Goal: Information Seeking & Learning: Learn about a topic

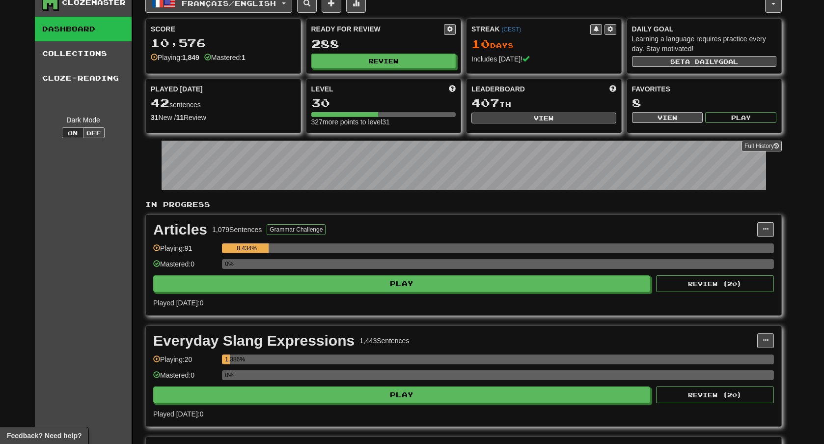
scroll to position [14, 0]
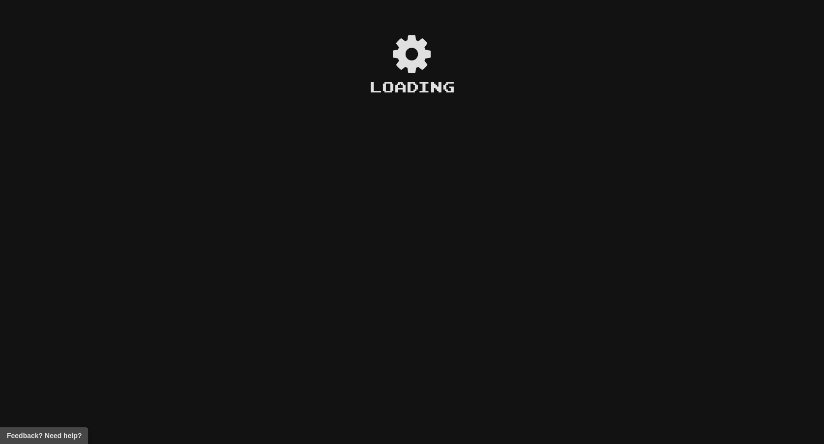
scroll to position [14, 0]
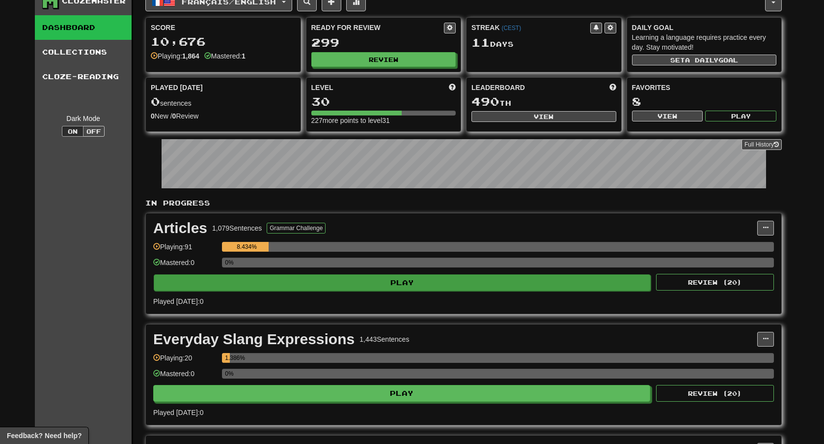
click at [466, 283] on button "Play" at bounding box center [402, 282] width 497 height 17
select select "**"
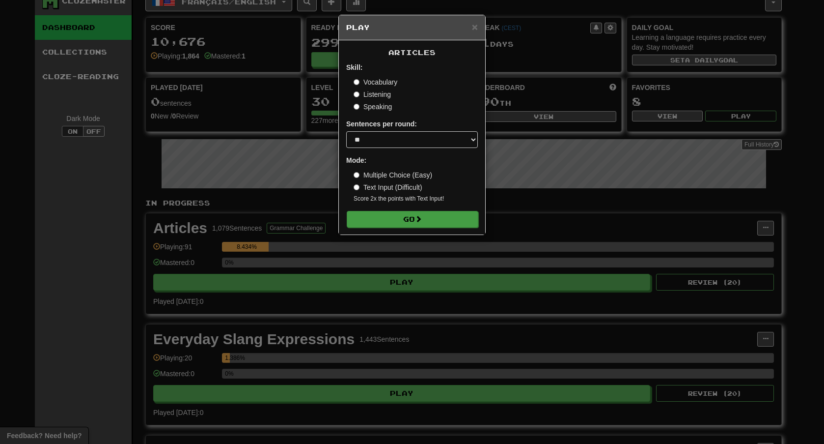
click at [391, 221] on button "Go" at bounding box center [413, 219] width 132 height 17
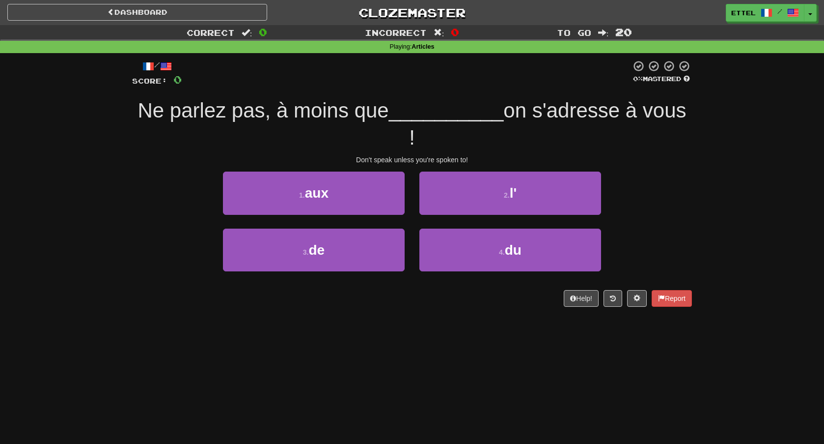
click at [473, 187] on div "2 . l'" at bounding box center [510, 199] width 197 height 57
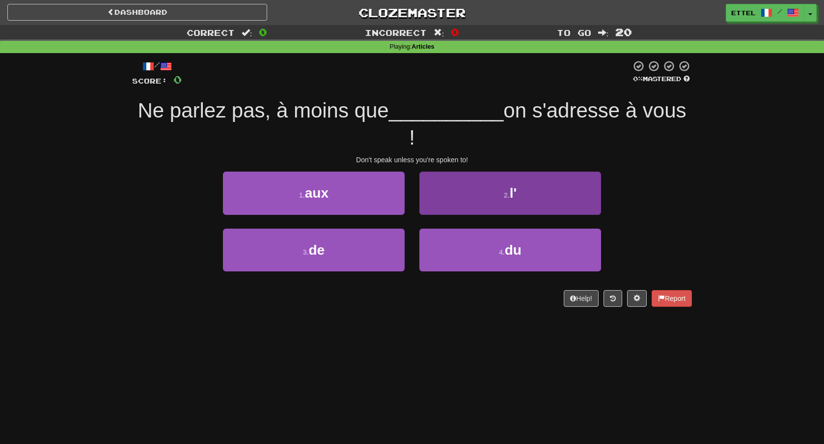
click at [472, 171] on button "2 . l'" at bounding box center [511, 192] width 182 height 43
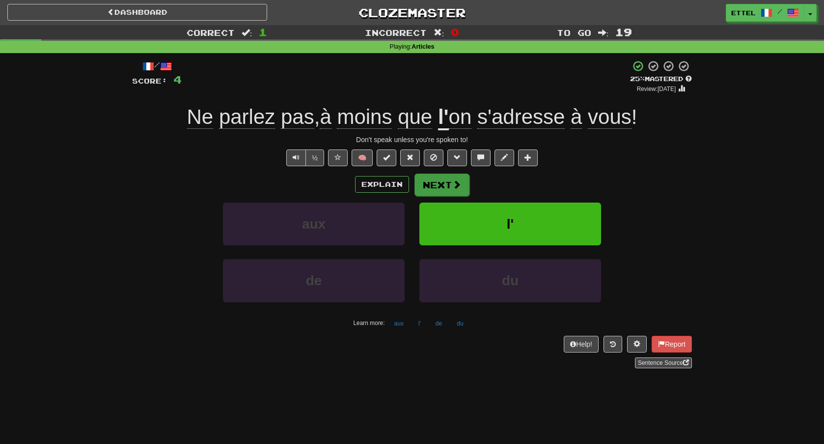
click at [460, 177] on button "Next" at bounding box center [442, 184] width 55 height 23
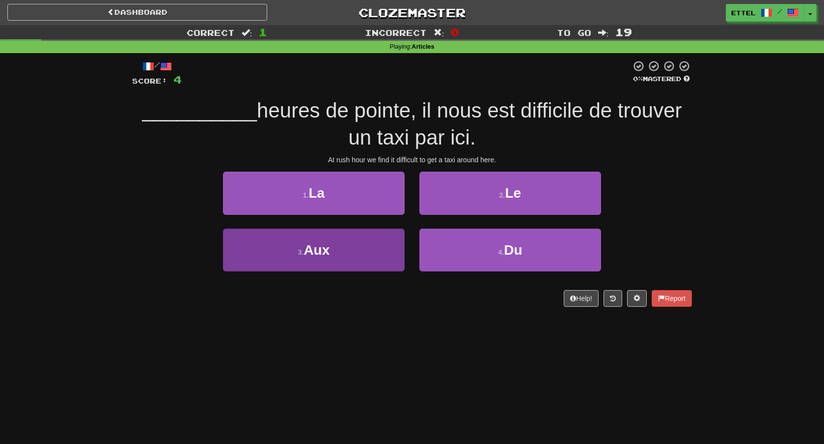
click at [354, 240] on button "3 . Aux" at bounding box center [314, 249] width 182 height 43
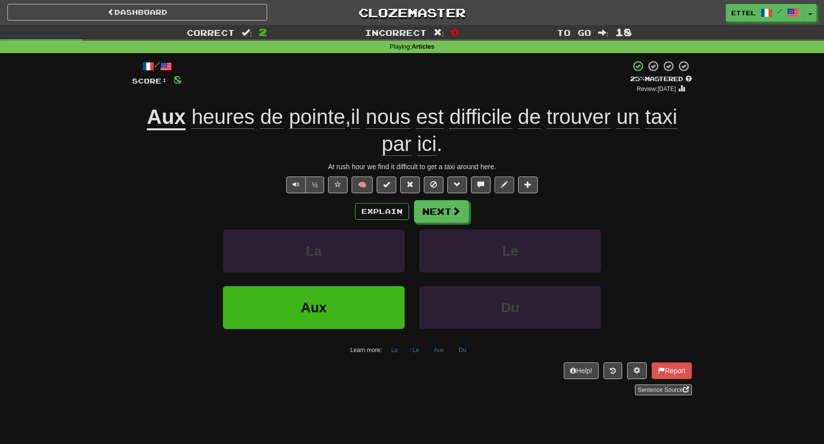
click at [500, 188] on button at bounding box center [505, 184] width 20 height 17
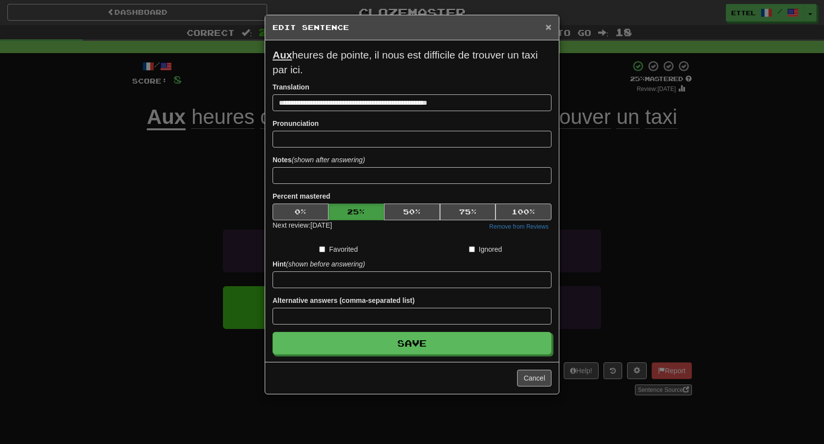
click at [547, 32] on span "×" at bounding box center [549, 26] width 6 height 11
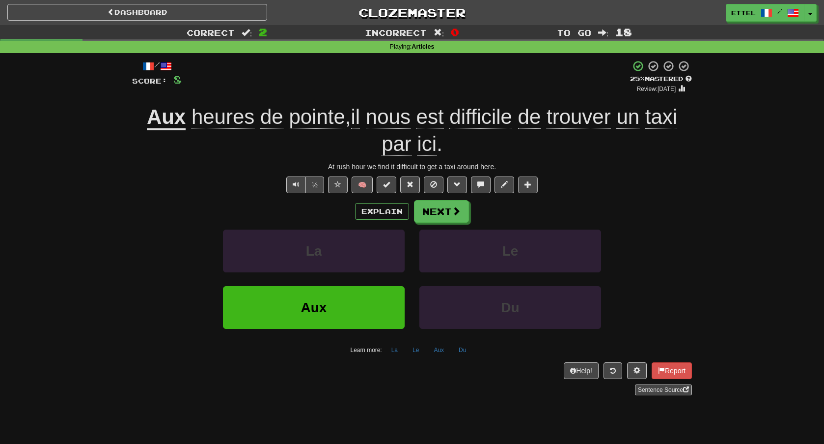
click at [529, 188] on button at bounding box center [528, 184] width 20 height 17
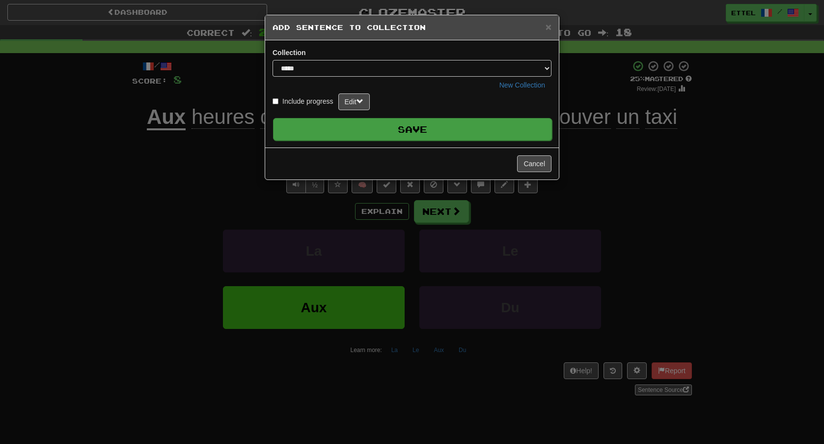
click at [439, 133] on button "Save" at bounding box center [412, 129] width 279 height 23
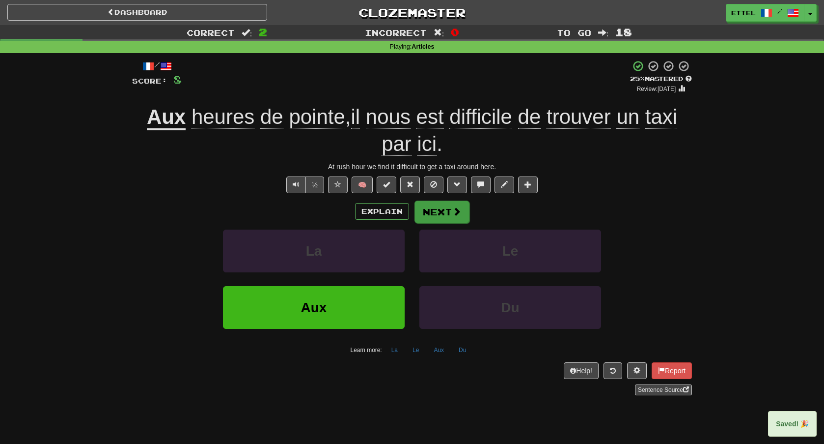
click at [442, 207] on button "Next" at bounding box center [442, 211] width 55 height 23
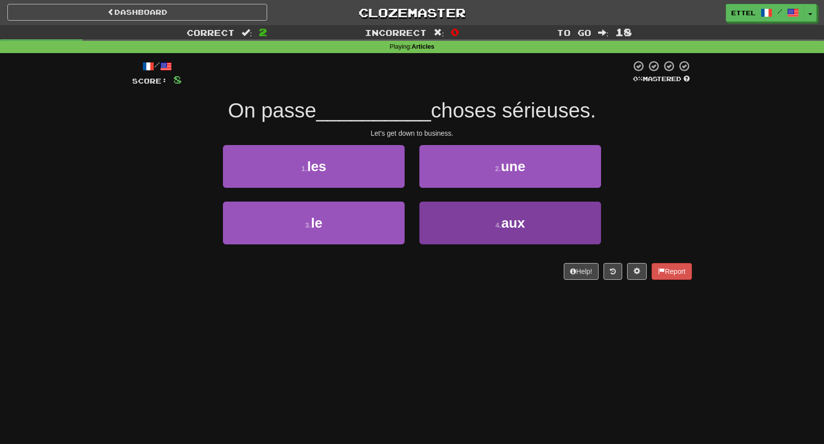
click at [468, 229] on button "4 . aux" at bounding box center [511, 222] width 182 height 43
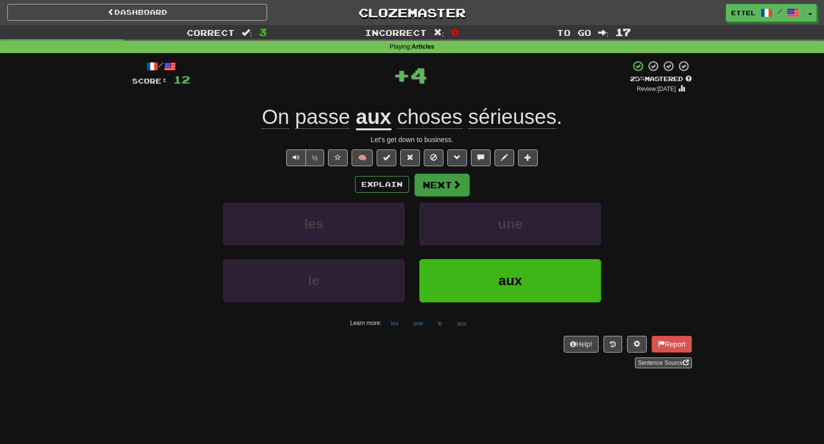
click at [428, 181] on button "Next" at bounding box center [442, 184] width 55 height 23
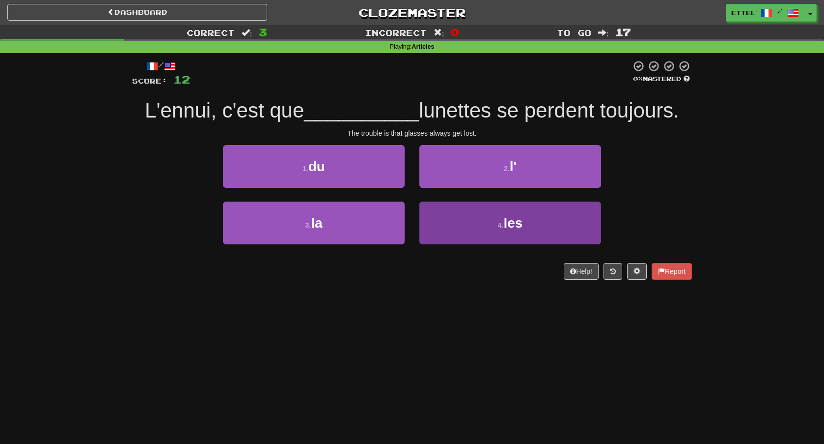
click at [466, 224] on button "4 . les" at bounding box center [511, 222] width 182 height 43
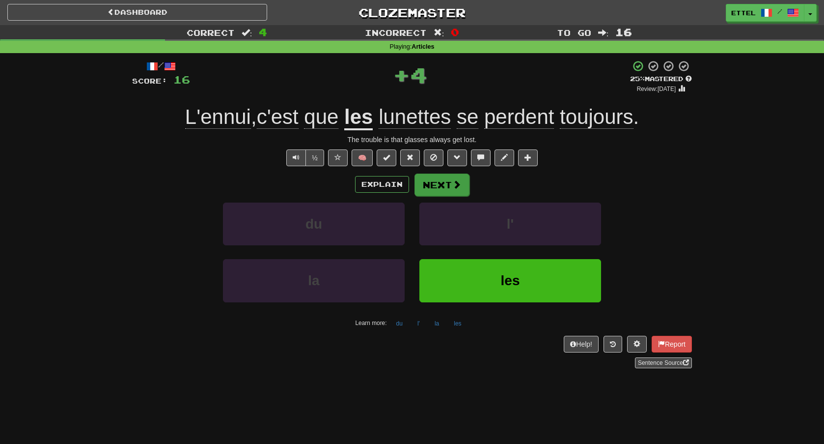
click at [443, 185] on button "Next" at bounding box center [442, 184] width 55 height 23
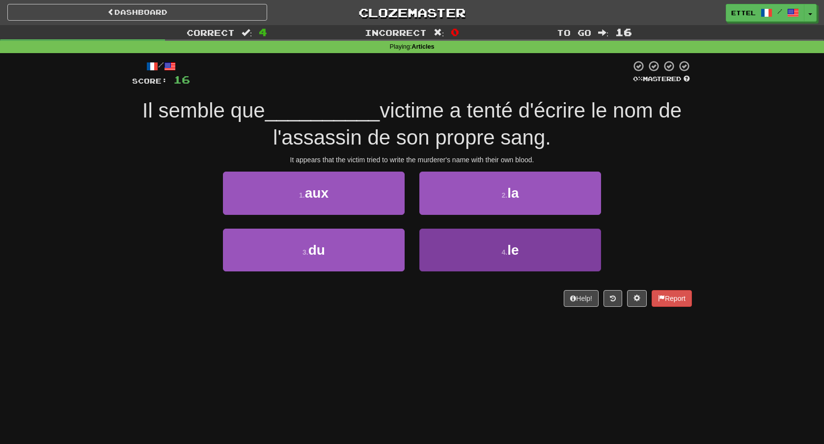
click at [478, 248] on button "4 . le" at bounding box center [511, 249] width 182 height 43
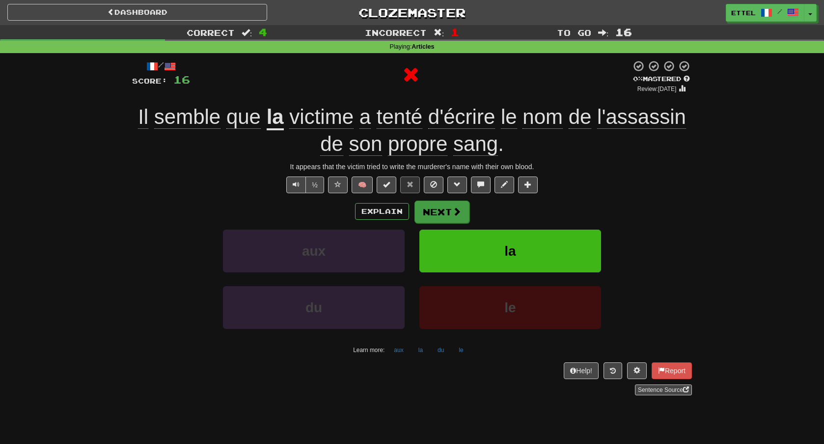
click at [462, 212] on button "Next" at bounding box center [442, 211] width 55 height 23
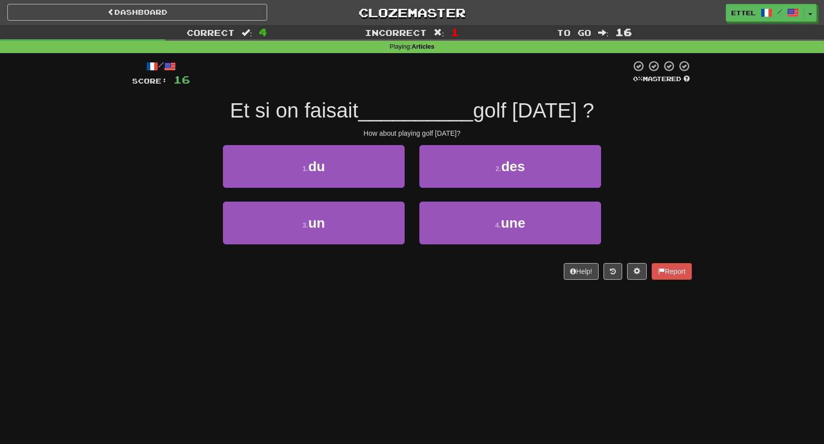
click at [375, 191] on div "1 . du" at bounding box center [314, 173] width 197 height 57
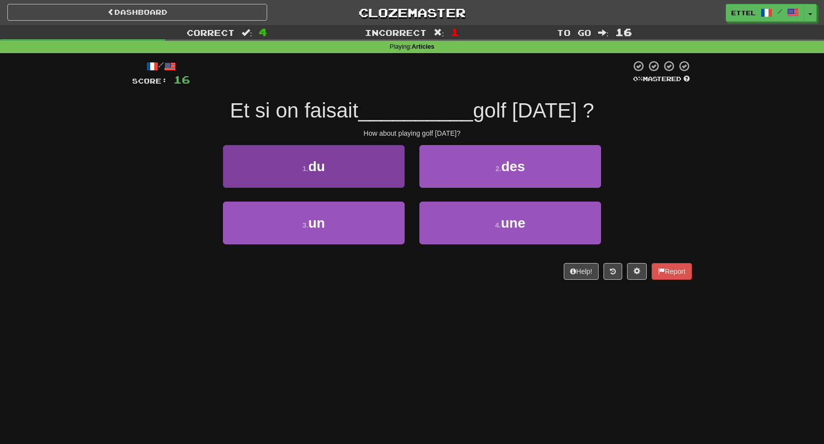
click at [375, 178] on button "1 . du" at bounding box center [314, 166] width 182 height 43
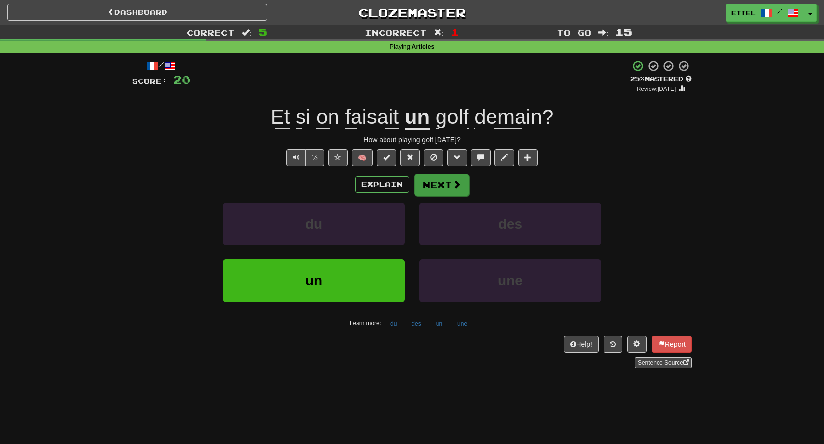
click at [442, 192] on button "Next" at bounding box center [442, 184] width 55 height 23
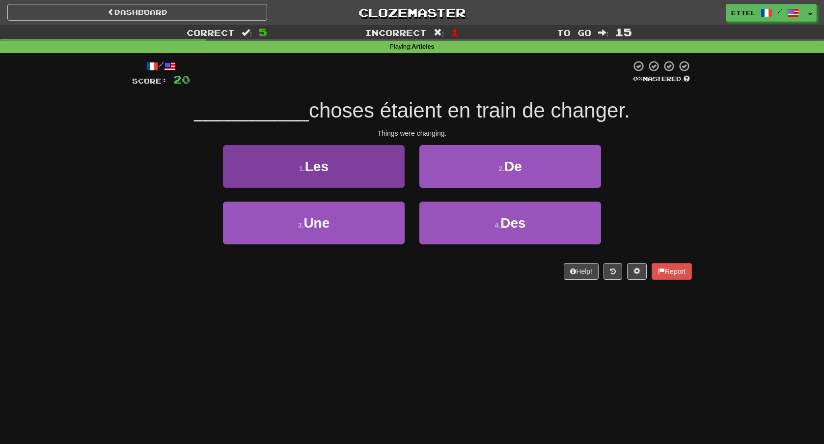
click at [383, 162] on button "1 . Les" at bounding box center [314, 166] width 182 height 43
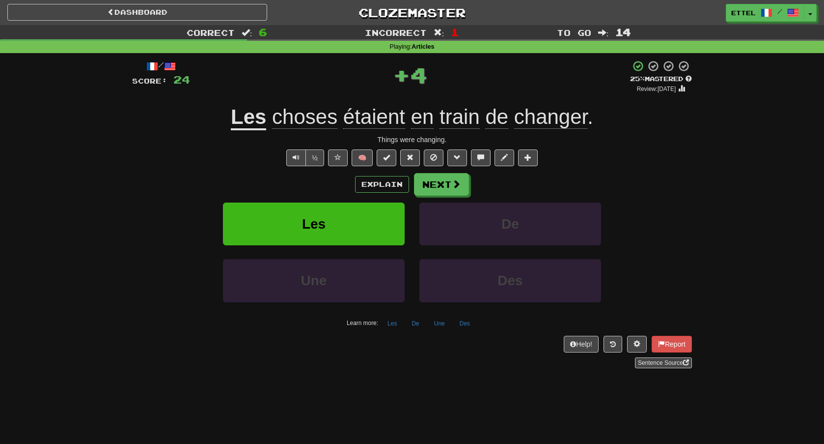
click at [442, 195] on div "Explain Next Les De Une Des Learn more: Les De Une Des" at bounding box center [412, 252] width 560 height 158
click at [442, 189] on button "Next" at bounding box center [442, 184] width 55 height 23
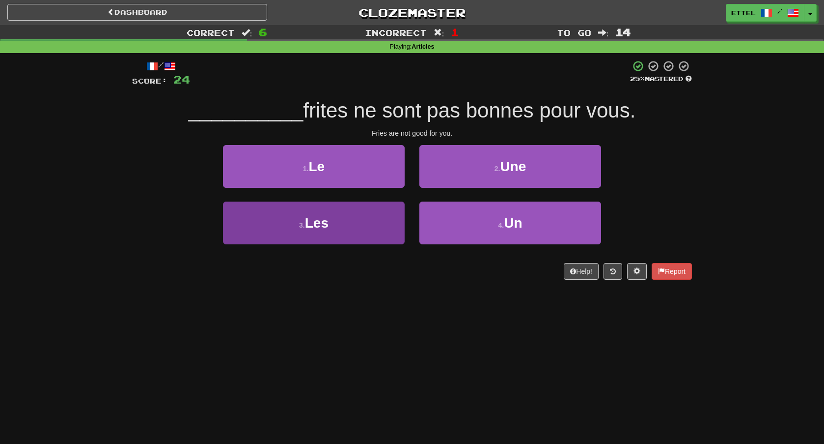
click at [376, 220] on button "3 . Les" at bounding box center [314, 222] width 182 height 43
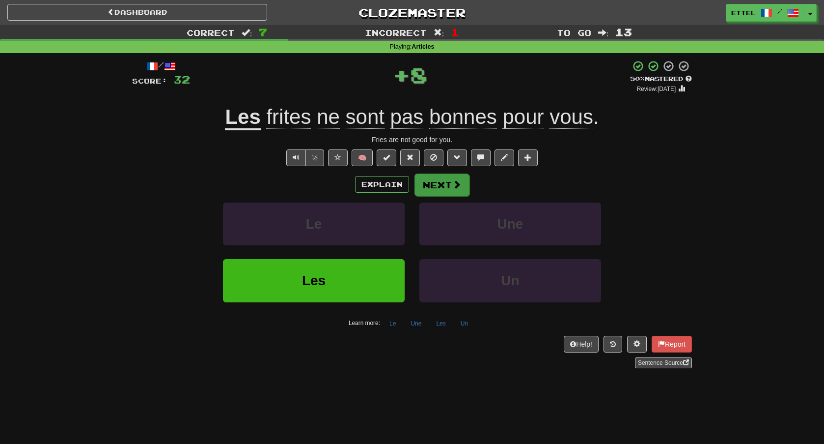
click at [440, 185] on button "Next" at bounding box center [442, 184] width 55 height 23
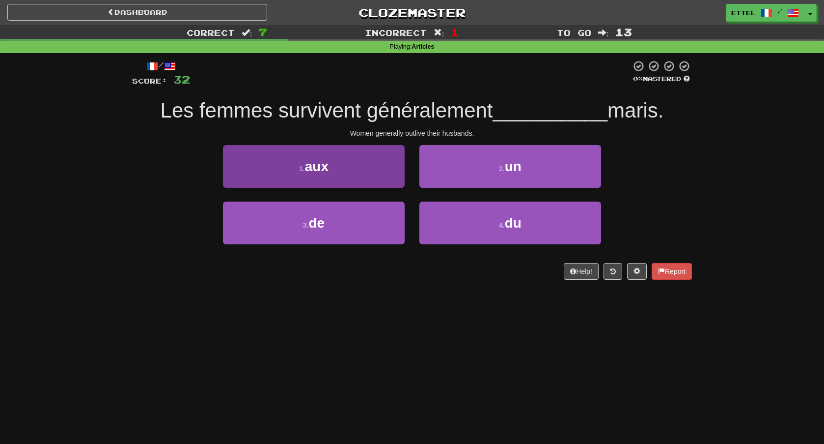
click at [374, 171] on button "1 . aux" at bounding box center [314, 166] width 182 height 43
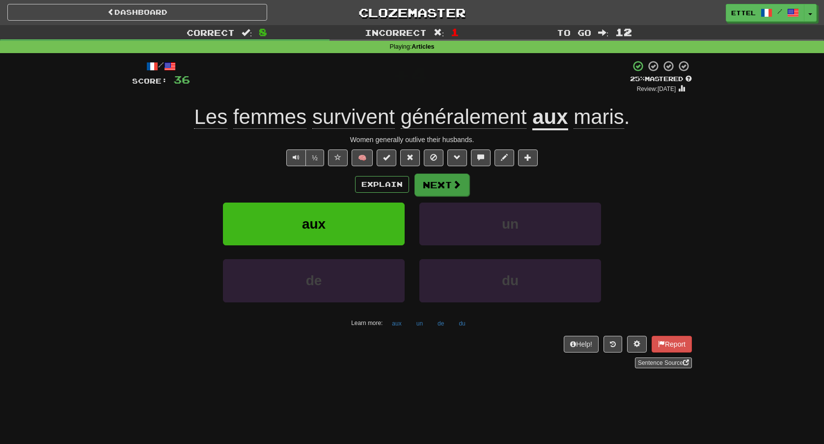
click at [458, 184] on span at bounding box center [457, 184] width 9 height 9
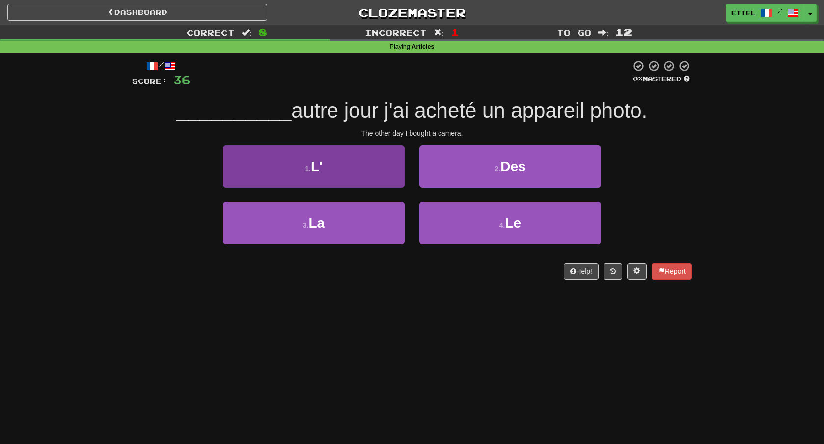
click at [385, 175] on button "1 . L'" at bounding box center [314, 166] width 182 height 43
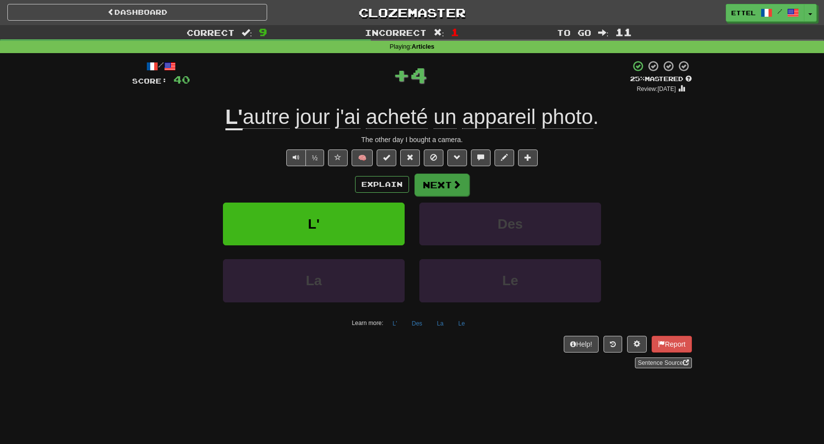
click at [430, 184] on button "Next" at bounding box center [442, 184] width 55 height 23
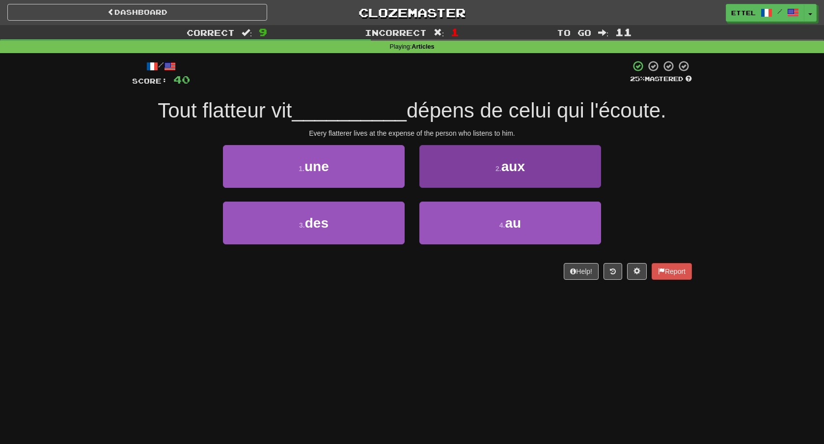
click at [459, 176] on button "2 . aux" at bounding box center [511, 166] width 182 height 43
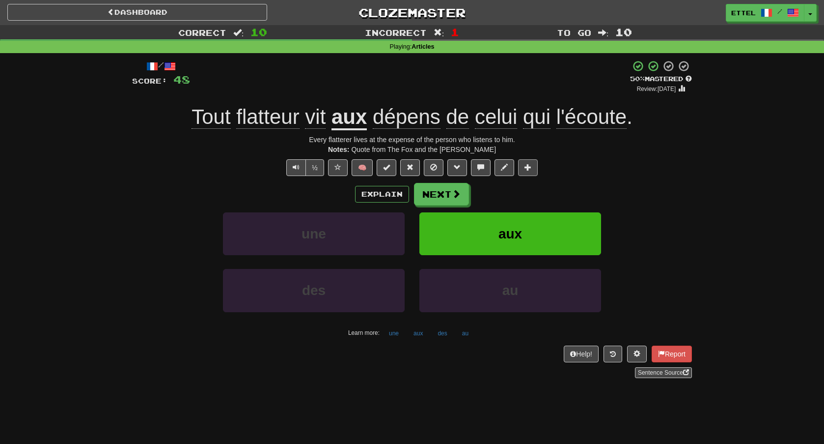
click at [528, 165] on span at bounding box center [528, 167] width 7 height 7
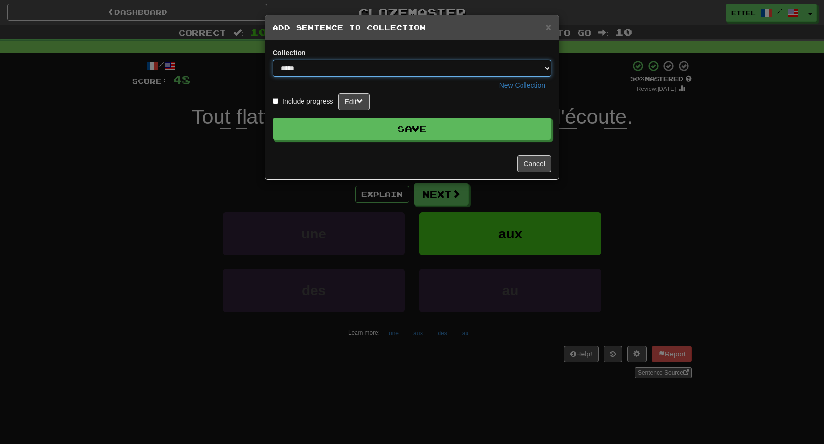
select select "*****"
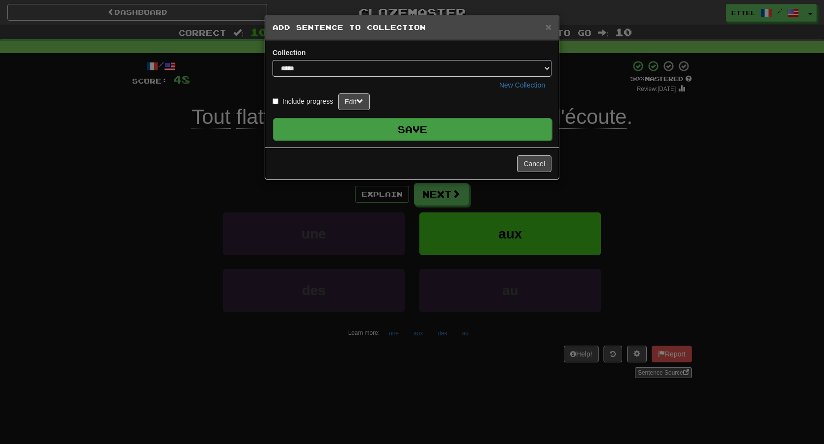
click at [381, 137] on button "Save" at bounding box center [412, 129] width 279 height 23
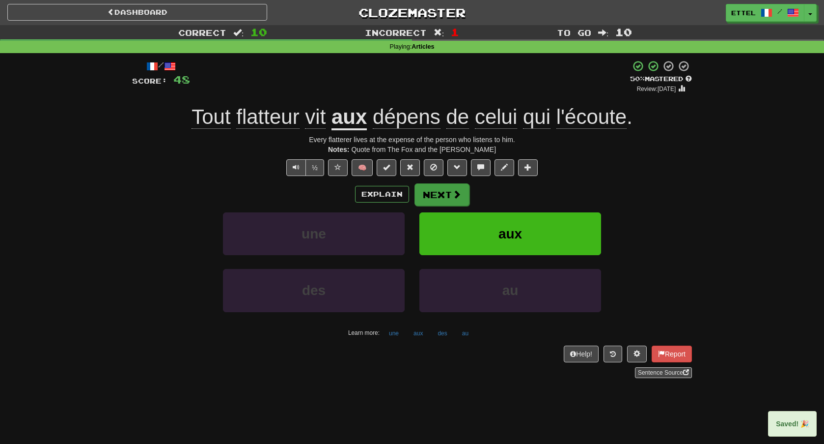
click at [424, 195] on button "Next" at bounding box center [442, 194] width 55 height 23
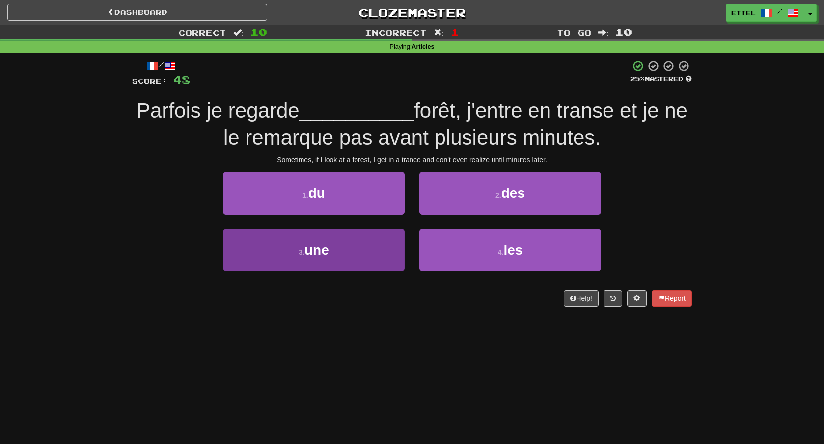
click at [389, 241] on button "3 . une" at bounding box center [314, 249] width 182 height 43
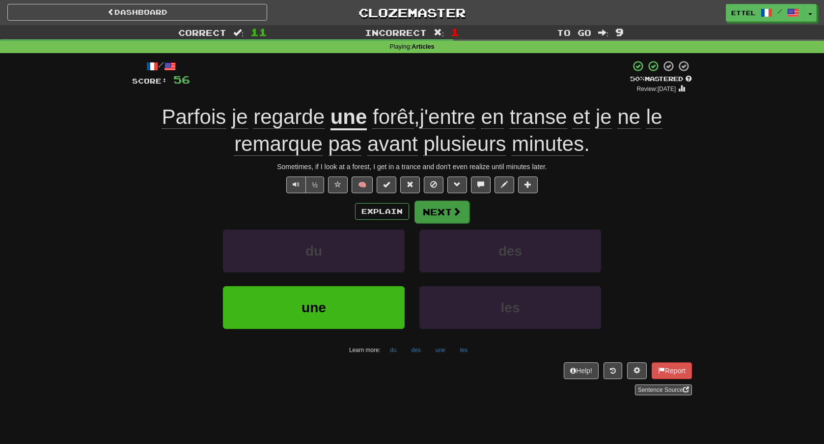
click at [451, 213] on button "Next" at bounding box center [442, 211] width 55 height 23
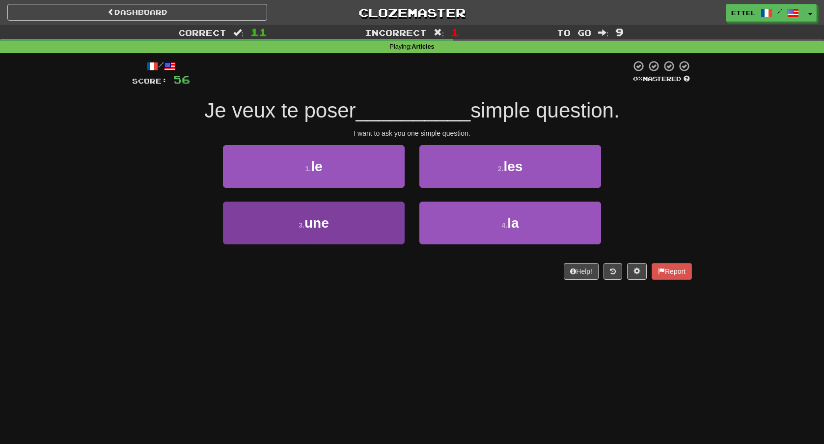
click at [369, 221] on button "3 . une" at bounding box center [314, 222] width 182 height 43
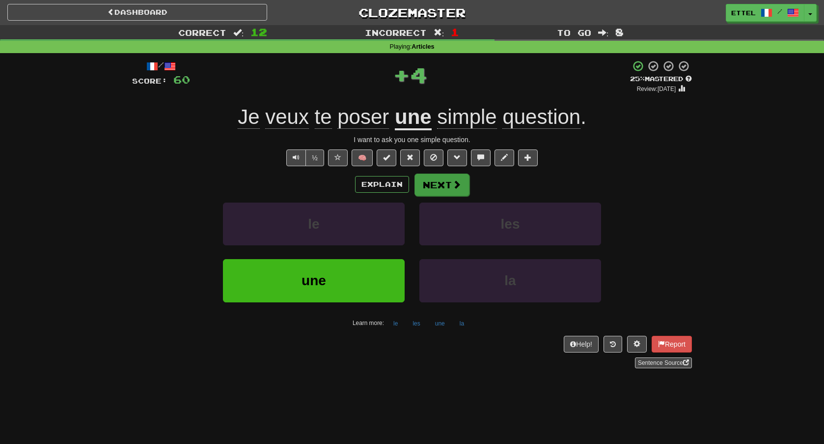
click at [429, 192] on button "Next" at bounding box center [442, 184] width 55 height 23
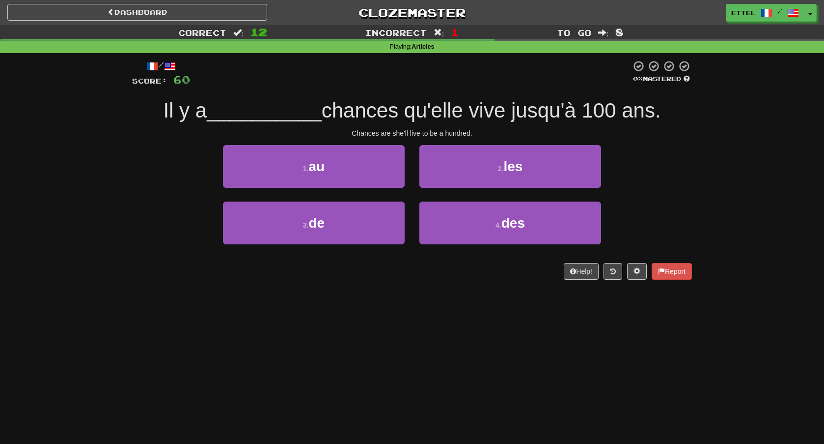
click at [476, 243] on div "4 . des" at bounding box center [510, 229] width 197 height 57
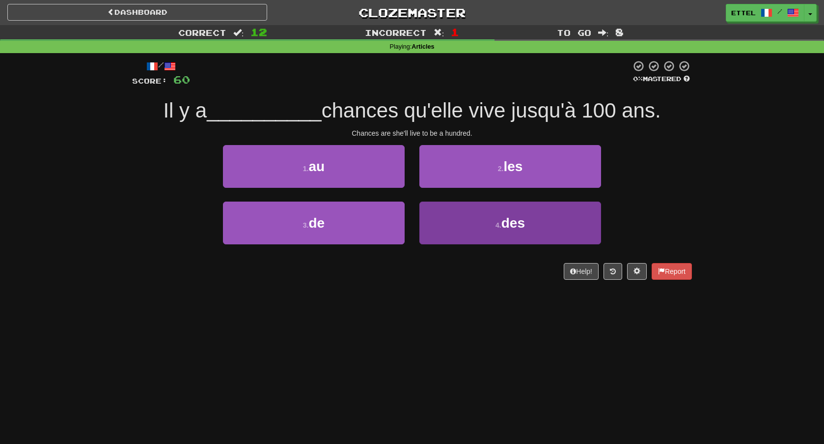
click at [474, 223] on button "4 . des" at bounding box center [511, 222] width 182 height 43
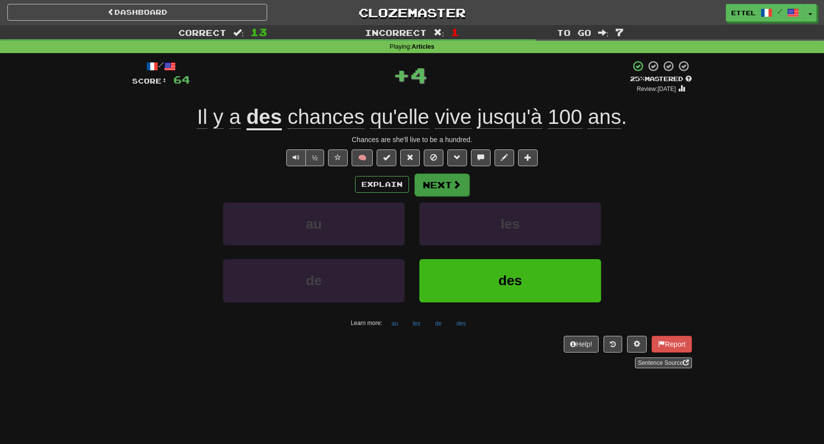
click at [453, 181] on span at bounding box center [457, 184] width 9 height 9
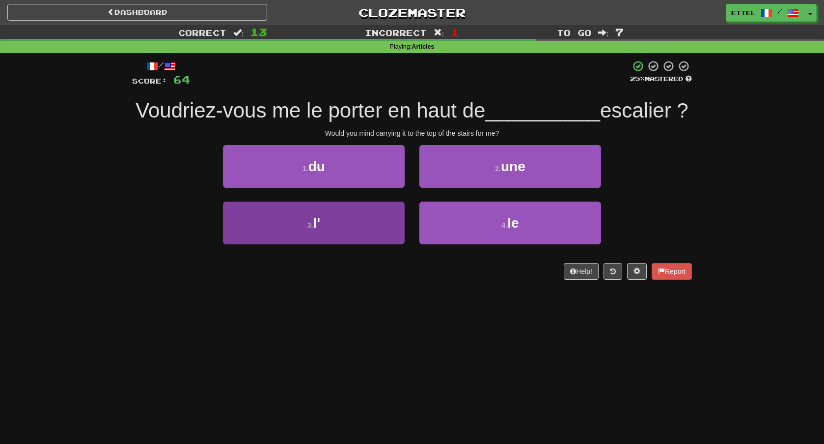
click at [379, 215] on button "3 . l'" at bounding box center [314, 222] width 182 height 43
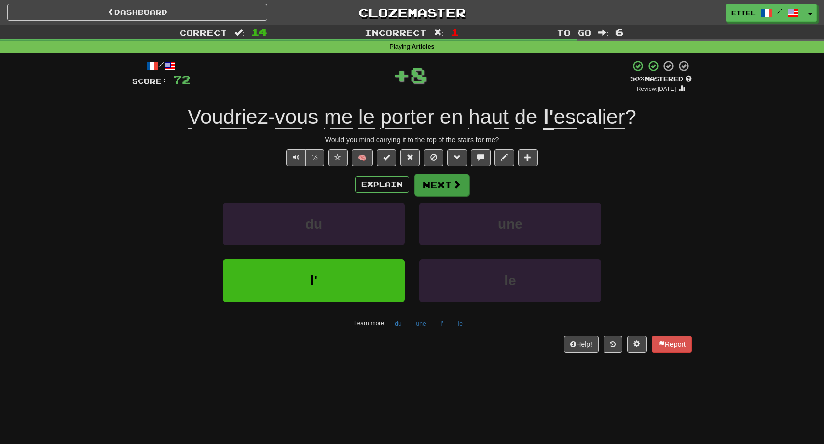
click at [424, 189] on button "Next" at bounding box center [442, 184] width 55 height 23
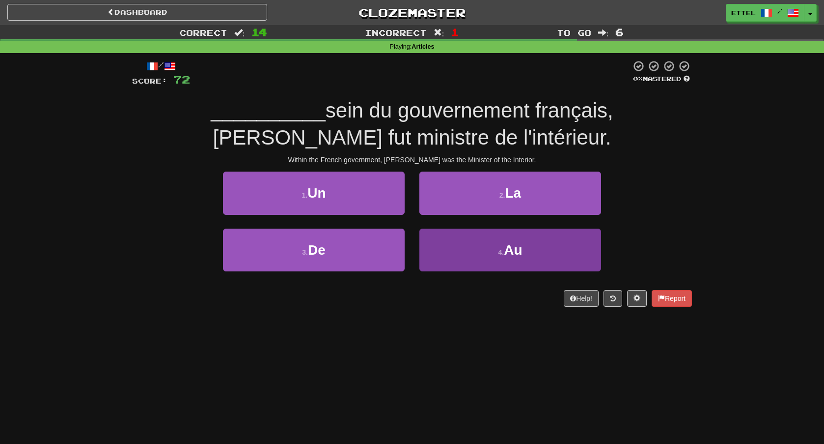
click at [469, 259] on button "4 . Au" at bounding box center [511, 249] width 182 height 43
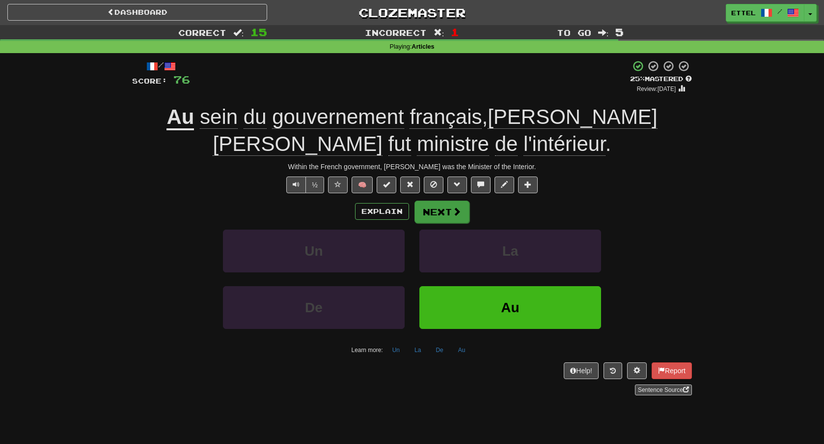
click at [448, 210] on button "Next" at bounding box center [442, 211] width 55 height 23
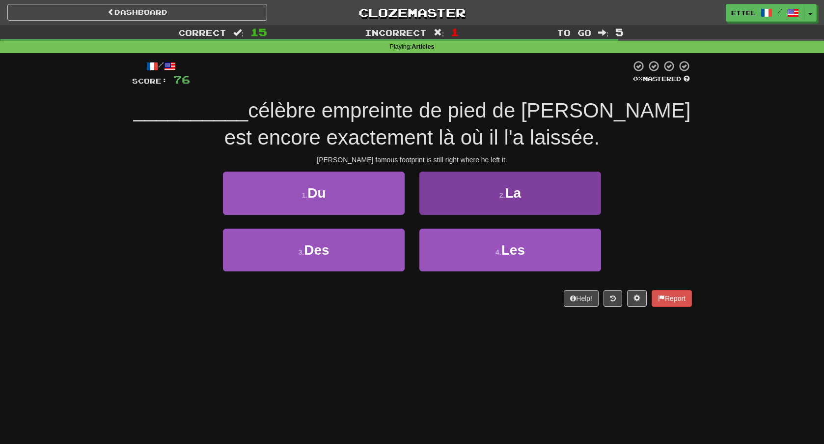
click at [460, 192] on button "2 . La" at bounding box center [511, 192] width 182 height 43
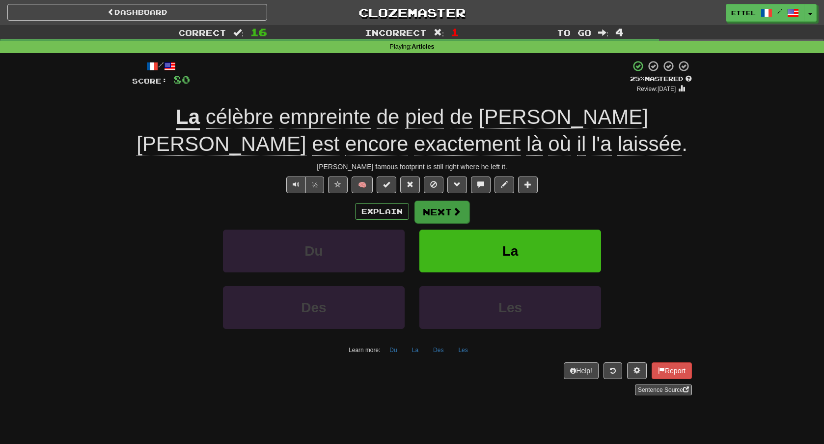
click at [455, 215] on span at bounding box center [457, 211] width 9 height 9
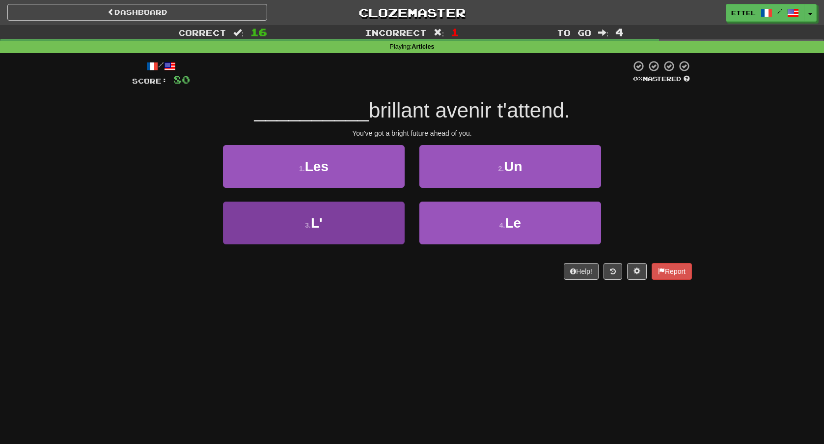
click at [380, 223] on button "3 . L'" at bounding box center [314, 222] width 182 height 43
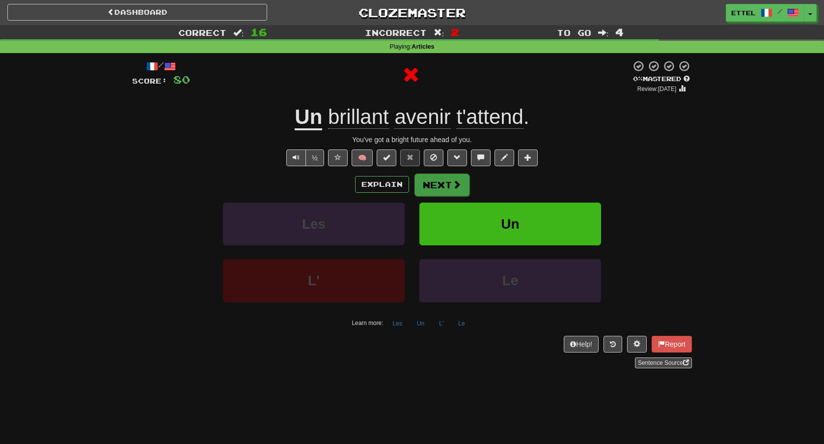
click at [439, 179] on button "Next" at bounding box center [442, 184] width 55 height 23
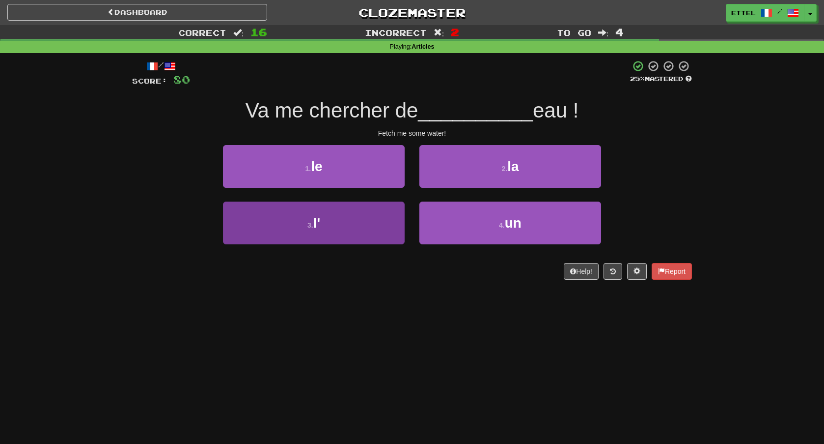
click at [336, 214] on button "3 . l'" at bounding box center [314, 222] width 182 height 43
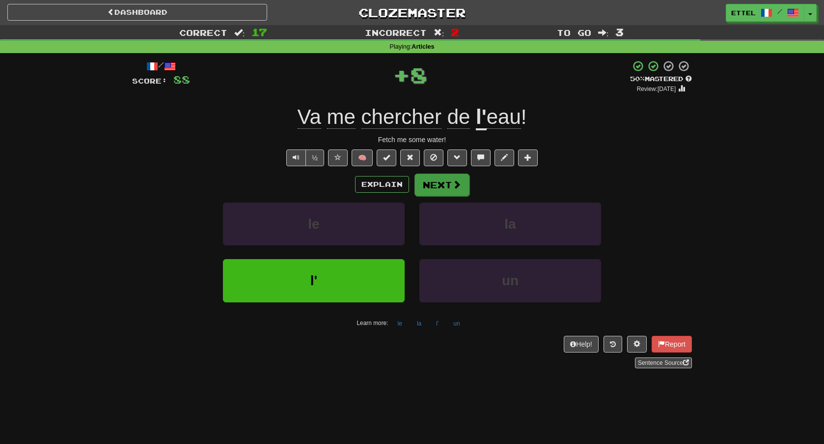
click at [424, 185] on button "Next" at bounding box center [442, 184] width 55 height 23
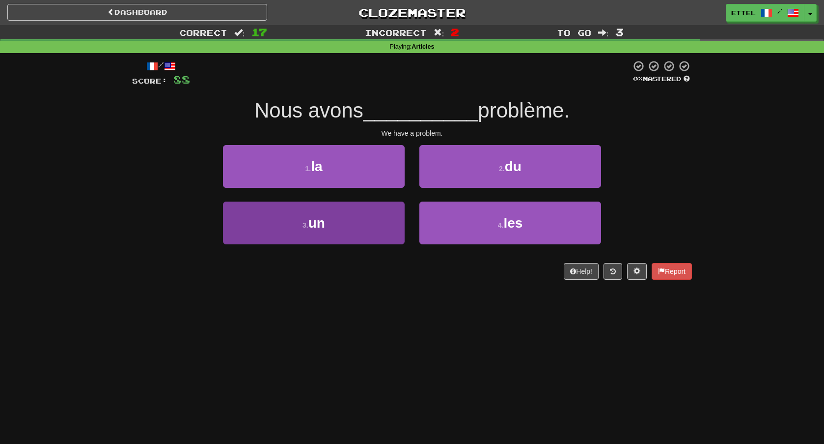
click at [376, 238] on button "3 . un" at bounding box center [314, 222] width 182 height 43
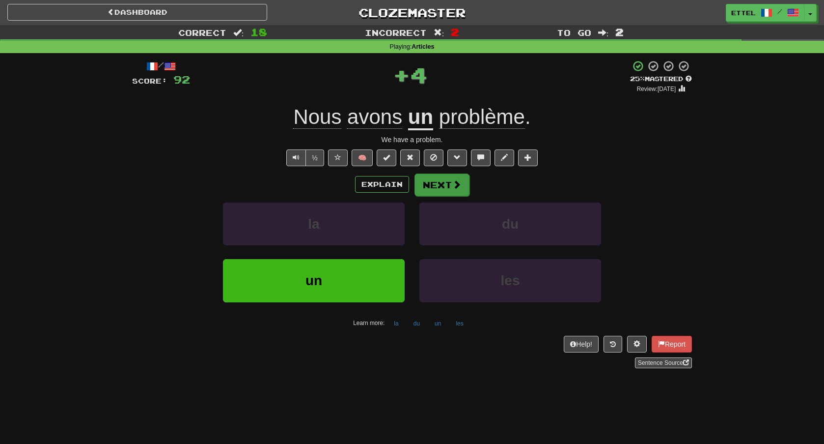
click at [450, 183] on button "Next" at bounding box center [442, 184] width 55 height 23
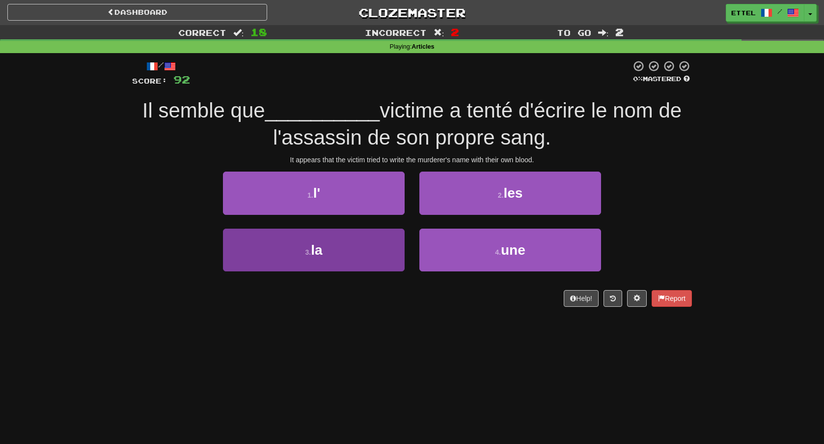
click at [332, 246] on button "3 . la" at bounding box center [314, 249] width 182 height 43
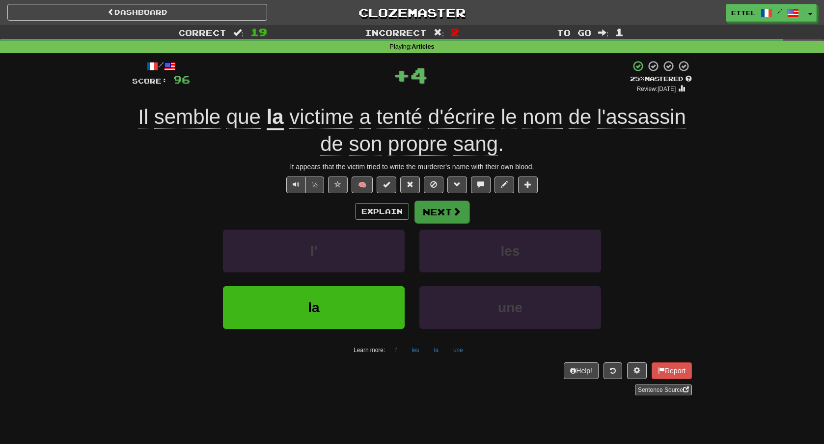
click at [432, 212] on button "Next" at bounding box center [442, 211] width 55 height 23
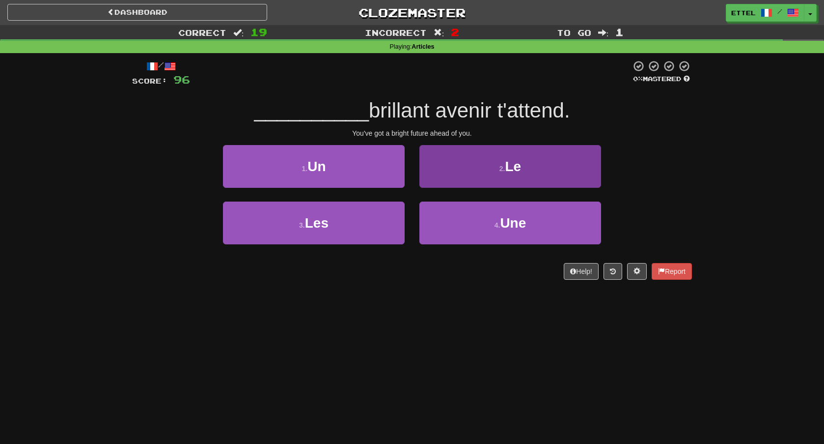
click at [475, 175] on button "2 . Le" at bounding box center [511, 166] width 182 height 43
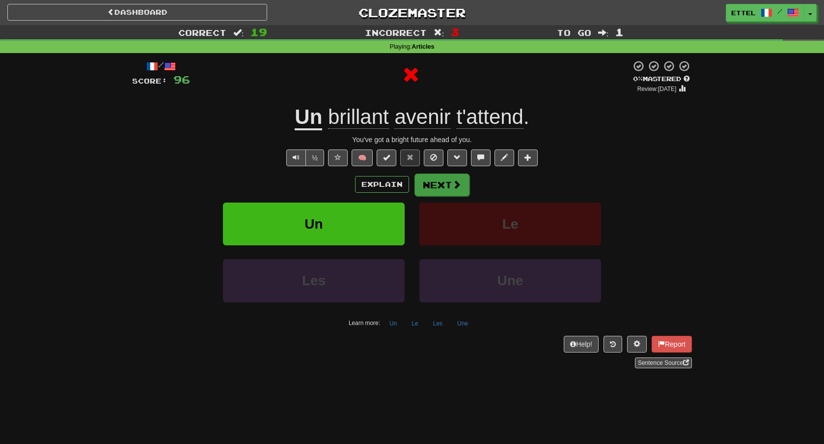
click at [453, 180] on span at bounding box center [457, 184] width 9 height 9
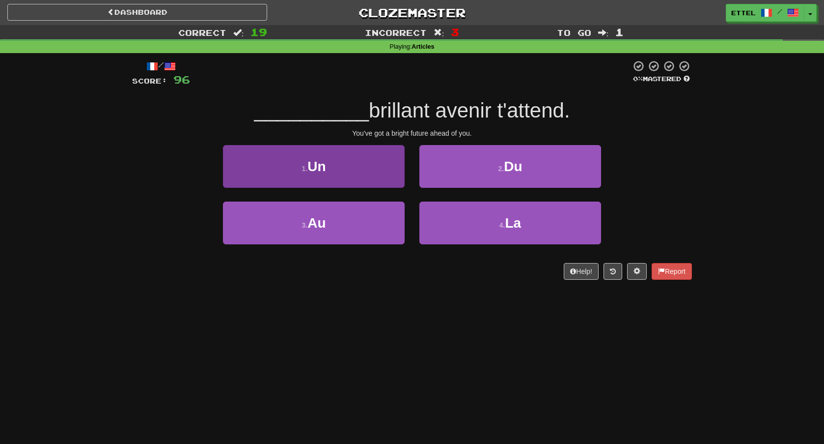
click at [372, 170] on button "1 . Un" at bounding box center [314, 166] width 182 height 43
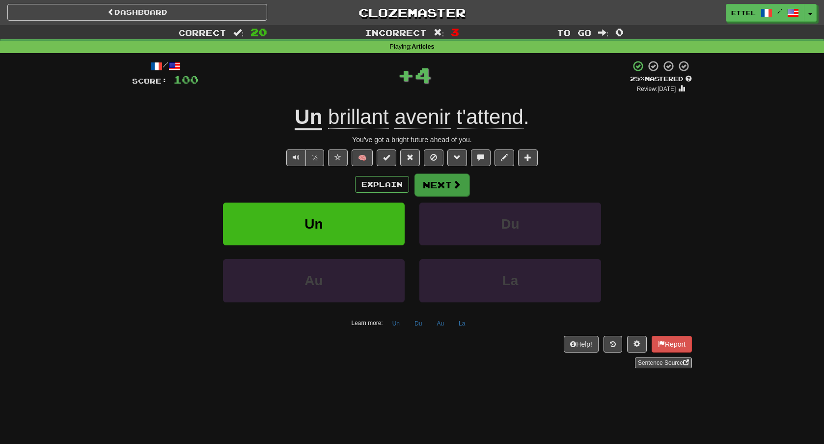
click at [438, 190] on button "Next" at bounding box center [442, 184] width 55 height 23
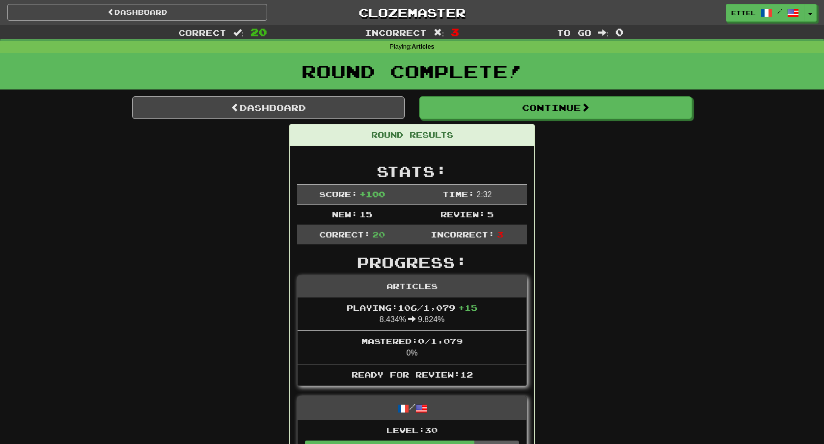
click at [243, 9] on link "Dashboard" at bounding box center [137, 12] width 260 height 17
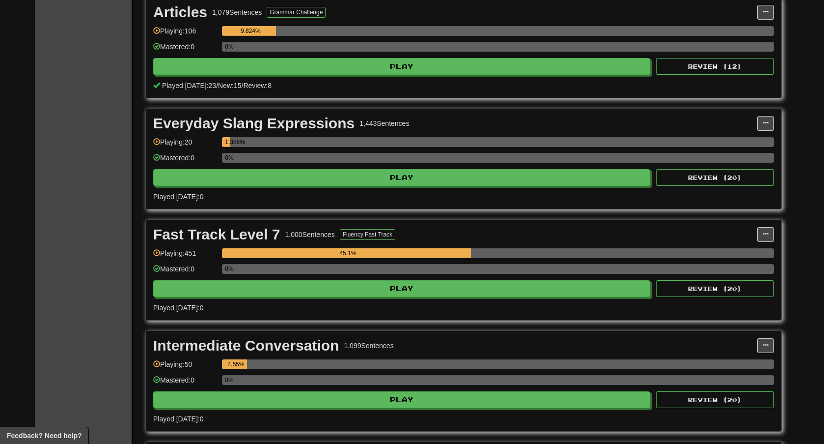
scroll to position [238, 0]
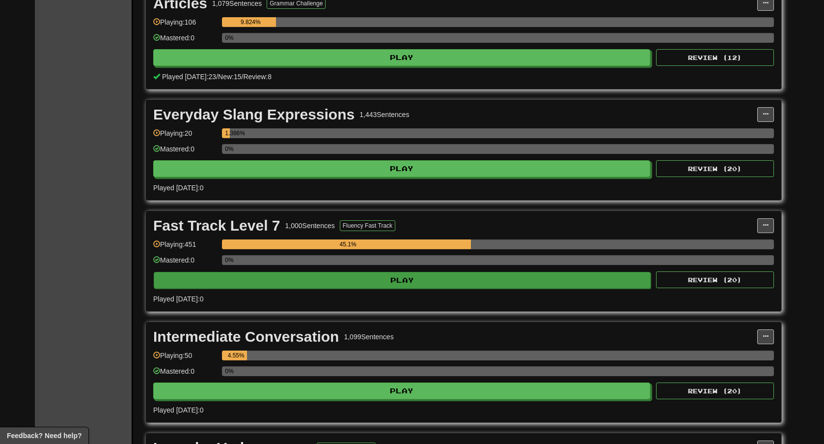
click at [382, 283] on button "Play" at bounding box center [402, 280] width 497 height 17
select select "**"
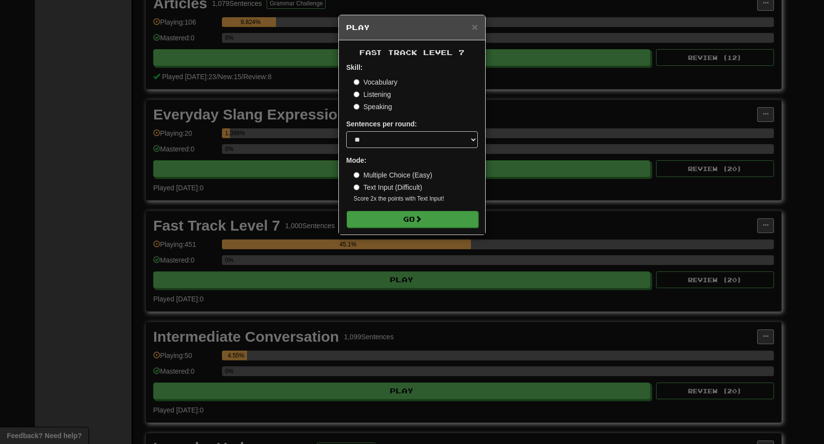
click at [441, 215] on button "Go" at bounding box center [413, 219] width 132 height 17
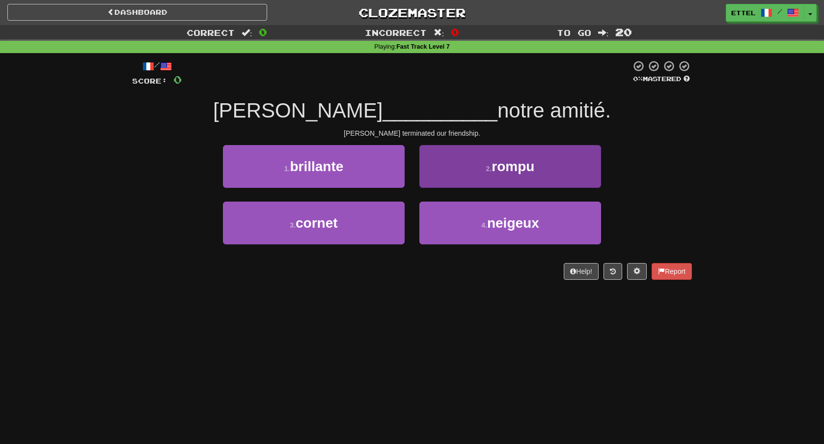
click at [474, 175] on button "2 . rompu" at bounding box center [511, 166] width 182 height 43
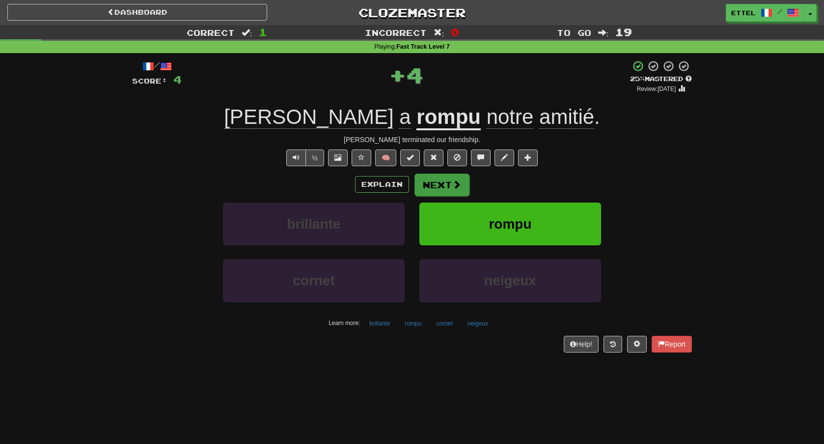
click at [459, 187] on span at bounding box center [457, 184] width 9 height 9
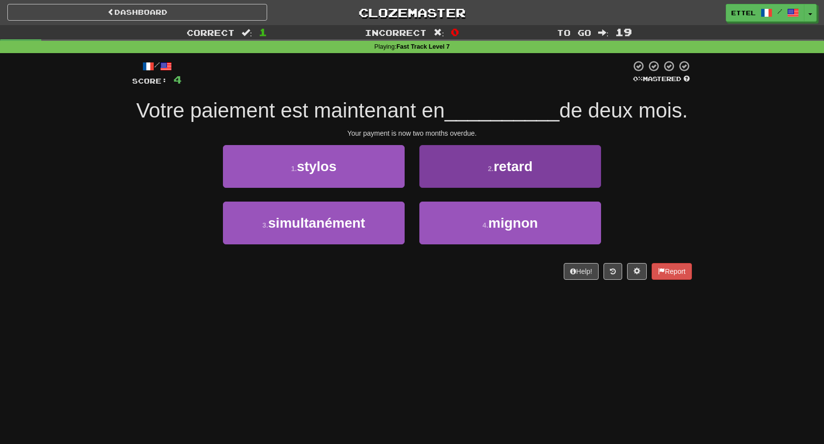
click at [471, 172] on button "2 . retard" at bounding box center [511, 166] width 182 height 43
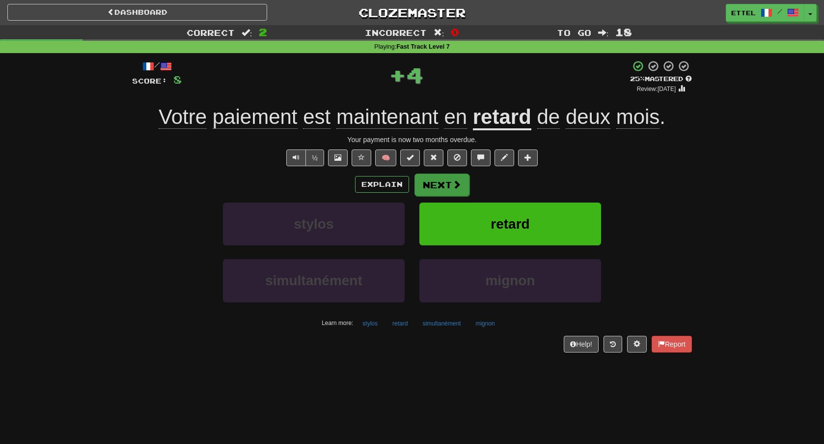
click at [444, 192] on button "Next" at bounding box center [442, 184] width 55 height 23
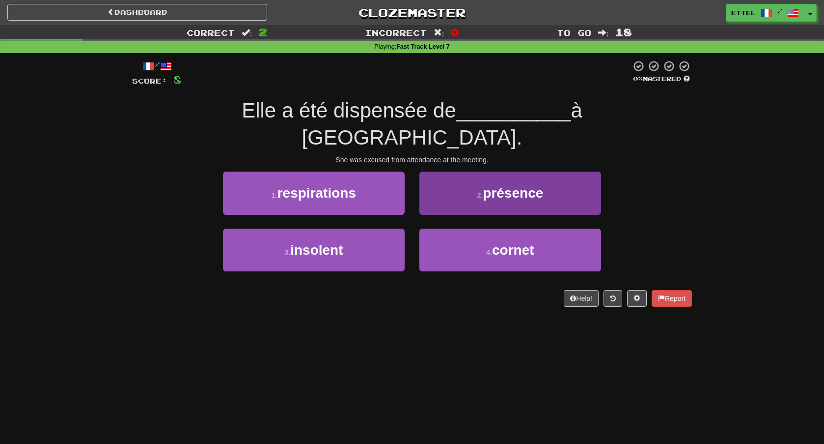
click at [467, 171] on button "2 . présence" at bounding box center [511, 192] width 182 height 43
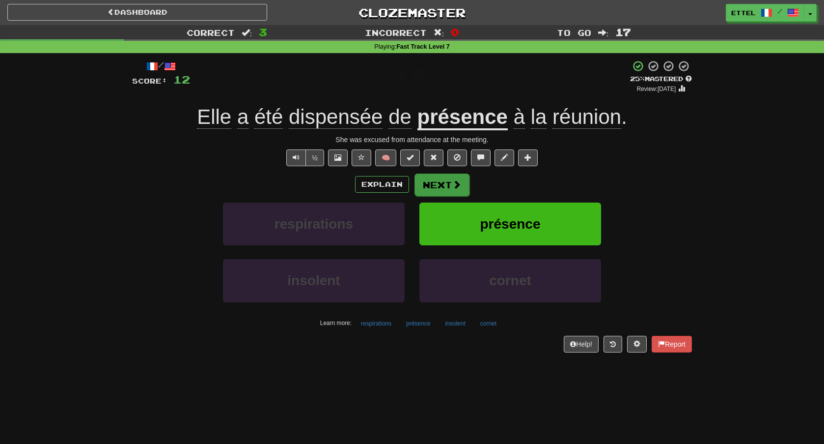
click at [444, 187] on button "Next" at bounding box center [442, 184] width 55 height 23
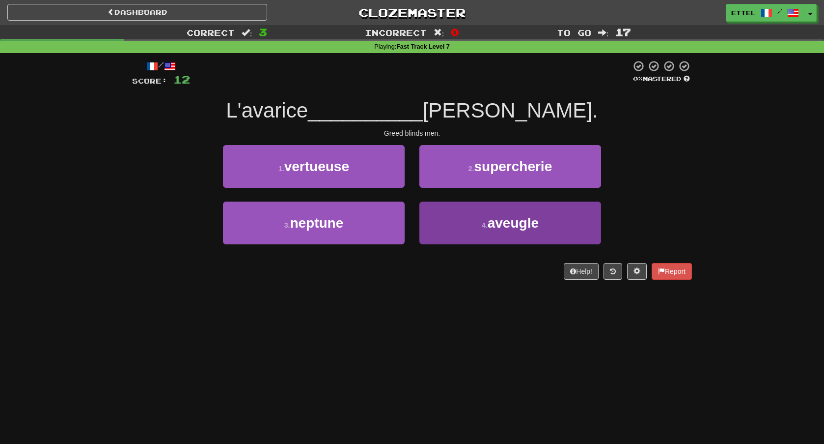
click at [500, 229] on span "aveugle" at bounding box center [513, 222] width 51 height 15
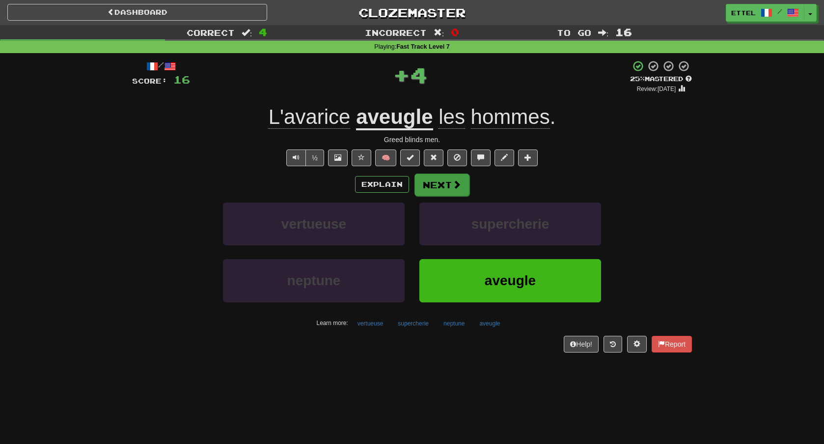
click at [448, 184] on button "Next" at bounding box center [442, 184] width 55 height 23
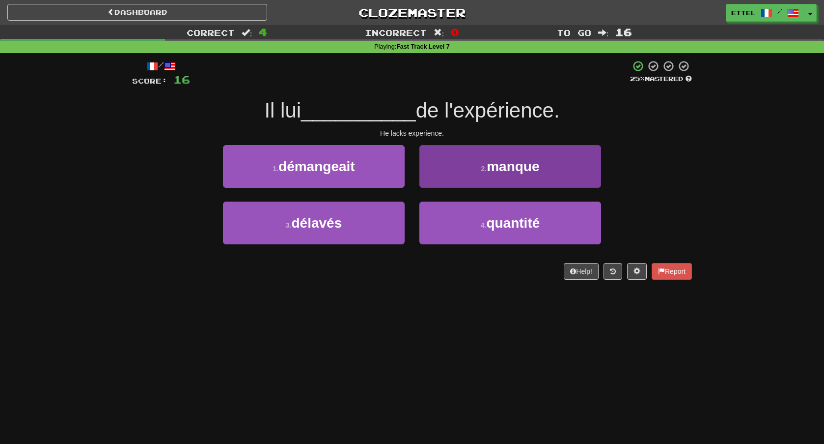
click at [466, 166] on button "2 . manque" at bounding box center [511, 166] width 182 height 43
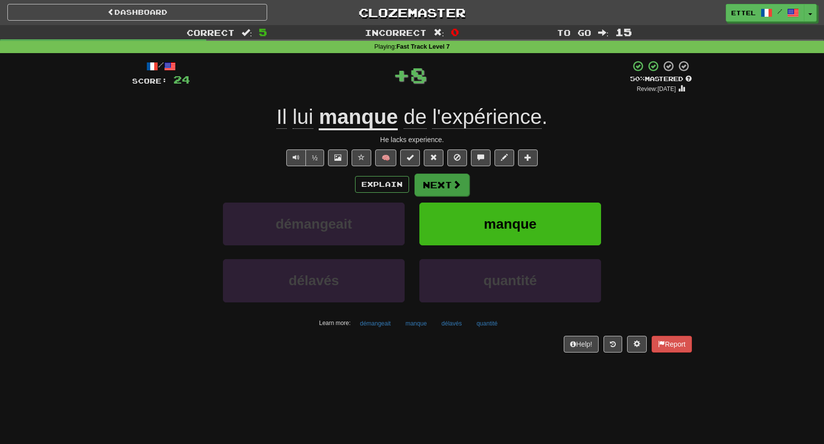
click at [427, 188] on button "Next" at bounding box center [442, 184] width 55 height 23
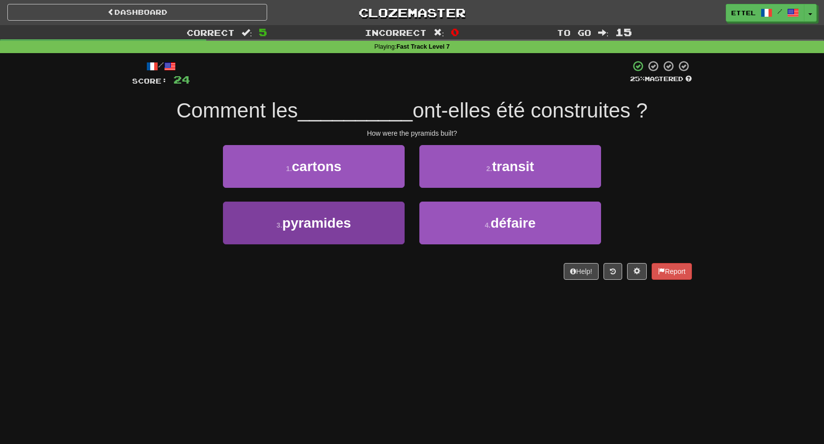
click at [366, 230] on button "3 . pyramides" at bounding box center [314, 222] width 182 height 43
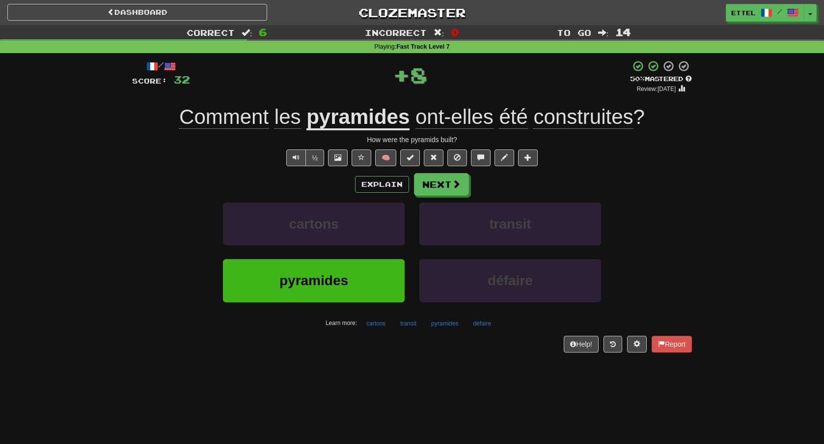
click at [432, 195] on div "Explain Next cartons transit pyramides défaire Learn more: cartons transit pyra…" at bounding box center [412, 252] width 560 height 158
click at [436, 188] on button "Next" at bounding box center [442, 184] width 55 height 23
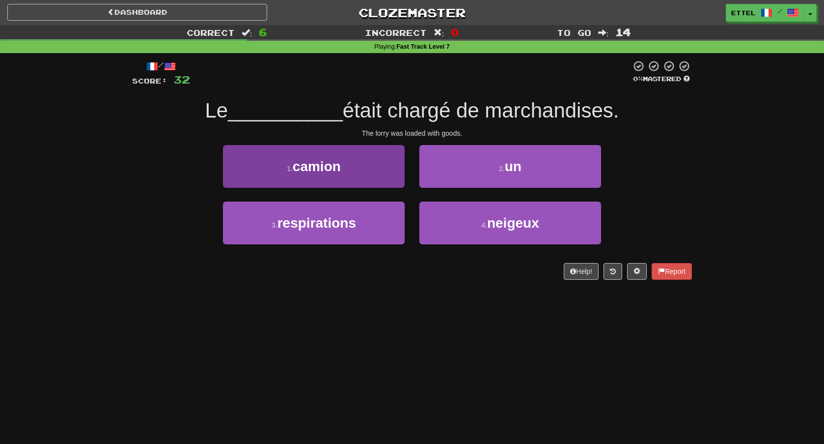
click at [396, 175] on button "1 . camion" at bounding box center [314, 166] width 182 height 43
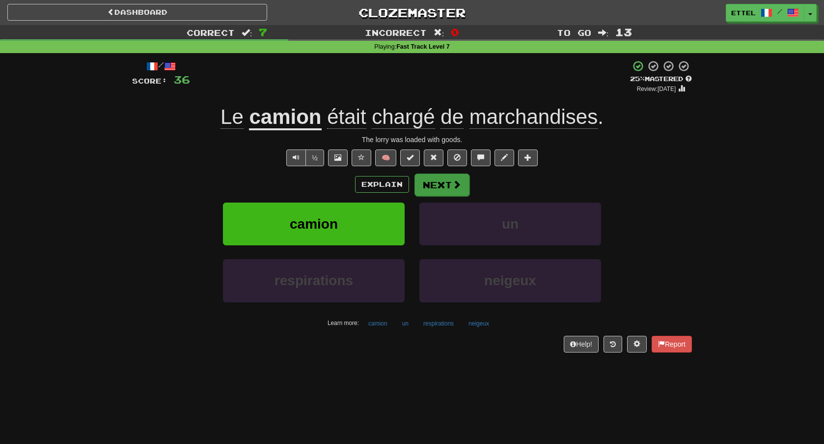
click at [466, 173] on button "Next" at bounding box center [442, 184] width 55 height 23
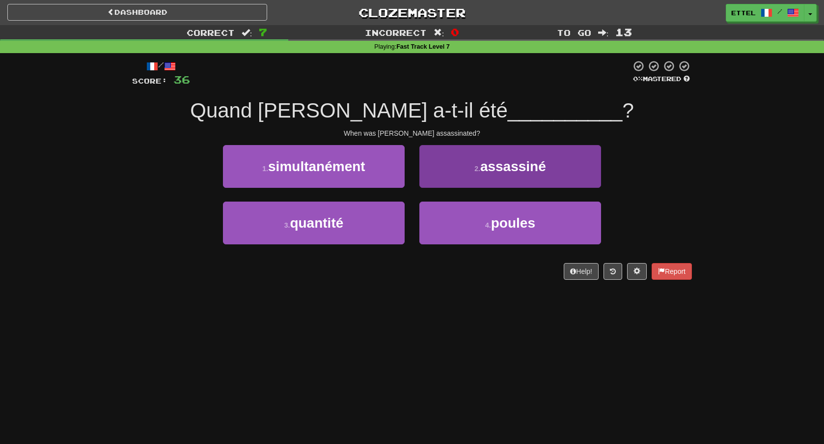
click at [486, 172] on span "assassiné" at bounding box center [514, 166] width 66 height 15
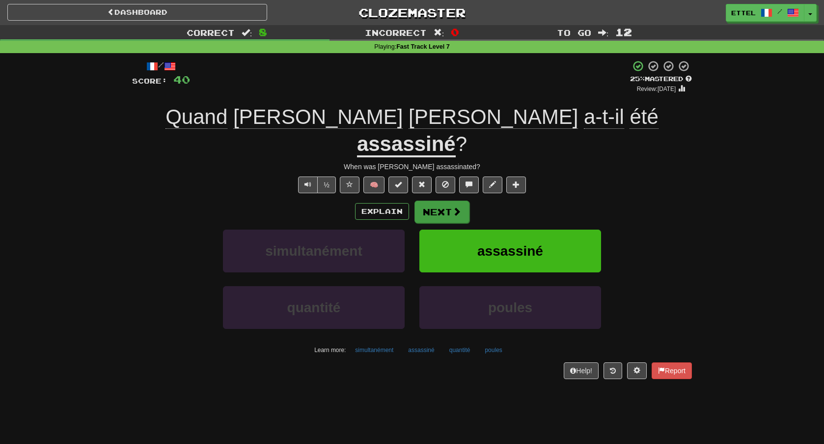
click at [464, 200] on button "Next" at bounding box center [442, 211] width 55 height 23
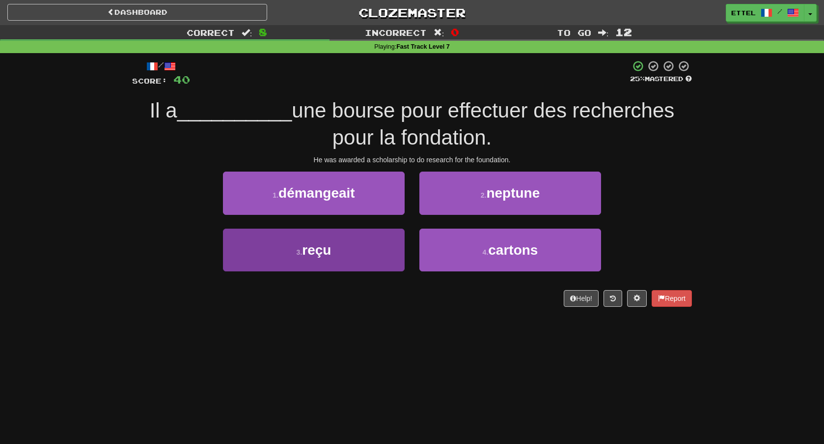
click at [388, 260] on button "3 . reçu" at bounding box center [314, 249] width 182 height 43
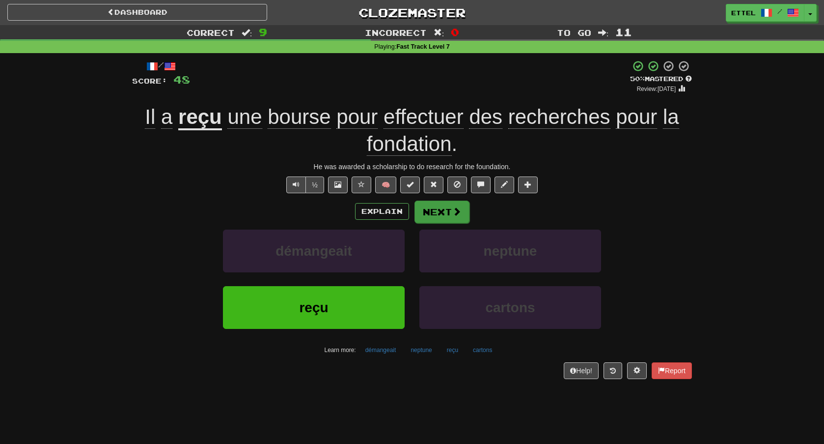
click at [448, 217] on button "Next" at bounding box center [442, 211] width 55 height 23
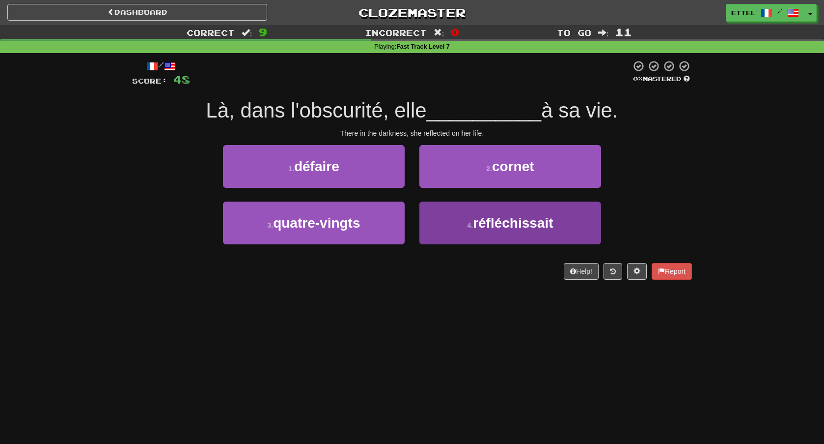
click at [465, 229] on button "4 . réfléchissait" at bounding box center [511, 222] width 182 height 43
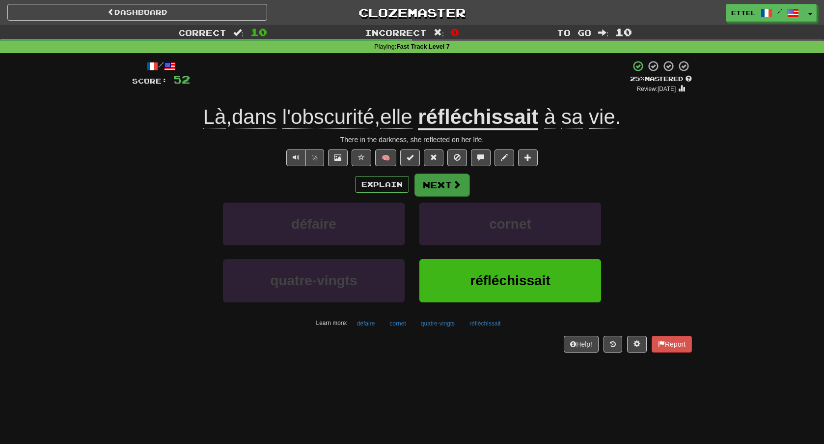
click at [447, 183] on button "Next" at bounding box center [442, 184] width 55 height 23
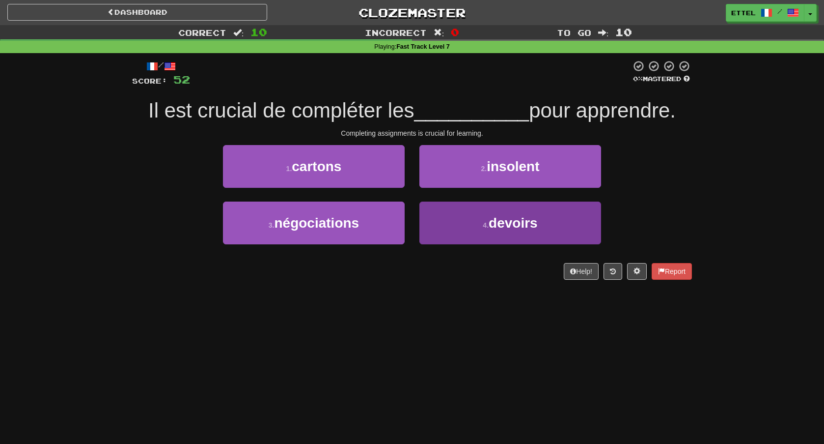
click at [478, 218] on button "4 . devoirs" at bounding box center [511, 222] width 182 height 43
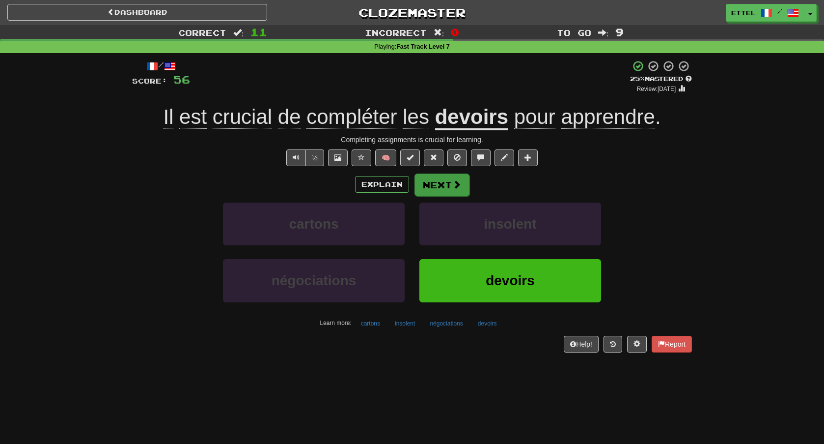
click at [440, 186] on button "Next" at bounding box center [442, 184] width 55 height 23
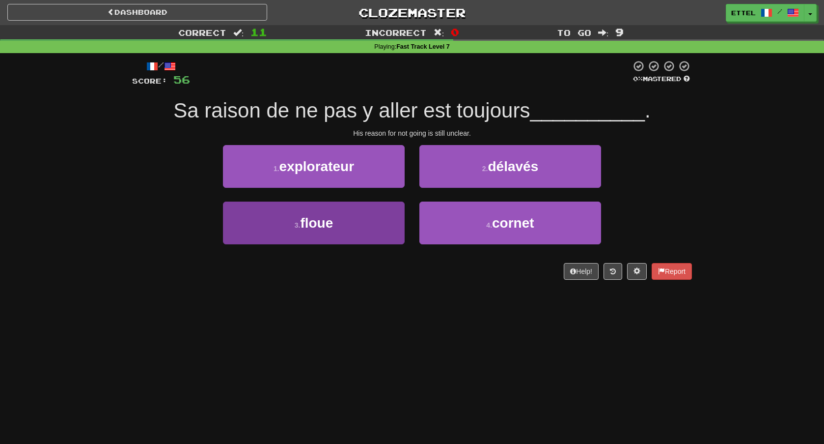
click at [375, 223] on button "3 . floue" at bounding box center [314, 222] width 182 height 43
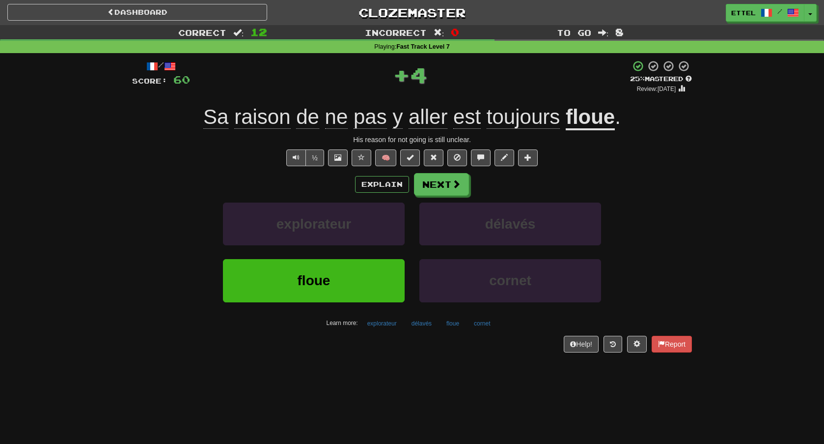
click at [596, 126] on u "floue" at bounding box center [590, 117] width 49 height 25
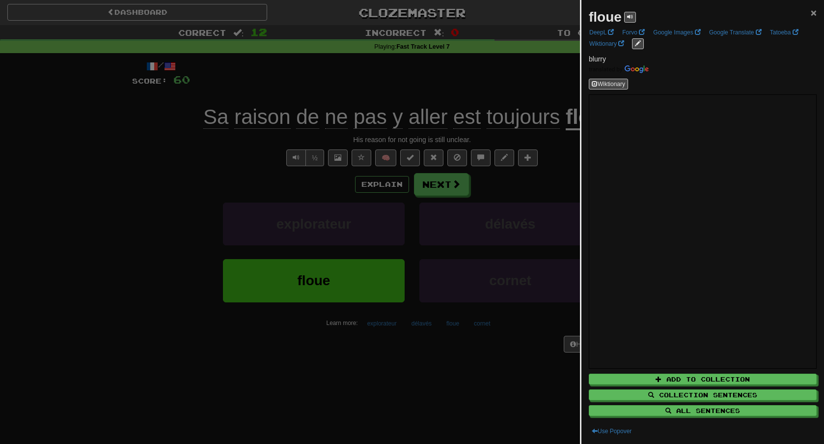
click at [816, 11] on span "×" at bounding box center [814, 12] width 6 height 11
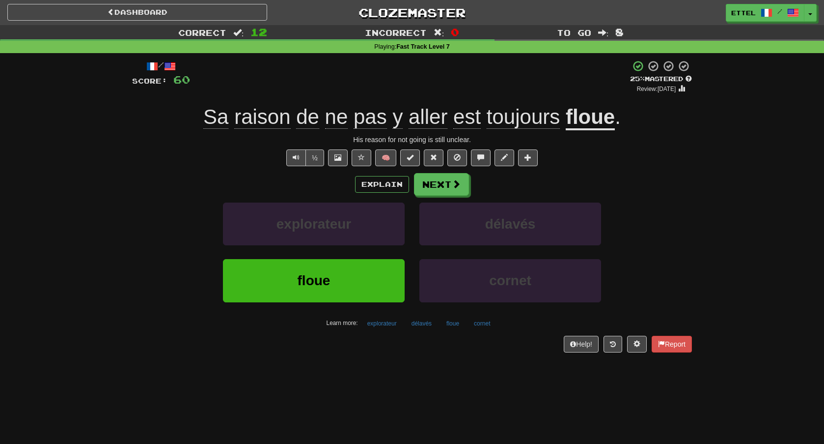
click at [601, 117] on u "floue" at bounding box center [590, 117] width 49 height 25
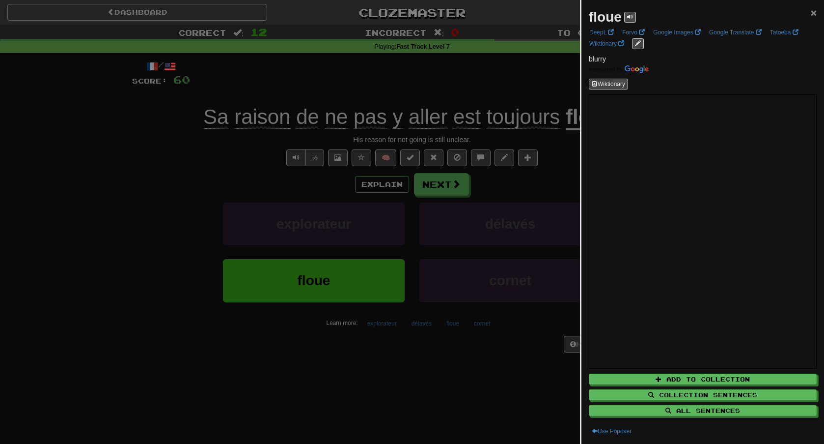
click at [814, 16] on span "×" at bounding box center [814, 12] width 6 height 11
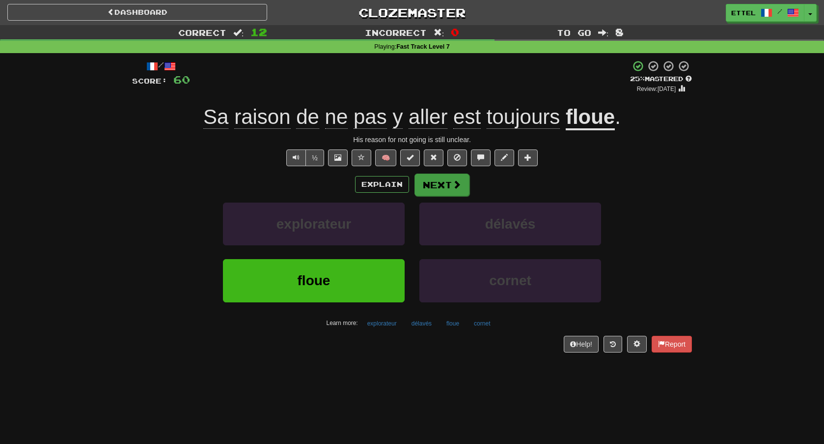
click at [466, 185] on button "Next" at bounding box center [442, 184] width 55 height 23
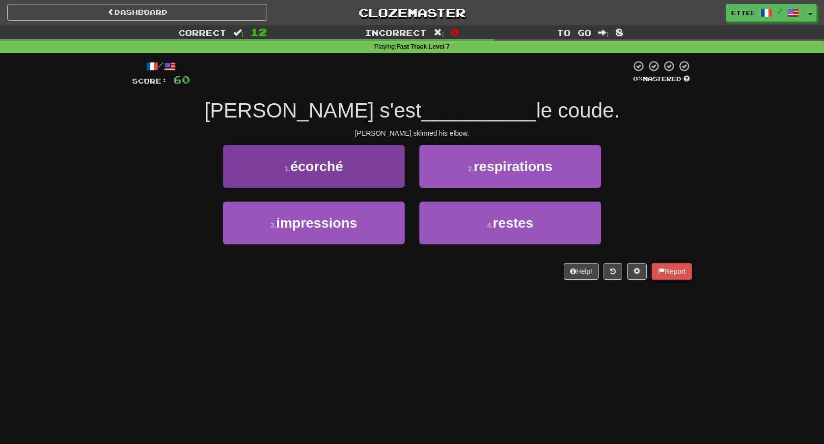
click at [361, 177] on button "1 . écorché" at bounding box center [314, 166] width 182 height 43
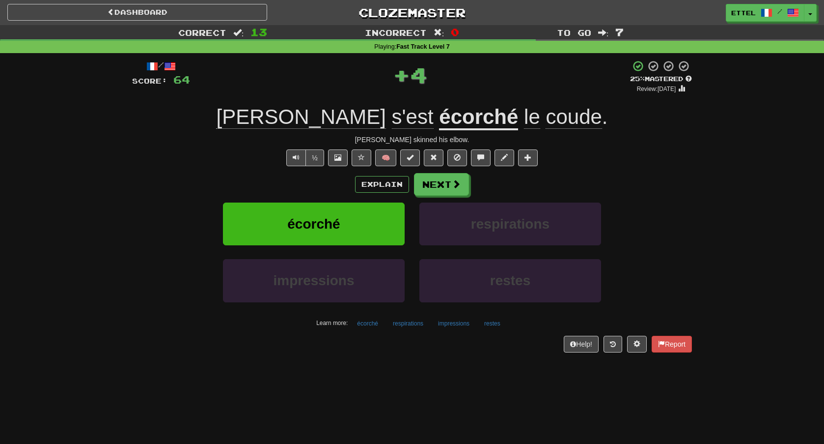
click at [439, 122] on u "écorché" at bounding box center [478, 117] width 79 height 25
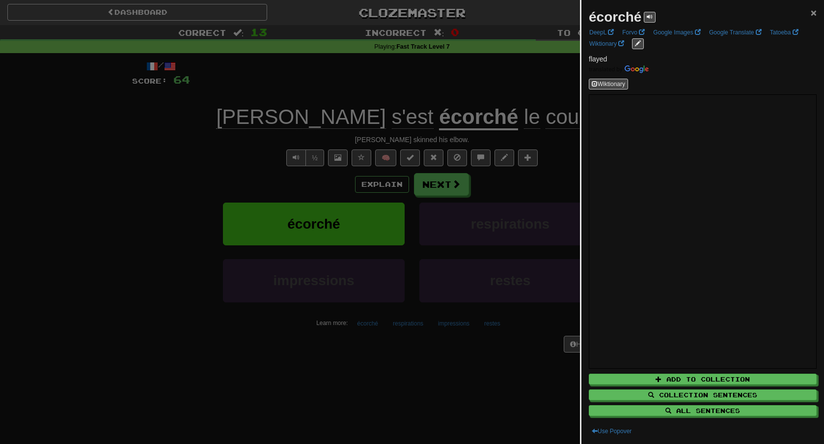
click at [815, 18] on span "×" at bounding box center [814, 12] width 6 height 11
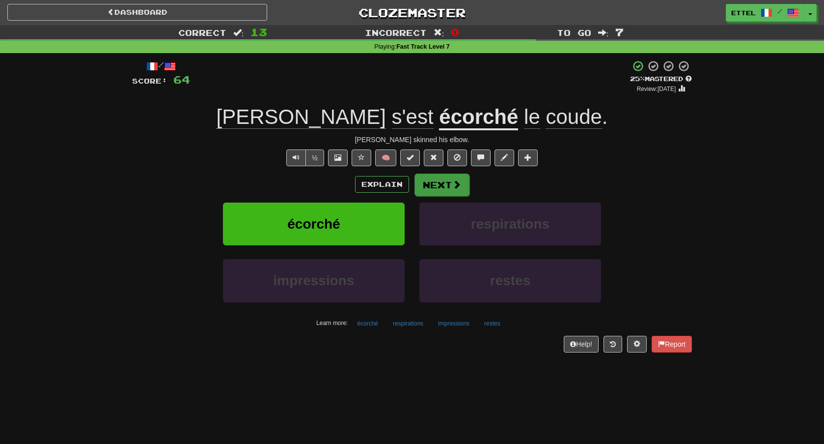
click at [447, 183] on button "Next" at bounding box center [442, 184] width 55 height 23
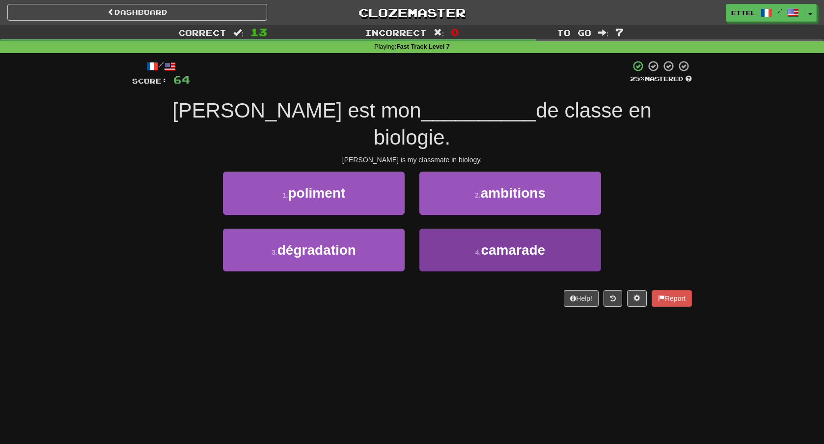
click at [489, 242] on span "camarade" at bounding box center [513, 249] width 64 height 15
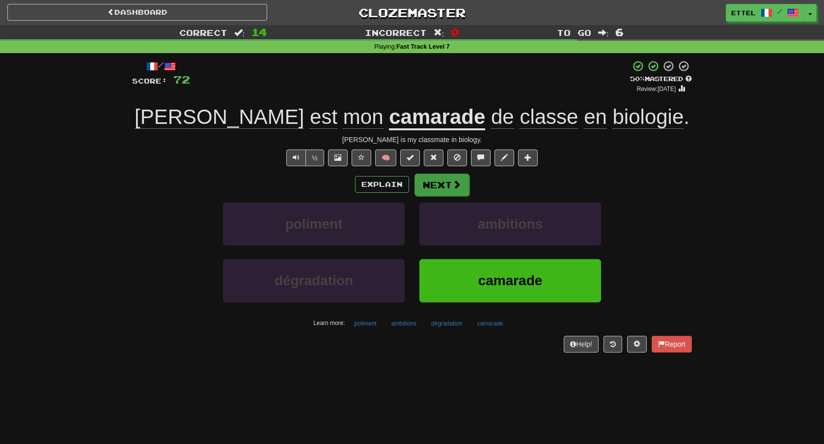
click at [457, 184] on span at bounding box center [457, 184] width 9 height 9
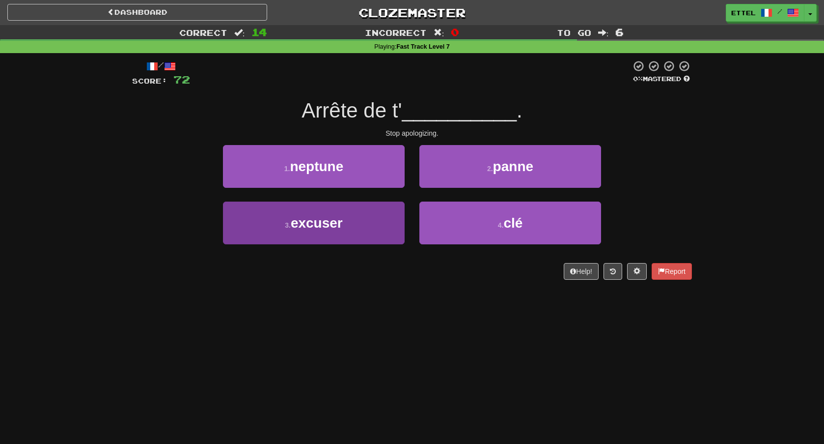
click at [354, 221] on button "3 . excuser" at bounding box center [314, 222] width 182 height 43
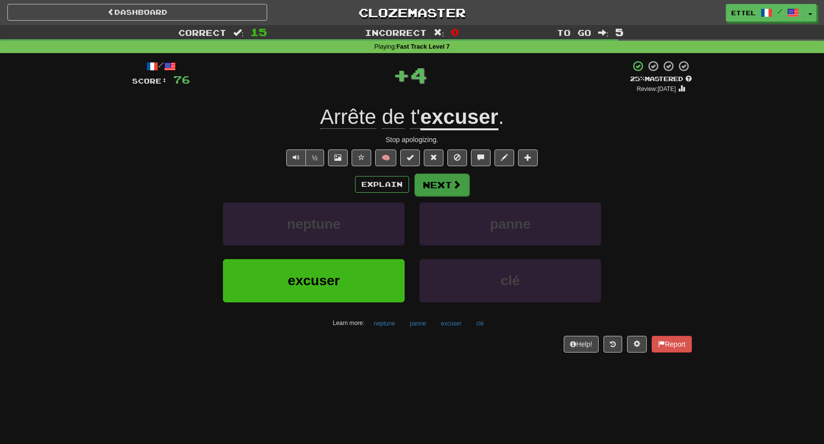
click at [442, 181] on button "Next" at bounding box center [442, 184] width 55 height 23
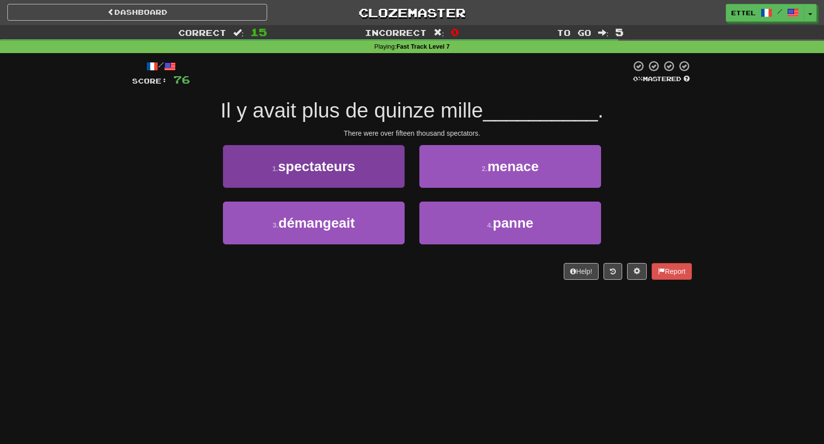
click at [360, 166] on button "1 . spectateurs" at bounding box center [314, 166] width 182 height 43
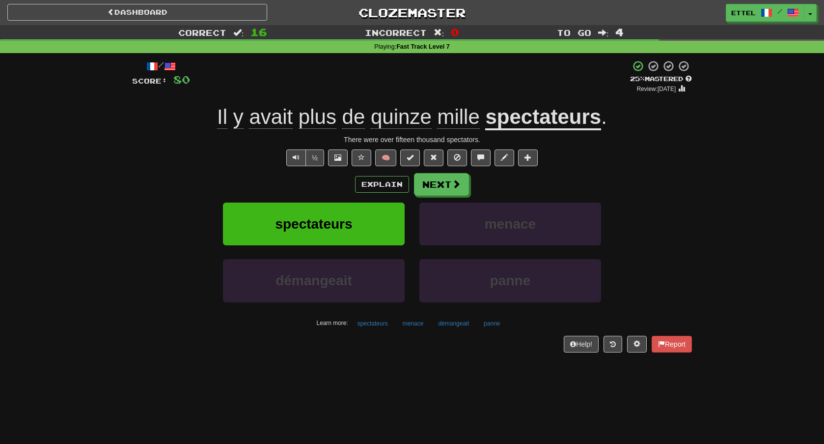
click at [449, 122] on span "mille" at bounding box center [458, 117] width 42 height 24
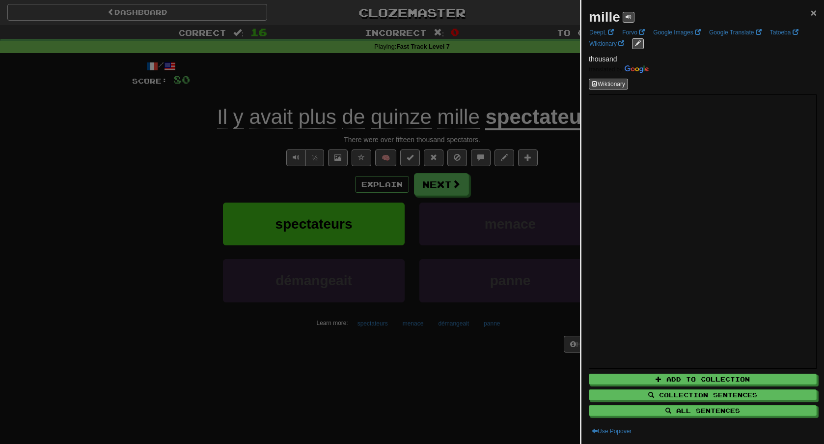
click at [813, 14] on span "×" at bounding box center [814, 12] width 6 height 11
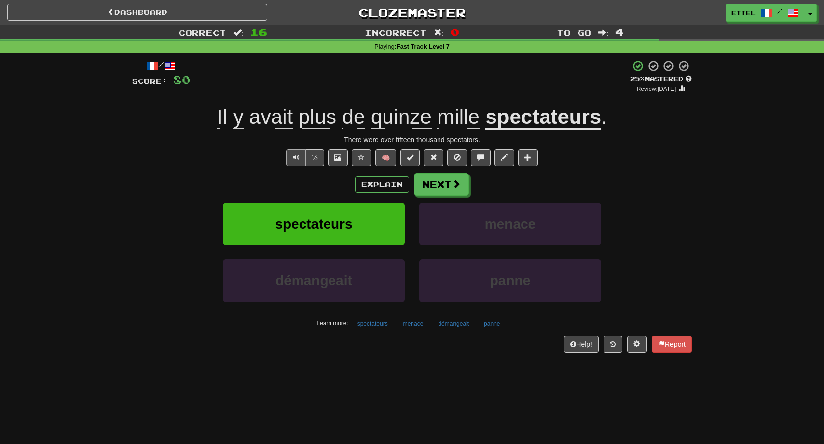
click at [300, 155] on button "Text-to-speech controls" at bounding box center [296, 157] width 20 height 17
click at [454, 190] on button "Next" at bounding box center [442, 184] width 55 height 23
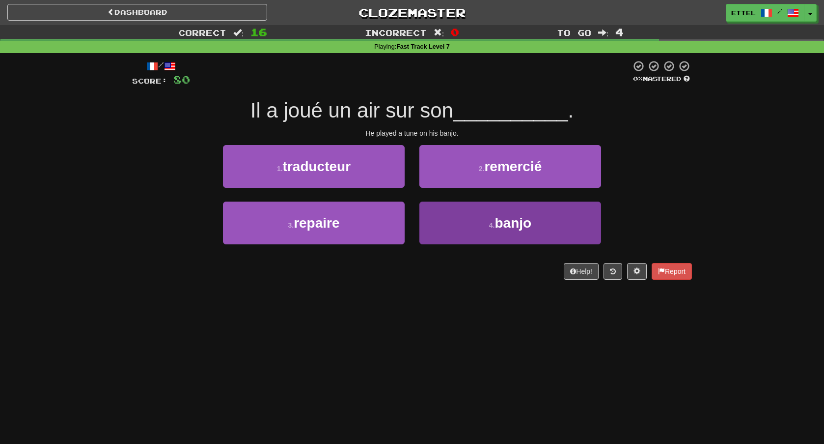
click at [473, 213] on button "4 . banjo" at bounding box center [511, 222] width 182 height 43
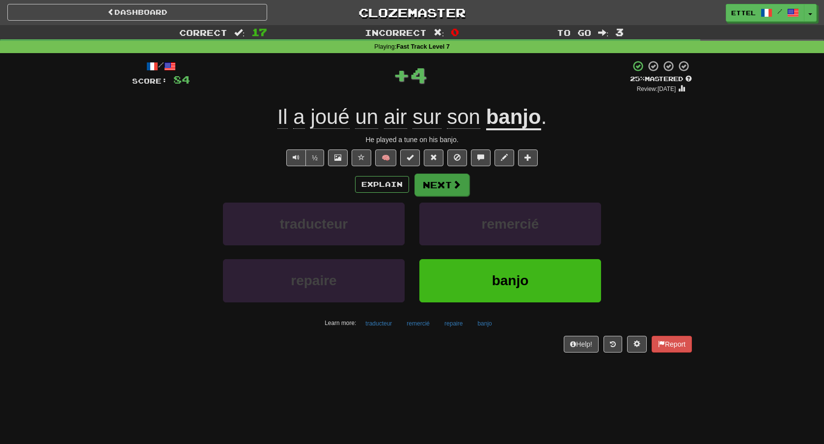
click at [451, 177] on button "Next" at bounding box center [442, 184] width 55 height 23
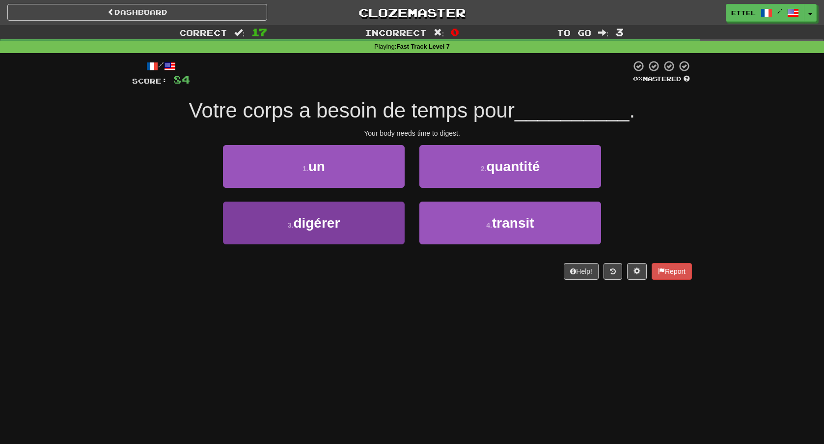
click at [372, 233] on button "3 . digérer" at bounding box center [314, 222] width 182 height 43
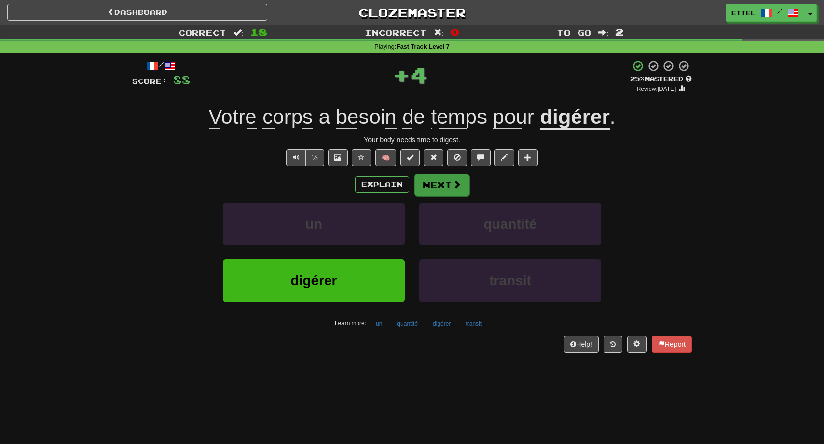
click at [457, 178] on button "Next" at bounding box center [442, 184] width 55 height 23
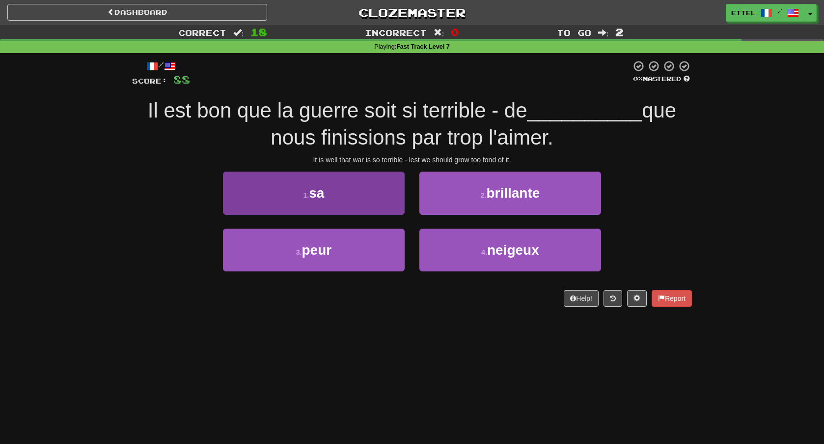
click at [346, 195] on button "1 . sa" at bounding box center [314, 192] width 182 height 43
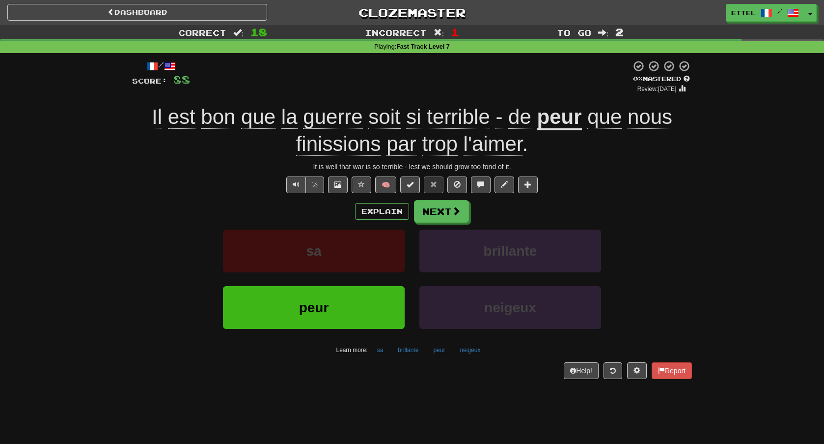
click at [324, 142] on span "finissions" at bounding box center [338, 144] width 85 height 24
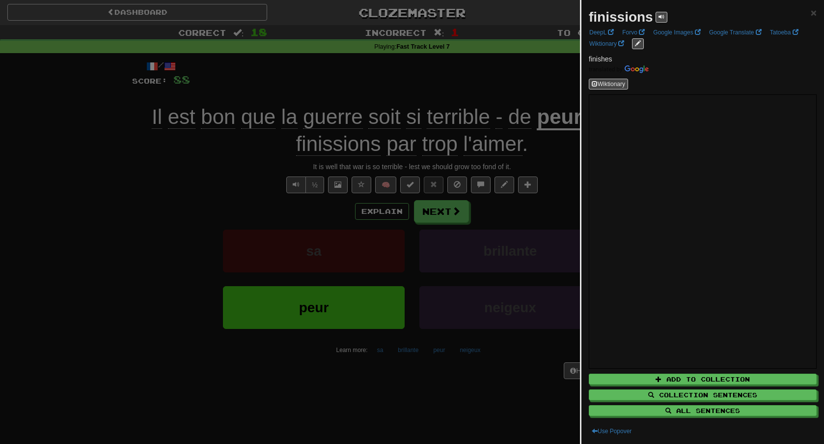
click at [818, 18] on div "finissions × DeepL Forvo Google Images Google Translate Tatoeba Wiktionary fini…" at bounding box center [703, 222] width 243 height 444
click at [815, 15] on span "×" at bounding box center [814, 12] width 6 height 11
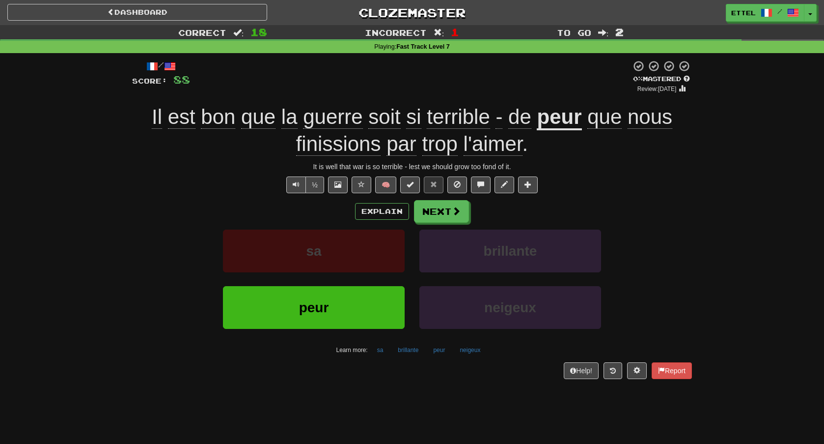
click at [567, 117] on u "peur" at bounding box center [559, 117] width 45 height 25
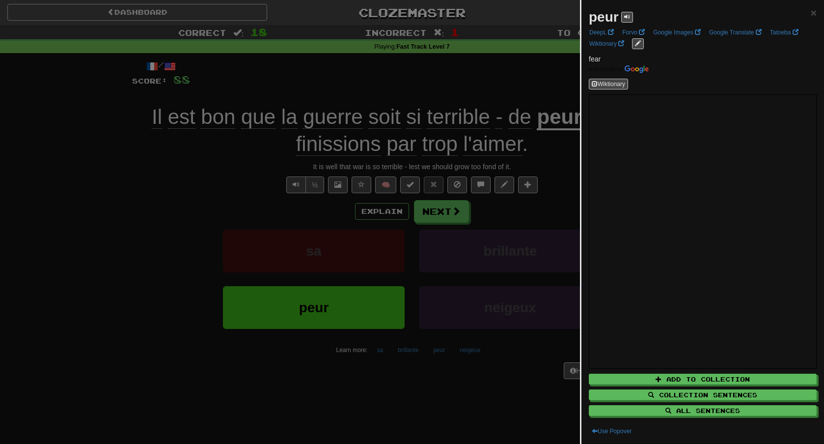
click at [818, 16] on div "peur × DeepL Forvo Google Images Google Translate Tatoeba Wiktionary fear Wikti…" at bounding box center [703, 222] width 243 height 444
click at [370, 204] on div at bounding box center [412, 222] width 824 height 444
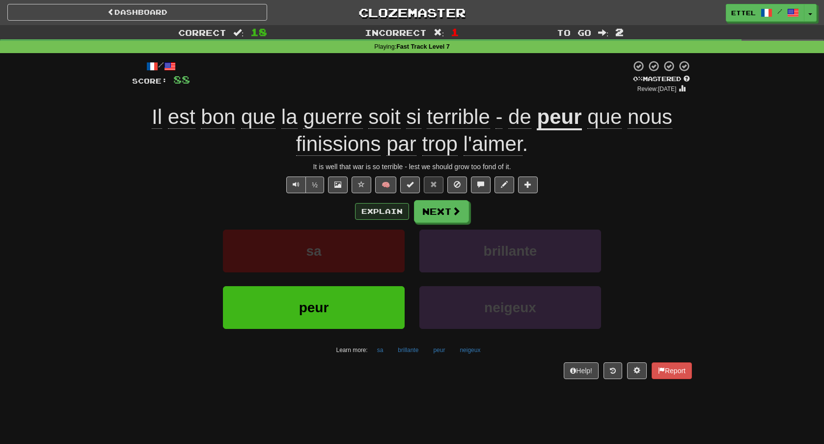
click at [376, 212] on button "Explain" at bounding box center [382, 211] width 54 height 17
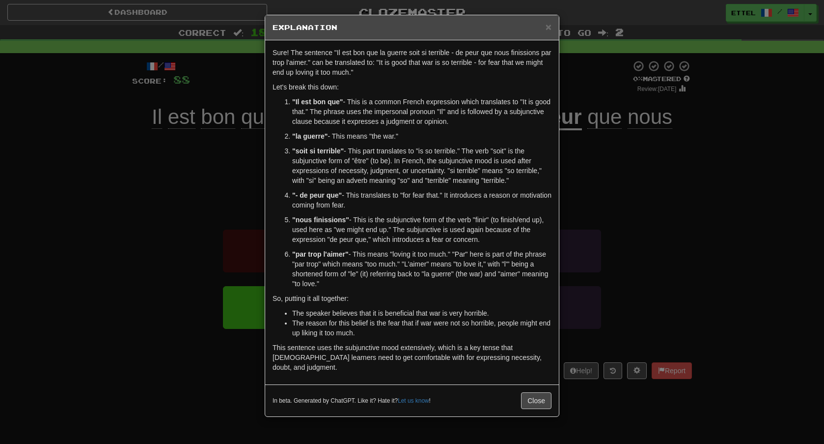
click at [546, 33] on div "× Explanation" at bounding box center [412, 27] width 294 height 25
click at [546, 32] on span "×" at bounding box center [549, 26] width 6 height 11
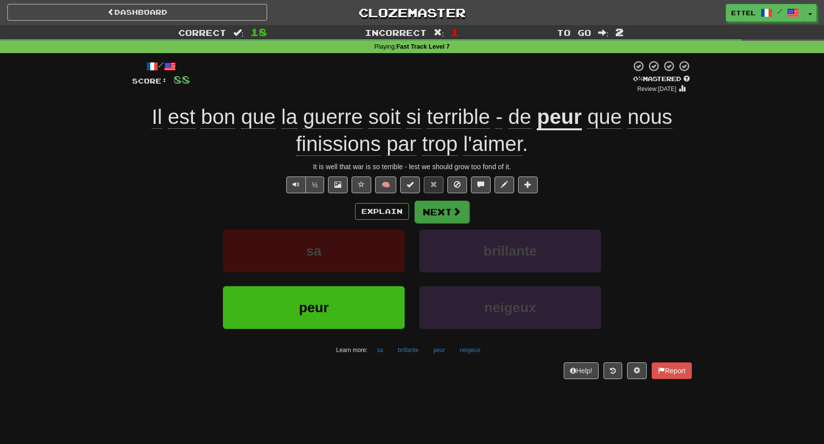
click at [458, 210] on span at bounding box center [457, 211] width 9 height 9
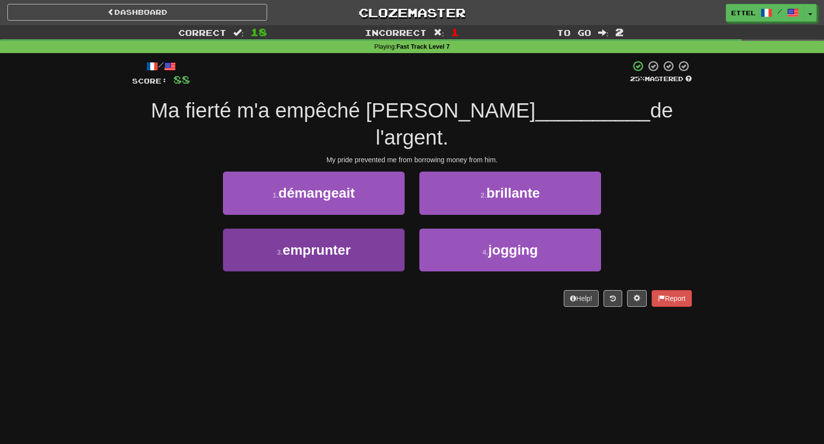
click at [383, 228] on button "3 . emprunter" at bounding box center [314, 249] width 182 height 43
click at [383, 214] on button "1 . démangeait" at bounding box center [314, 192] width 182 height 43
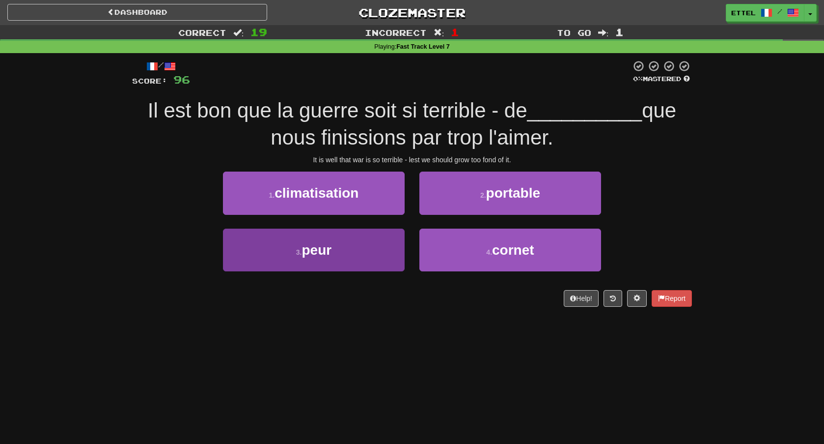
click at [375, 238] on button "3 . peur" at bounding box center [314, 249] width 182 height 43
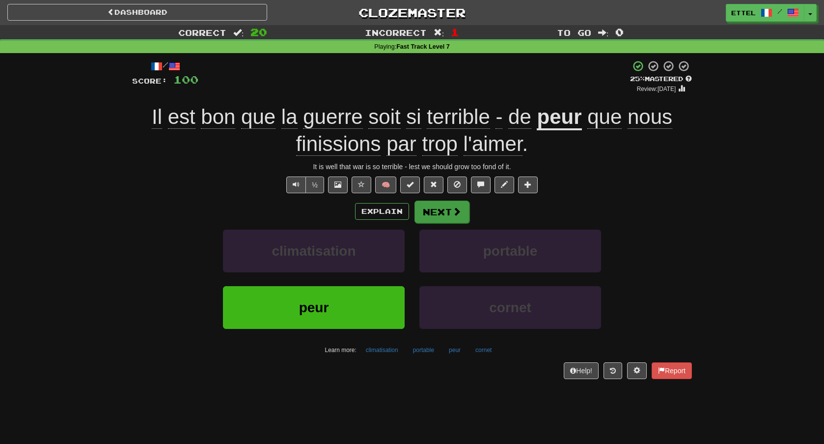
click at [441, 221] on button "Next" at bounding box center [442, 211] width 55 height 23
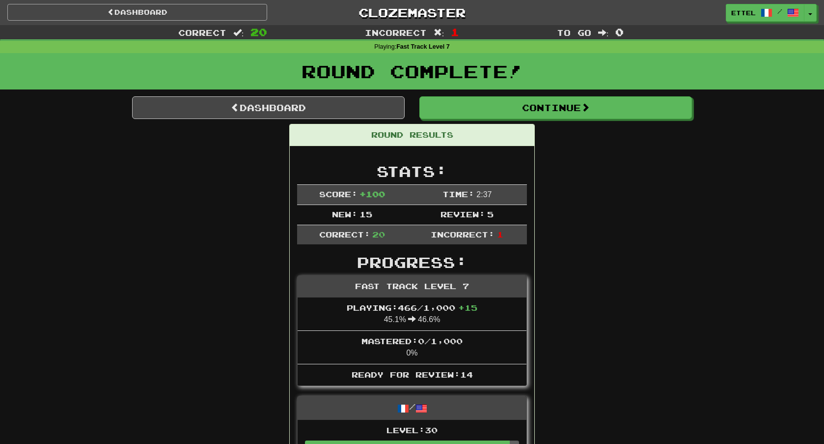
click at [204, 8] on link "Dashboard" at bounding box center [137, 12] width 260 height 17
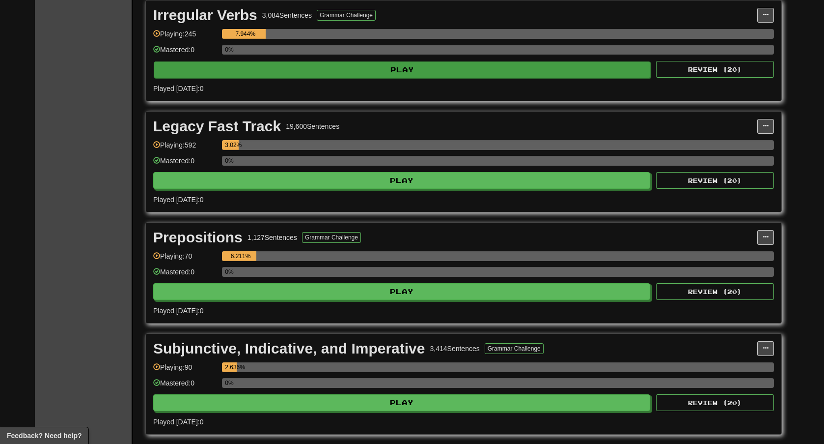
scroll to position [700, 0]
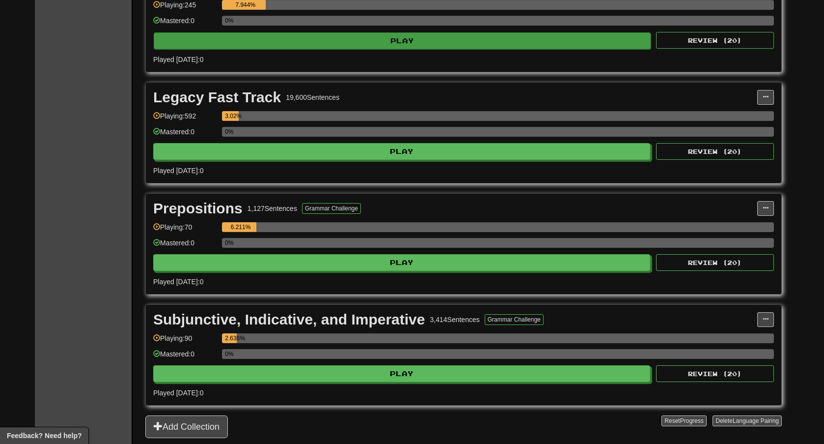
click at [448, 48] on button "Play" at bounding box center [402, 40] width 497 height 17
select select "**"
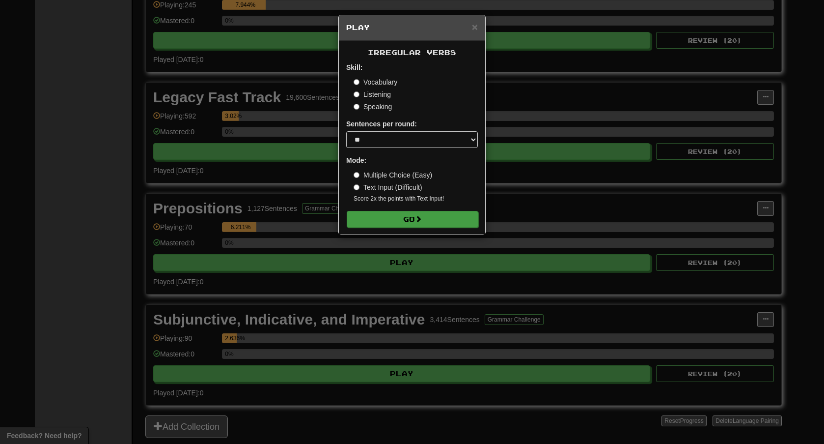
click at [427, 217] on button "Go" at bounding box center [413, 219] width 132 height 17
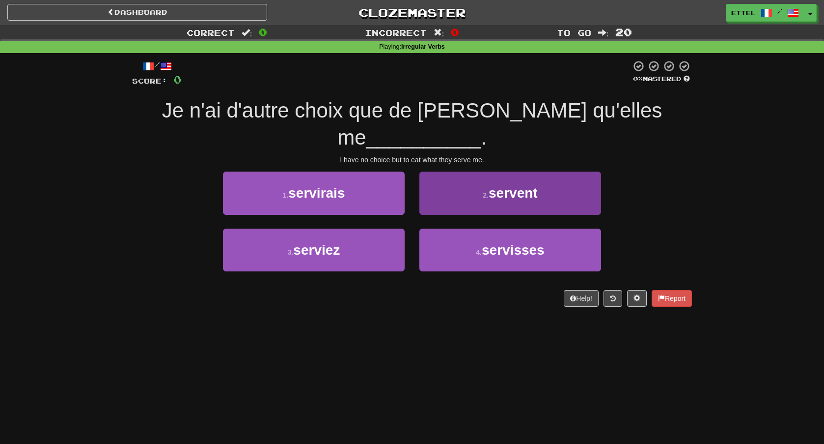
click at [513, 177] on button "2 . servent" at bounding box center [511, 192] width 182 height 43
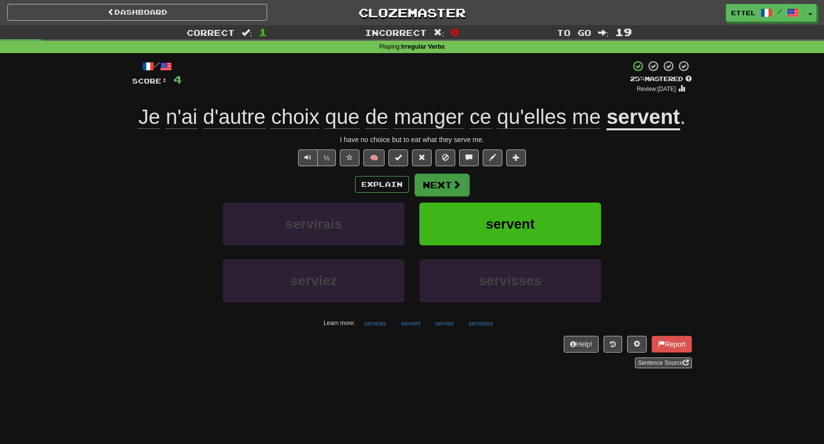
click at [454, 193] on button "Next" at bounding box center [442, 184] width 55 height 23
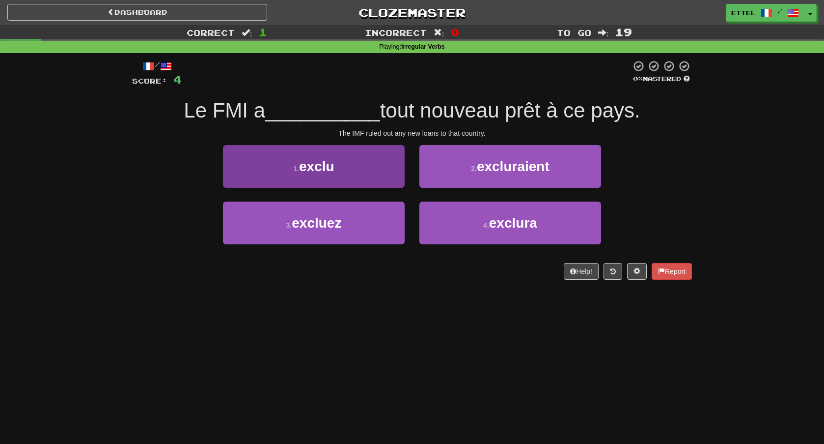
click at [395, 158] on button "1 . exclu" at bounding box center [314, 166] width 182 height 43
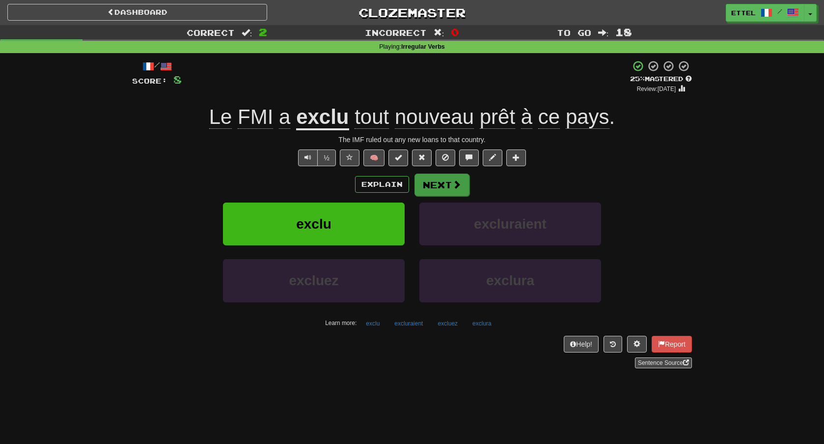
click at [441, 184] on button "Next" at bounding box center [442, 184] width 55 height 23
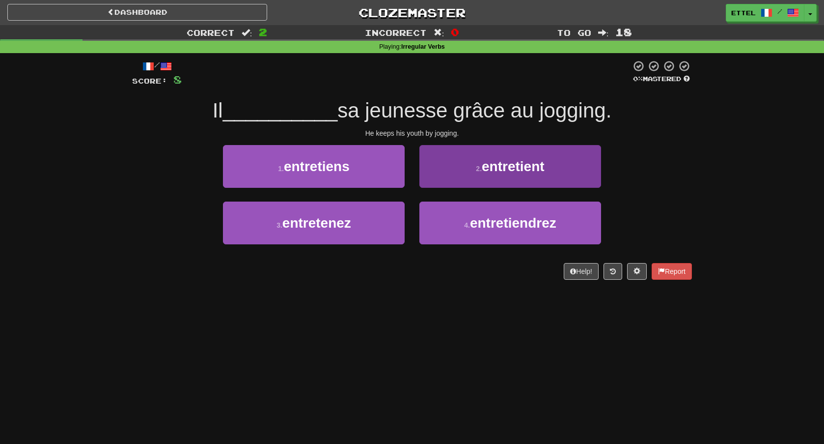
click at [521, 177] on button "2 . entretient" at bounding box center [511, 166] width 182 height 43
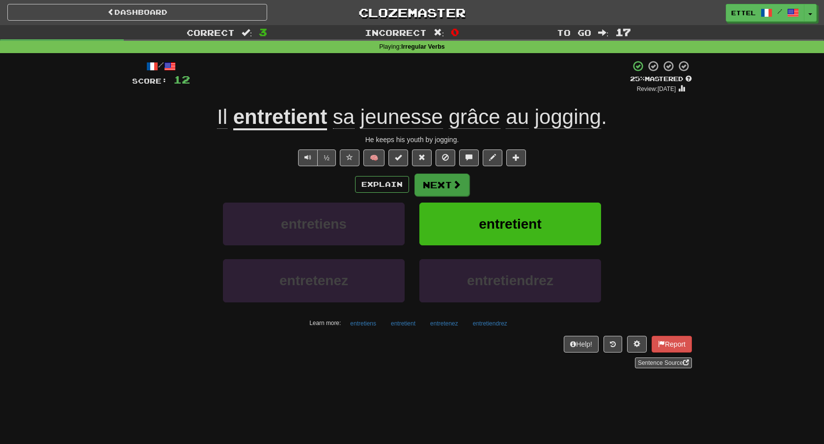
click at [424, 191] on button "Next" at bounding box center [442, 184] width 55 height 23
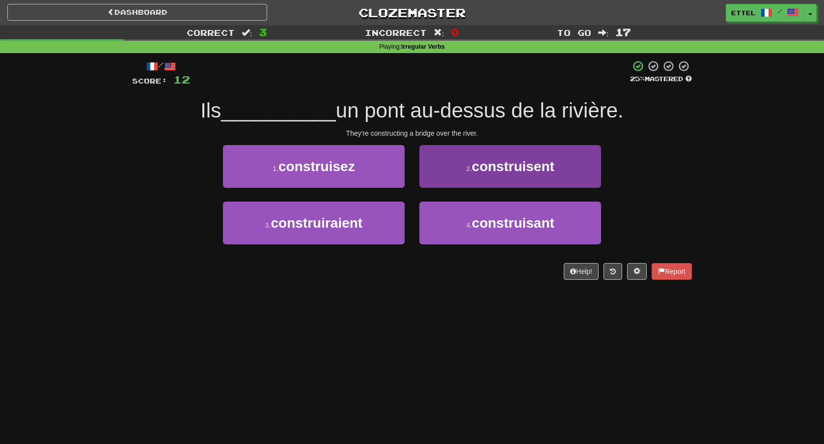
click at [509, 172] on span "construisent" at bounding box center [513, 166] width 83 height 15
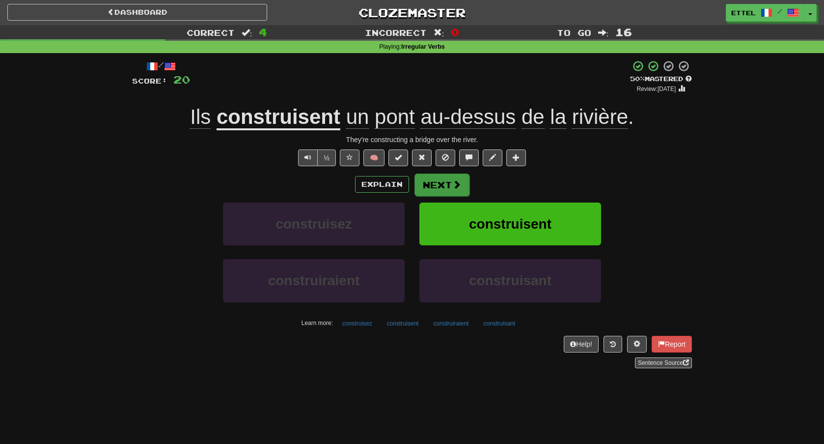
click at [447, 184] on button "Next" at bounding box center [442, 184] width 55 height 23
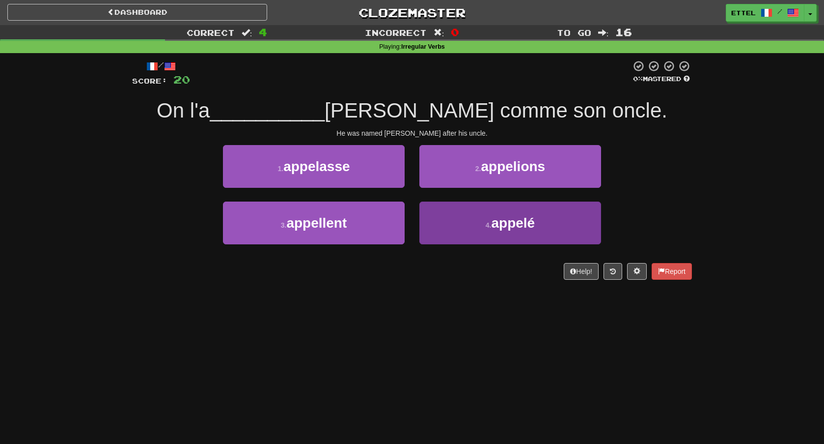
click at [497, 229] on span "appelé" at bounding box center [513, 222] width 44 height 15
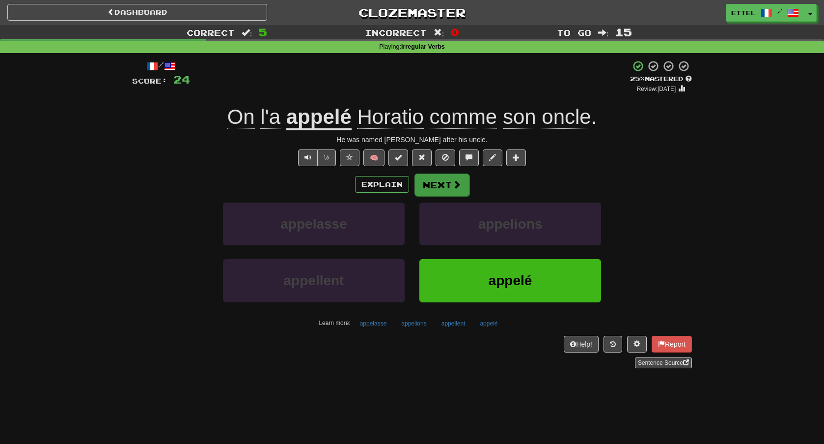
click at [446, 191] on button "Next" at bounding box center [442, 184] width 55 height 23
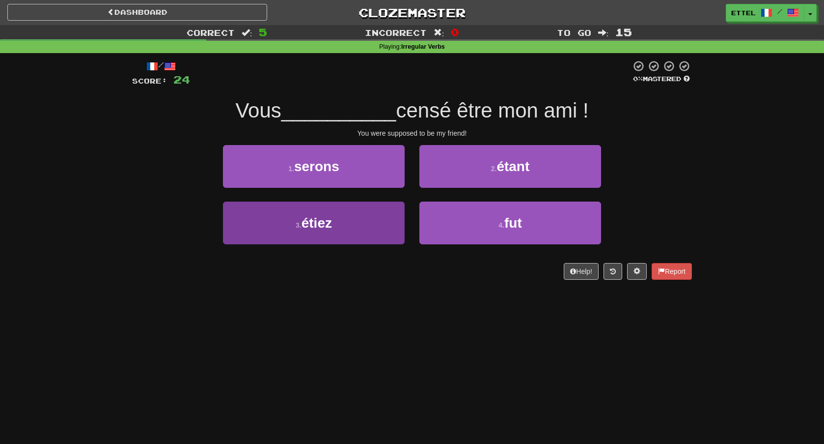
click at [377, 236] on button "3 . étiez" at bounding box center [314, 222] width 182 height 43
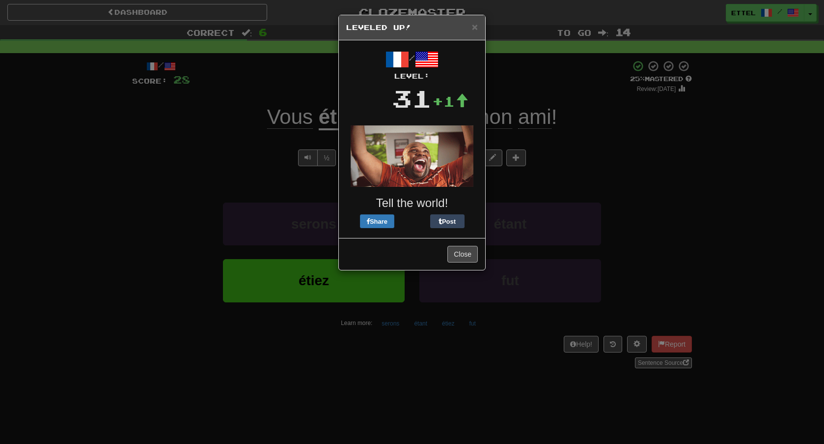
click at [464, 261] on button "Close" at bounding box center [463, 254] width 30 height 17
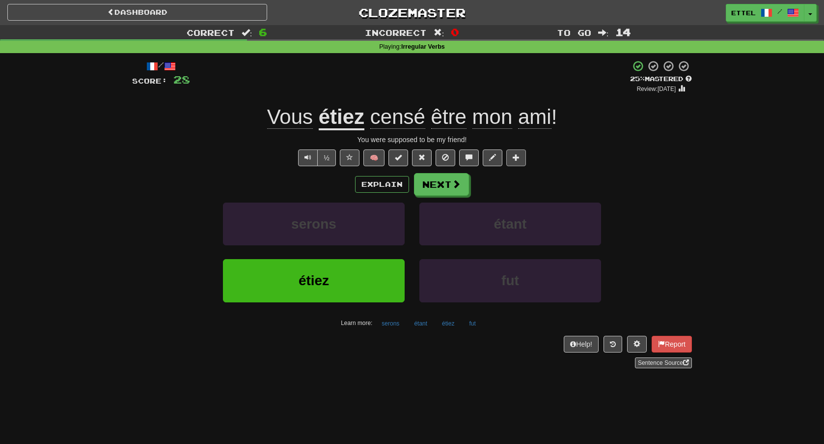
click at [518, 156] on span at bounding box center [516, 157] width 7 height 7
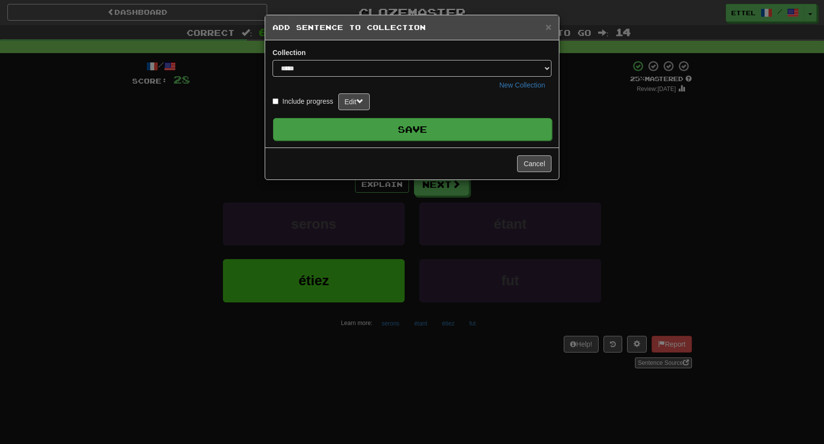
click at [406, 129] on button "Save" at bounding box center [412, 129] width 279 height 23
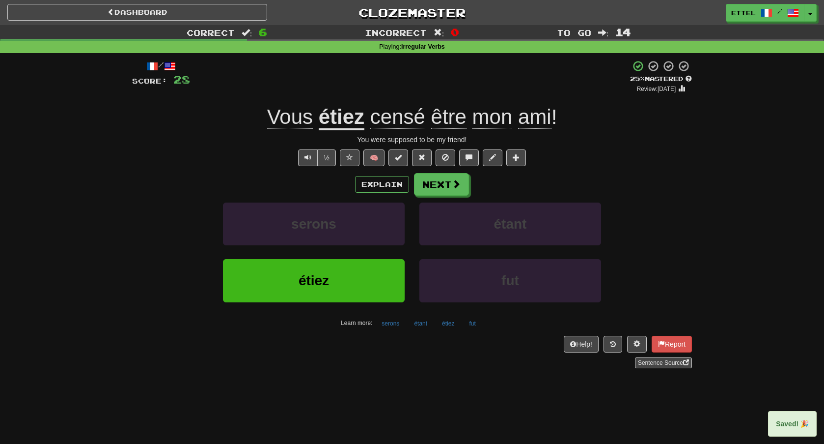
click at [424, 183] on button "Next" at bounding box center [441, 184] width 55 height 23
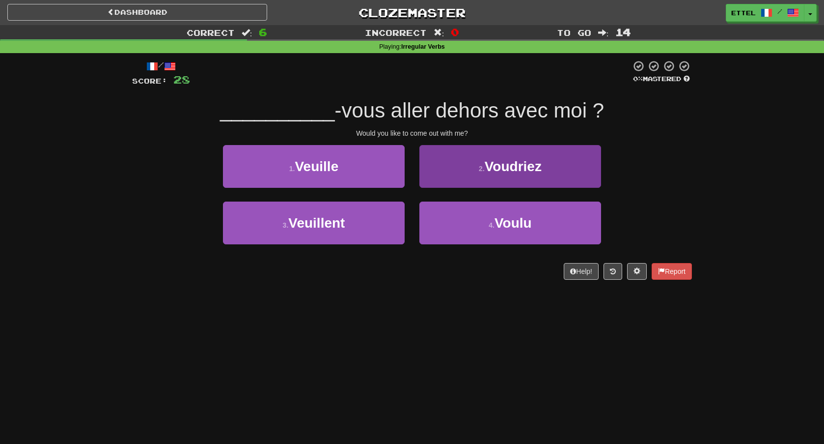
click at [485, 167] on span "Voudriez" at bounding box center [513, 166] width 57 height 15
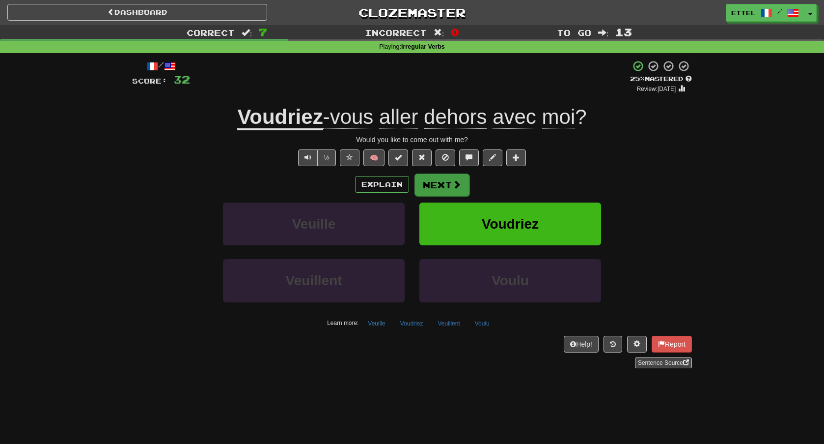
click at [448, 184] on button "Next" at bounding box center [442, 184] width 55 height 23
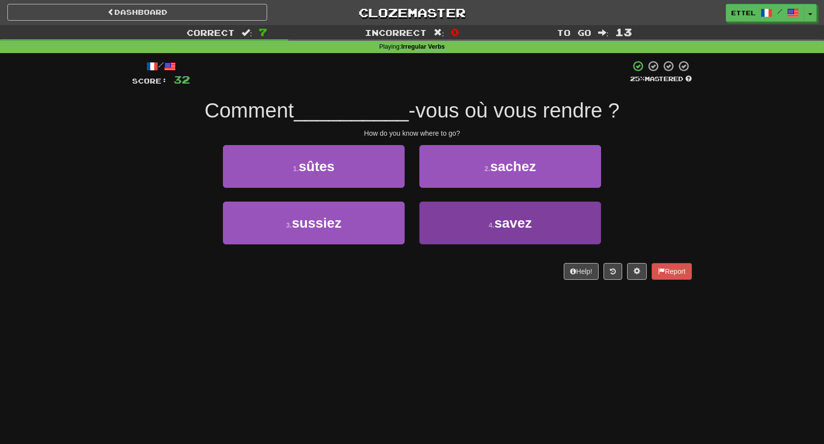
click at [515, 225] on span "savez" at bounding box center [513, 222] width 37 height 15
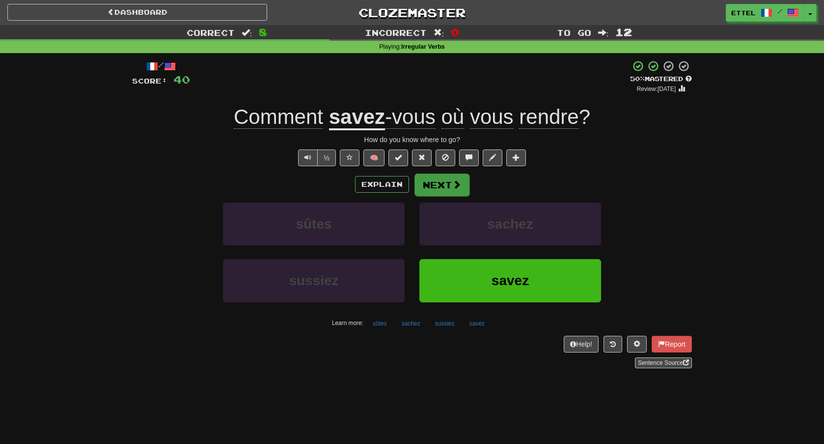
click at [454, 183] on span at bounding box center [457, 184] width 9 height 9
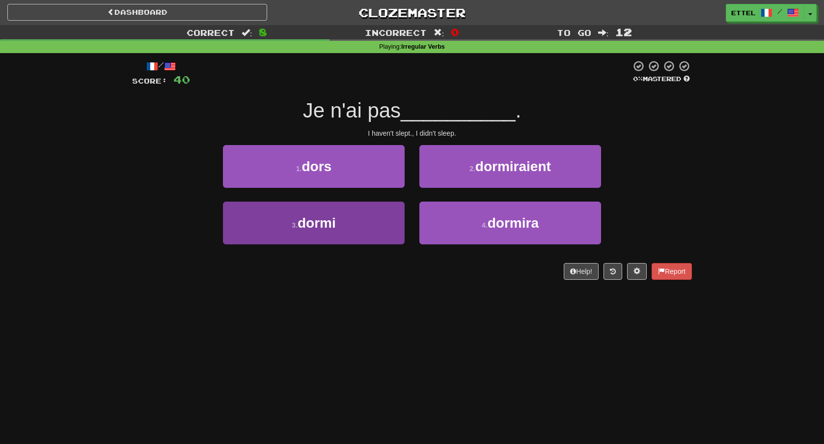
click at [370, 222] on button "3 . dormi" at bounding box center [314, 222] width 182 height 43
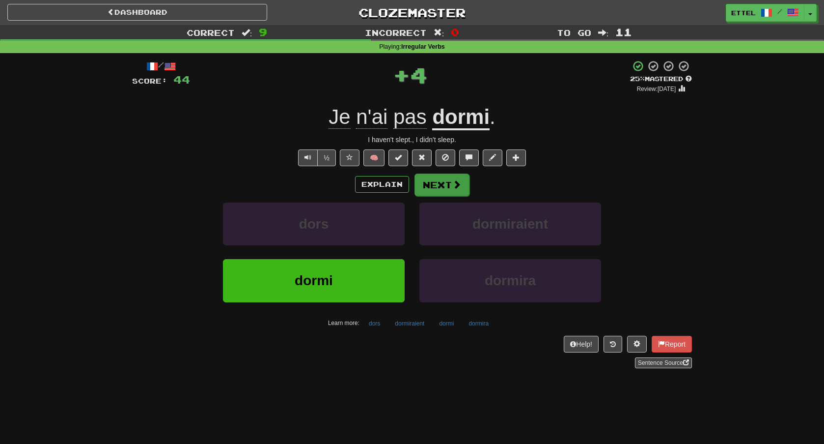
click at [453, 183] on span at bounding box center [457, 184] width 9 height 9
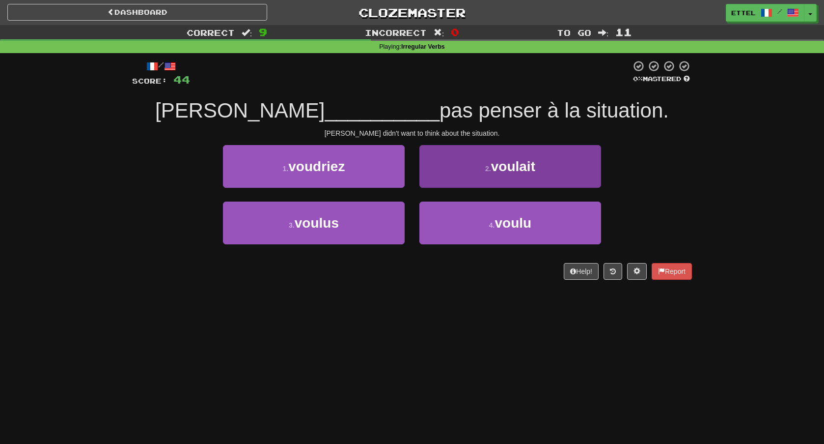
click at [495, 171] on span "voulait" at bounding box center [513, 166] width 44 height 15
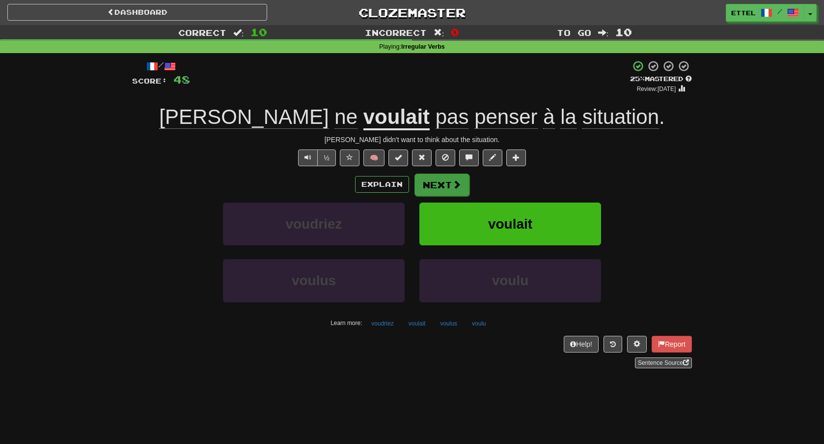
click at [456, 188] on span at bounding box center [457, 184] width 9 height 9
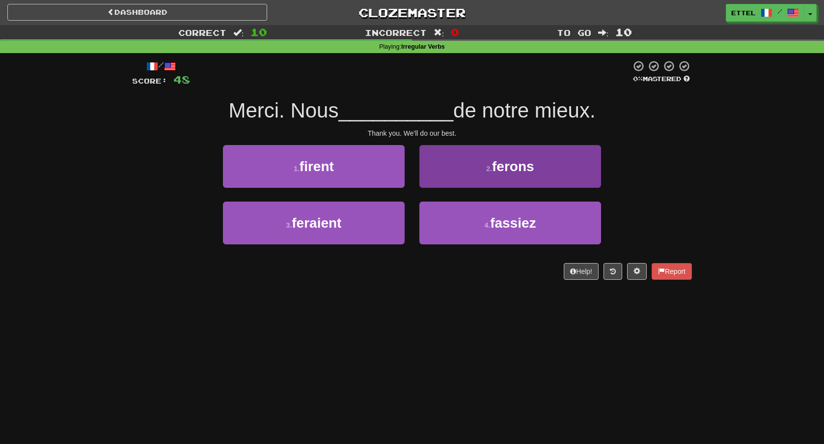
click at [482, 175] on button "2 . ferons" at bounding box center [511, 166] width 182 height 43
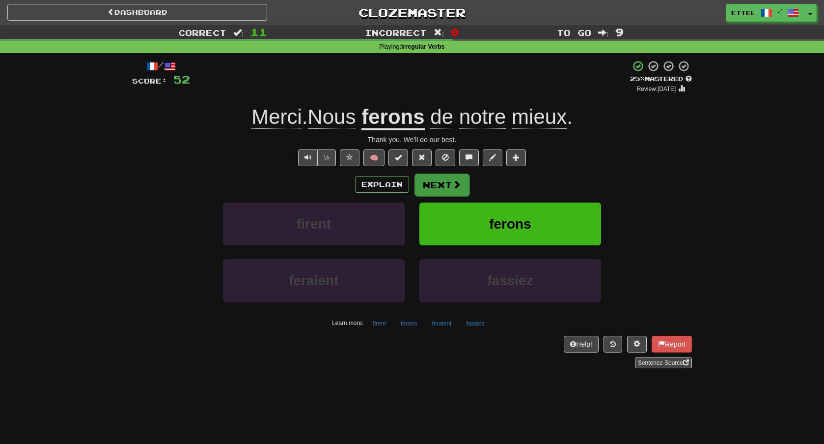
click at [449, 185] on button "Next" at bounding box center [442, 184] width 55 height 23
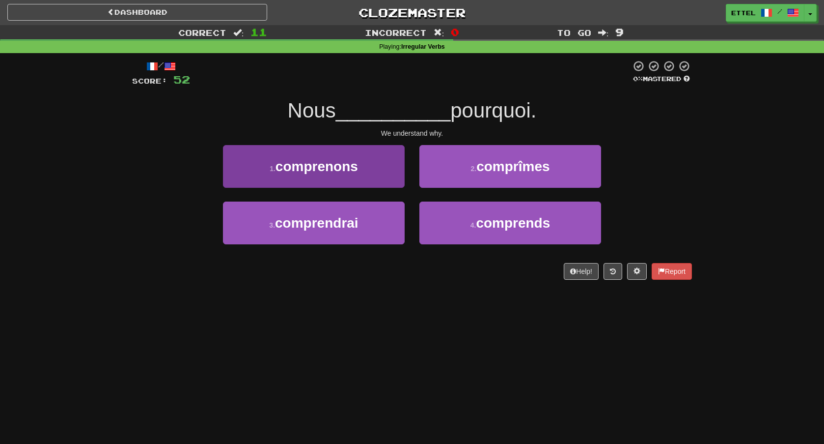
click at [381, 172] on button "1 . comprenons" at bounding box center [314, 166] width 182 height 43
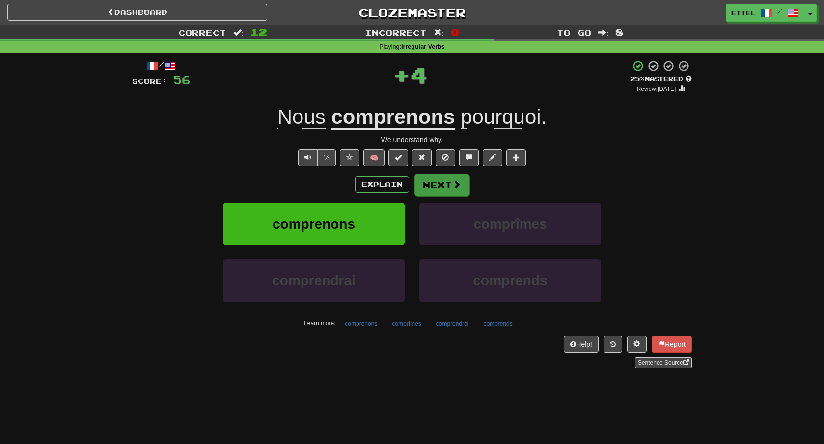
click at [440, 194] on button "Next" at bounding box center [442, 184] width 55 height 23
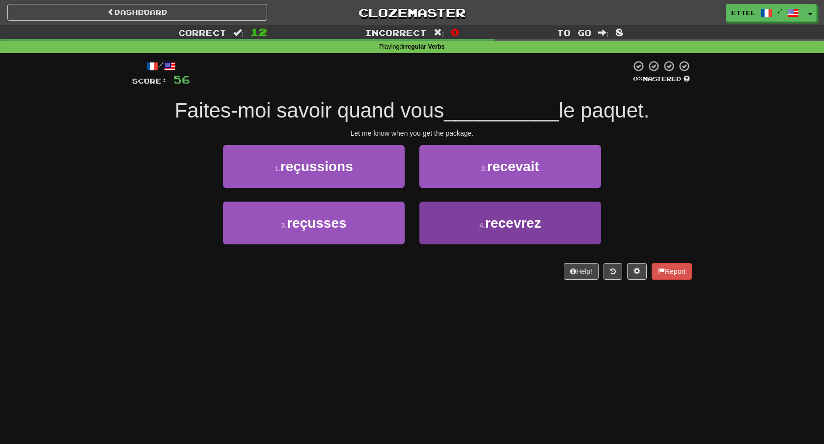
click at [510, 226] on span "recevrez" at bounding box center [513, 222] width 56 height 15
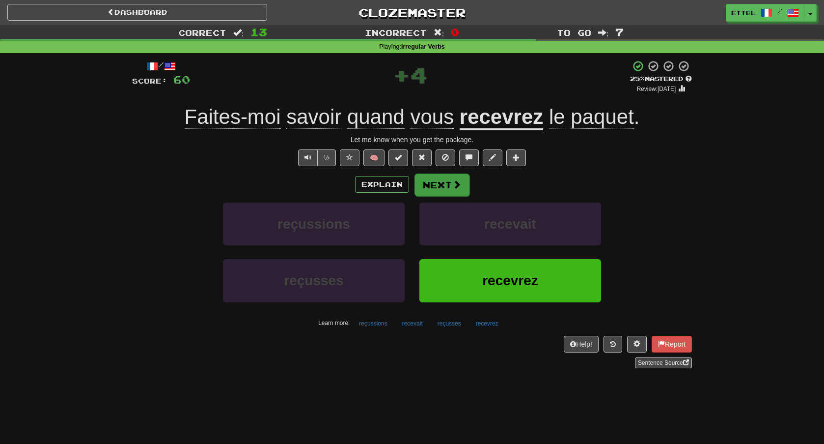
click at [439, 179] on button "Next" at bounding box center [442, 184] width 55 height 23
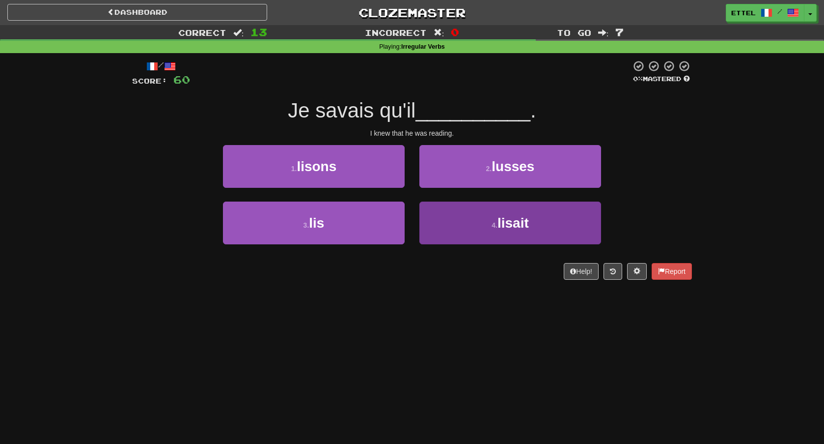
click at [475, 228] on button "4 . lisait" at bounding box center [511, 222] width 182 height 43
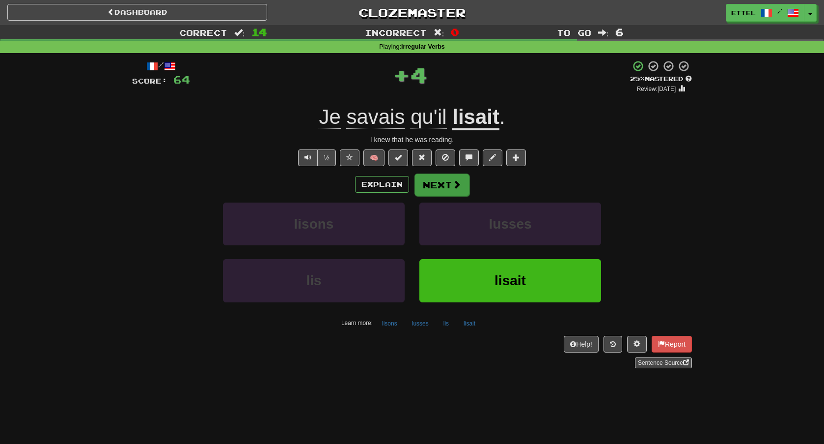
click at [450, 182] on button "Next" at bounding box center [442, 184] width 55 height 23
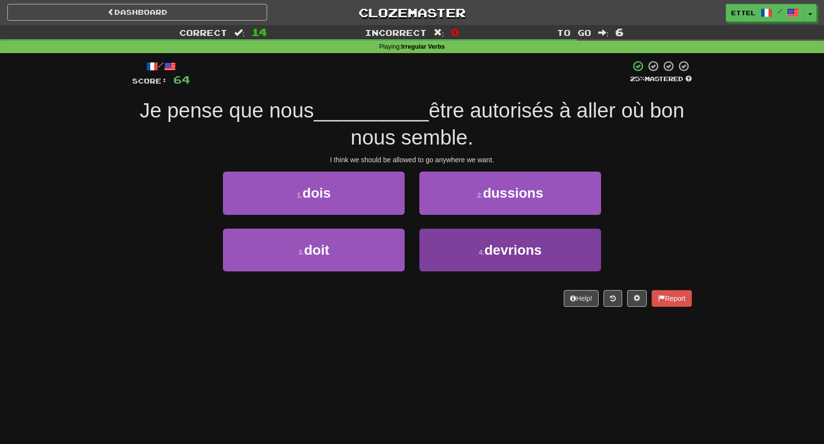
click at [475, 249] on button "4 . devrions" at bounding box center [511, 249] width 182 height 43
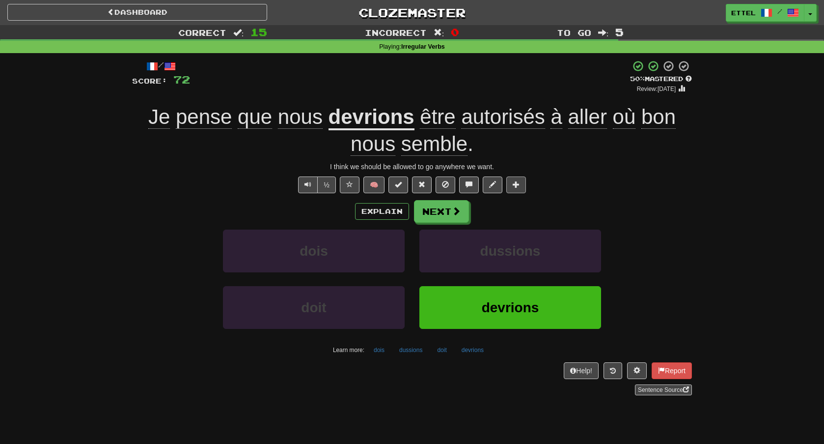
click at [514, 189] on button at bounding box center [517, 184] width 20 height 17
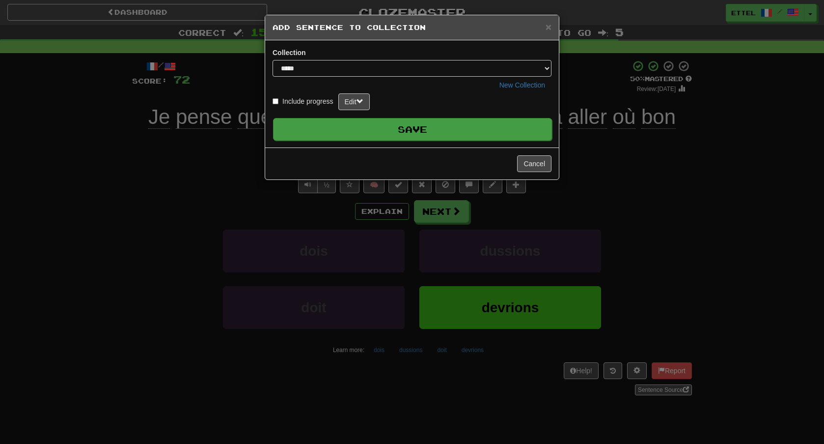
click at [427, 133] on button "Save" at bounding box center [412, 129] width 279 height 23
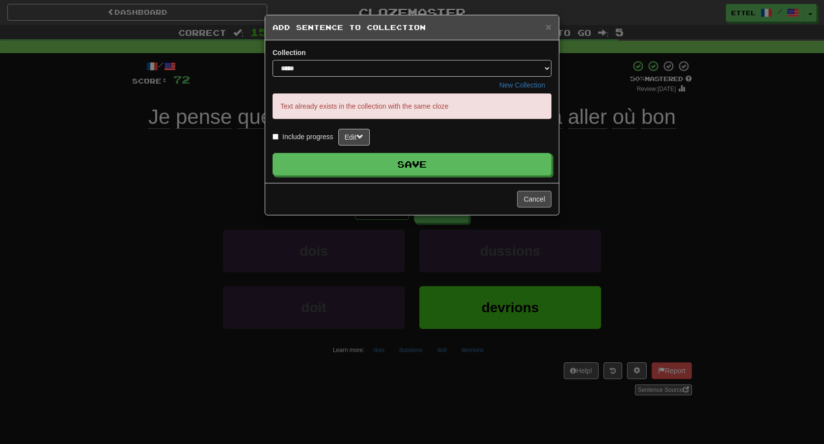
drag, startPoint x: 451, startPoint y: 169, endPoint x: 534, endPoint y: 198, distance: 88.4
click at [534, 198] on div "**********" at bounding box center [412, 115] width 295 height 200
click at [534, 198] on button "Cancel" at bounding box center [534, 199] width 34 height 17
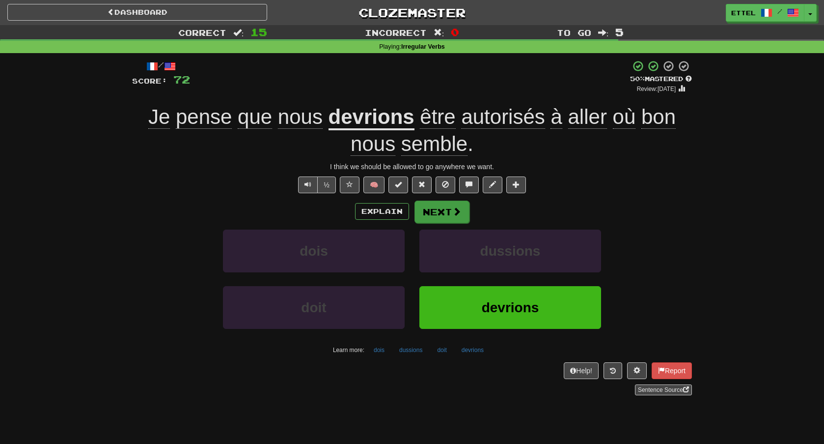
click at [456, 202] on button "Next" at bounding box center [442, 211] width 55 height 23
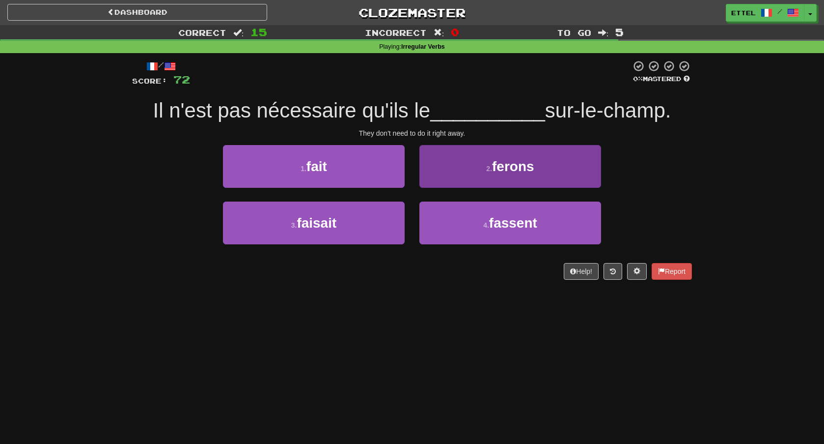
click at [463, 222] on button "4 . fassent" at bounding box center [511, 222] width 182 height 43
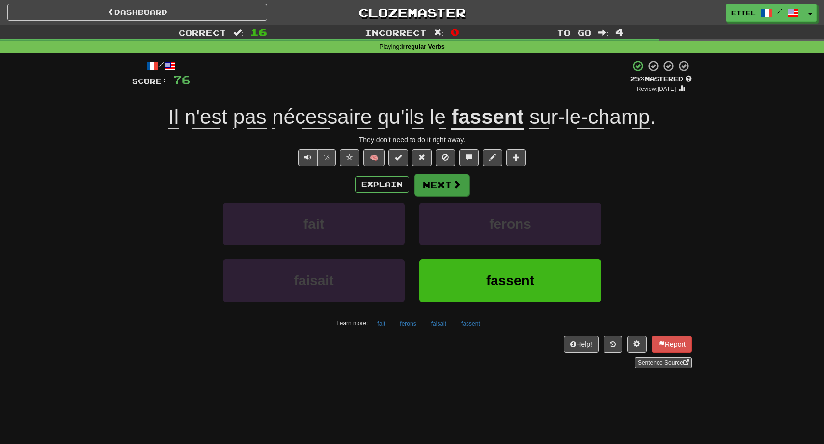
click at [453, 180] on span at bounding box center [457, 184] width 9 height 9
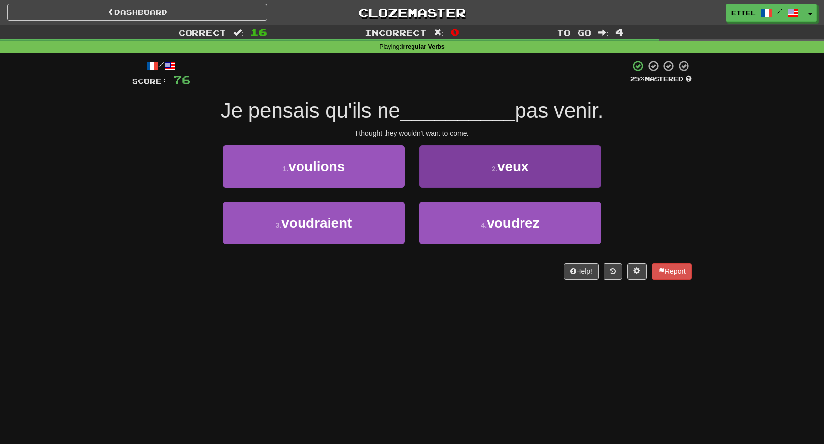
click at [477, 165] on button "2 . veux" at bounding box center [511, 166] width 182 height 43
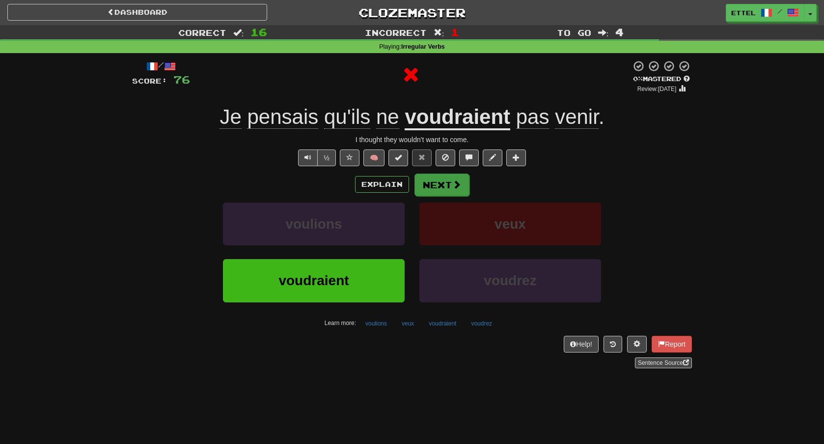
click at [433, 186] on button "Next" at bounding box center [442, 184] width 55 height 23
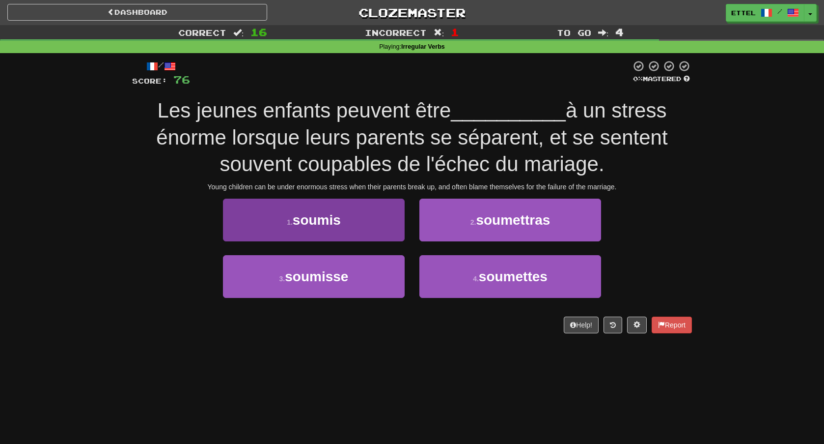
click at [312, 230] on button "1 . soumis" at bounding box center [314, 219] width 182 height 43
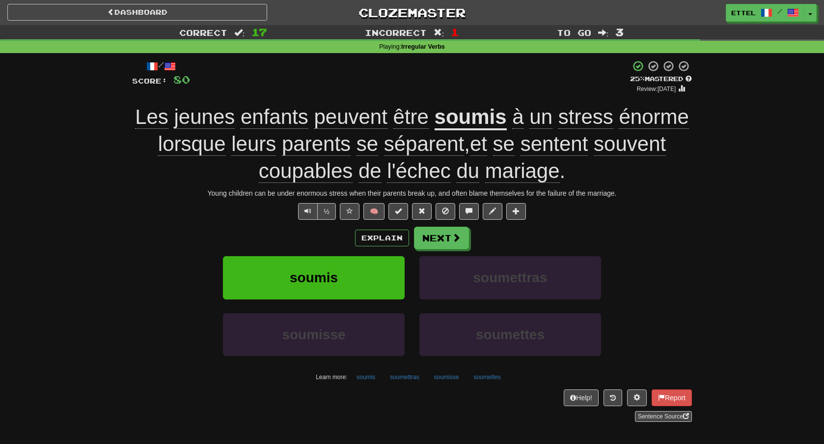
click at [428, 172] on span "l'échec" at bounding box center [418, 171] width 63 height 24
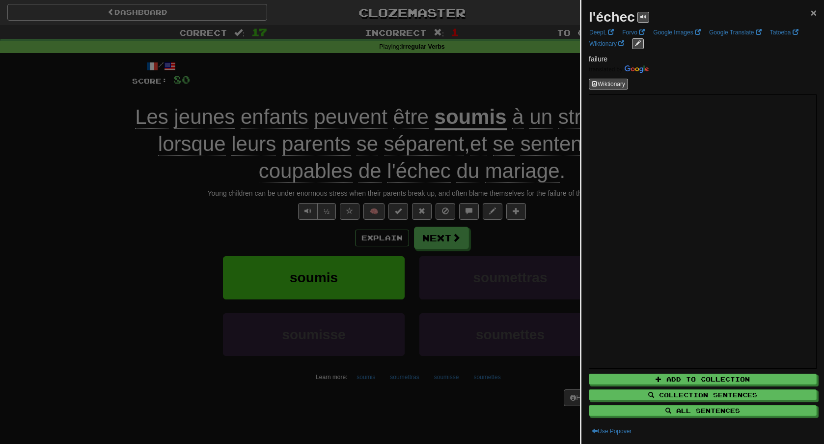
click at [812, 11] on span "×" at bounding box center [814, 12] width 6 height 11
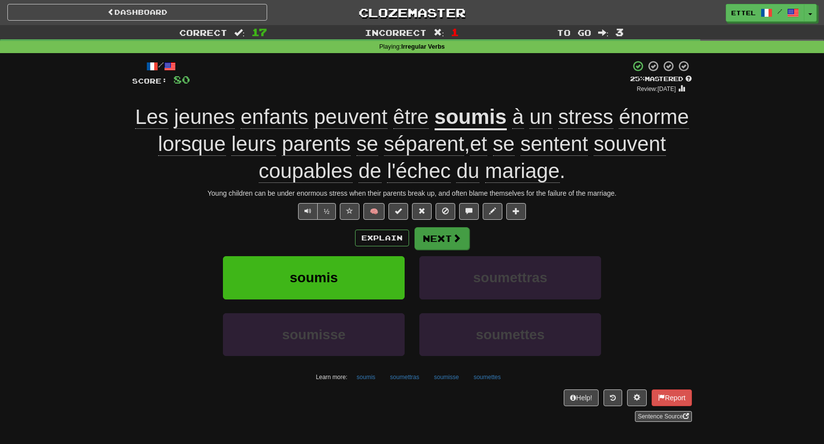
click at [465, 240] on button "Next" at bounding box center [442, 238] width 55 height 23
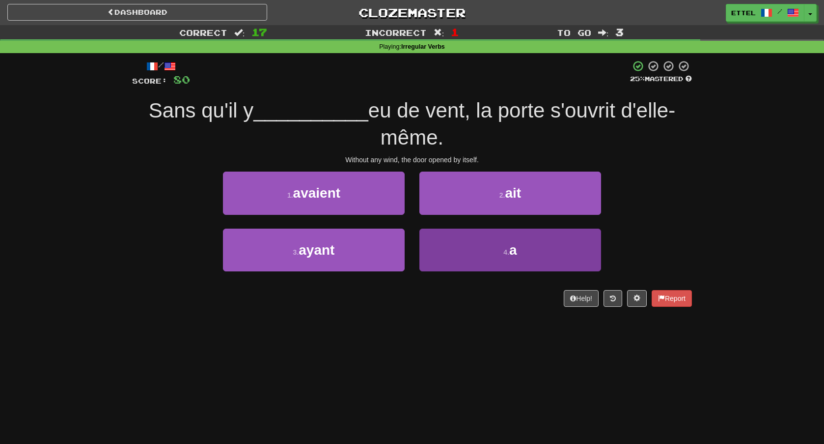
click at [502, 243] on button "4 . a" at bounding box center [511, 249] width 182 height 43
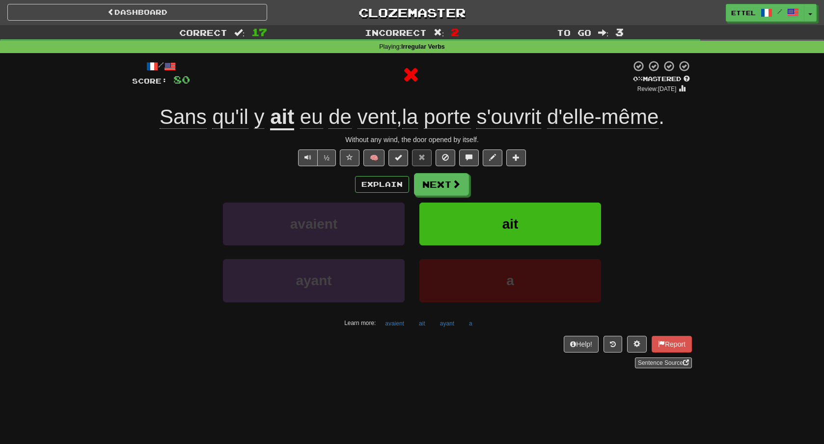
click at [457, 171] on div "/ Score: 80 0 % Mastered Review: 2025-08-16 Sans qu'il y ait eu de vent , la po…" at bounding box center [412, 214] width 560 height 308
click at [453, 185] on span at bounding box center [457, 184] width 9 height 9
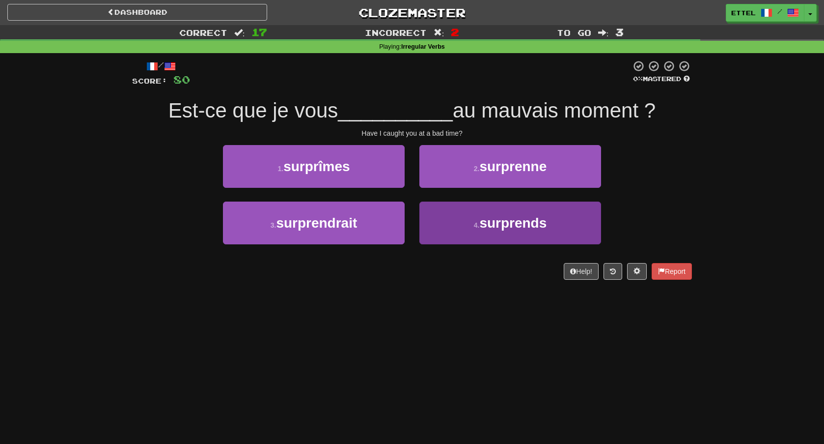
click at [492, 230] on button "4 . surprends" at bounding box center [511, 222] width 182 height 43
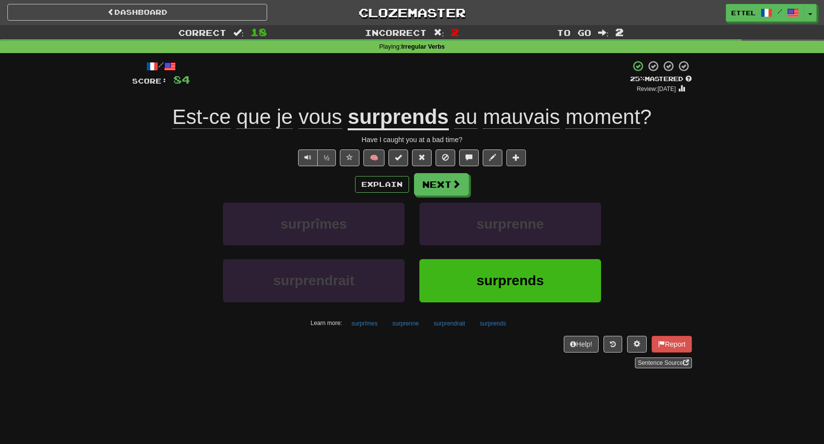
click at [524, 159] on button at bounding box center [517, 157] width 20 height 17
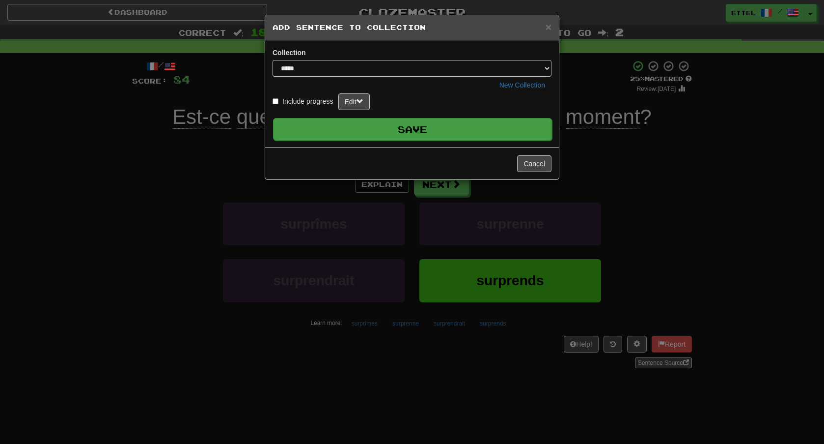
click at [418, 128] on button "Save" at bounding box center [412, 129] width 279 height 23
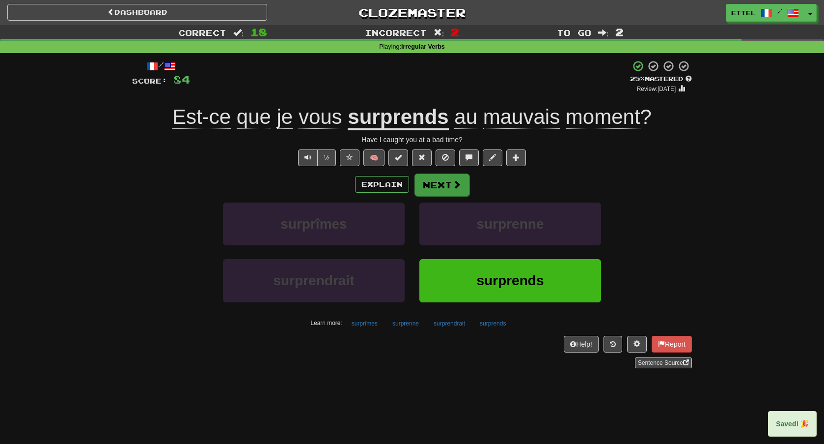
click at [441, 193] on button "Next" at bounding box center [442, 184] width 55 height 23
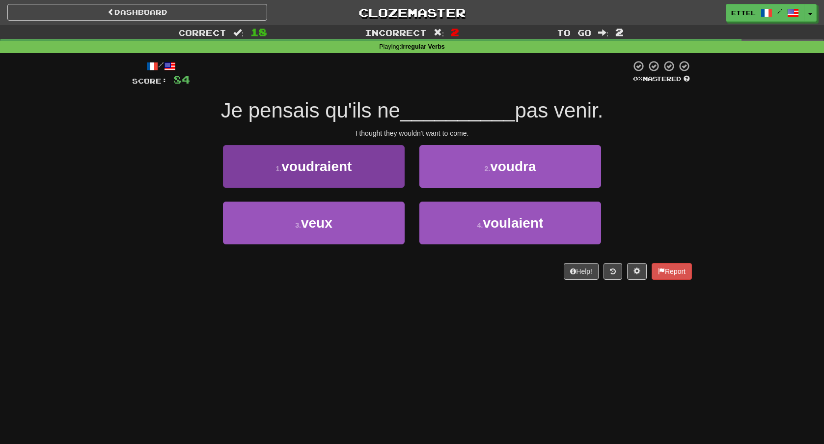
click at [396, 175] on button "1 . voudraient" at bounding box center [314, 166] width 182 height 43
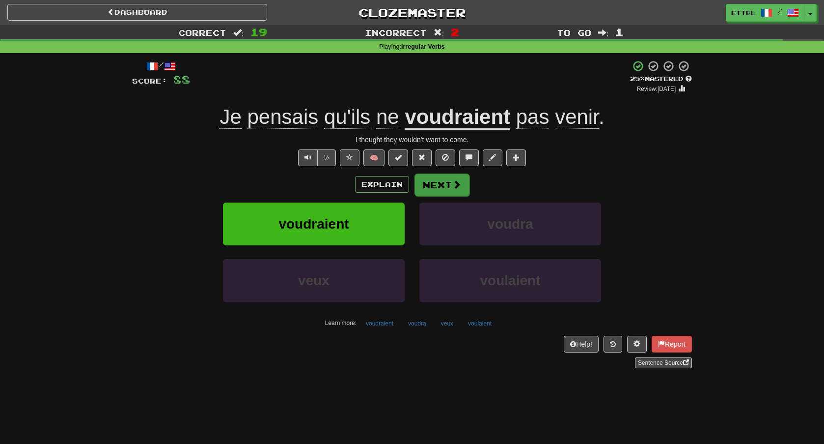
click at [437, 190] on button "Next" at bounding box center [442, 184] width 55 height 23
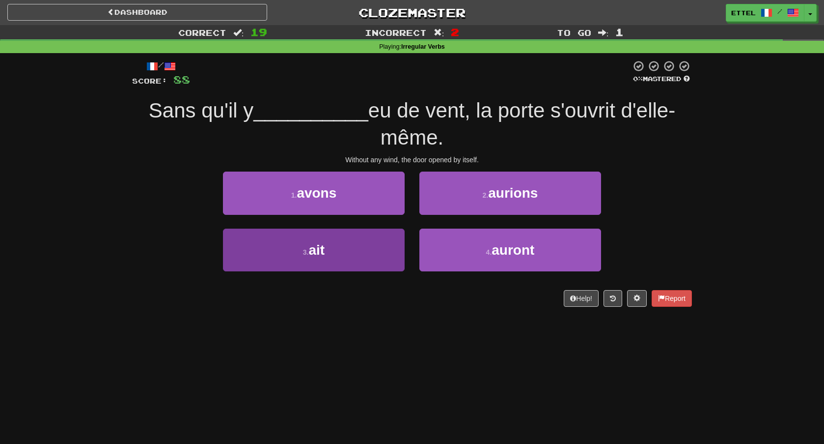
click at [359, 246] on button "3 . ait" at bounding box center [314, 249] width 182 height 43
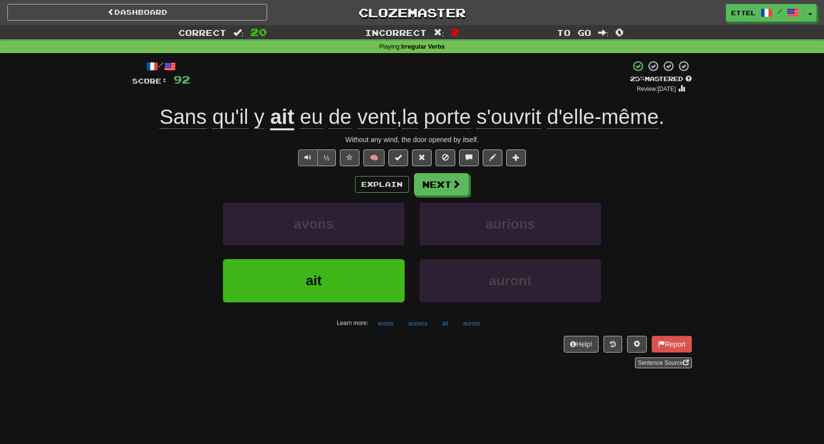
click at [305, 160] on span "Text-to-speech controls" at bounding box center [308, 157] width 7 height 7
click at [517, 166] on div "/ Score: 92 + 4 25 % Mastered Review: 2025-08-17 Sans qu'il y ait eu de vent , …" at bounding box center [412, 214] width 560 height 308
click at [517, 157] on span at bounding box center [516, 157] width 7 height 7
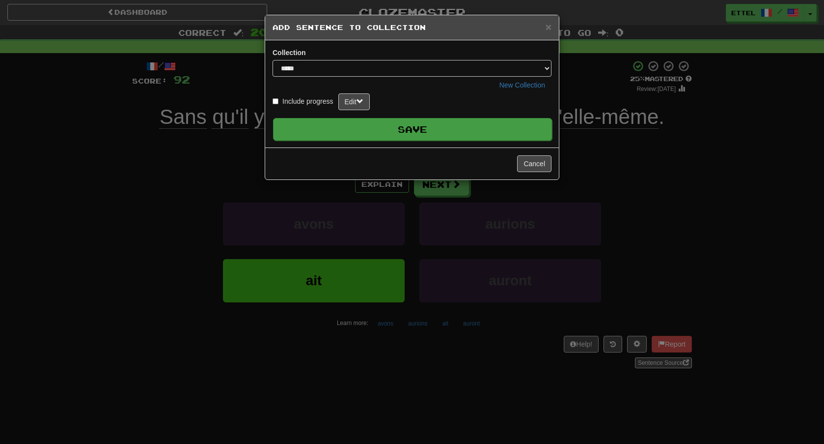
click at [476, 130] on button "Save" at bounding box center [412, 129] width 279 height 23
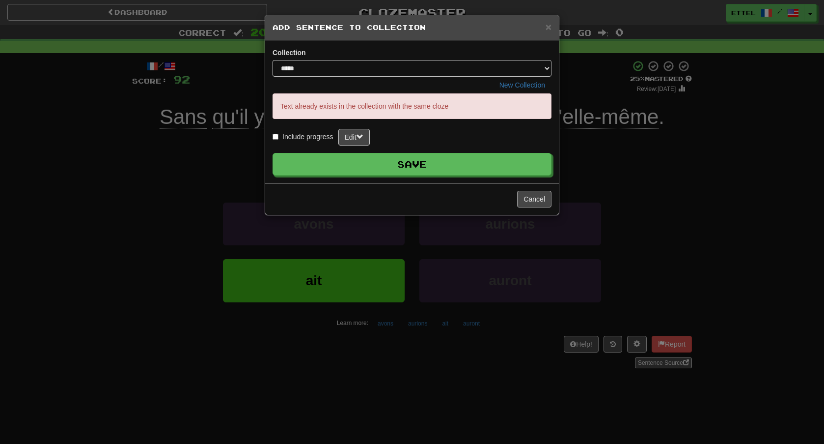
click at [539, 207] on button "Cancel" at bounding box center [534, 199] width 34 height 17
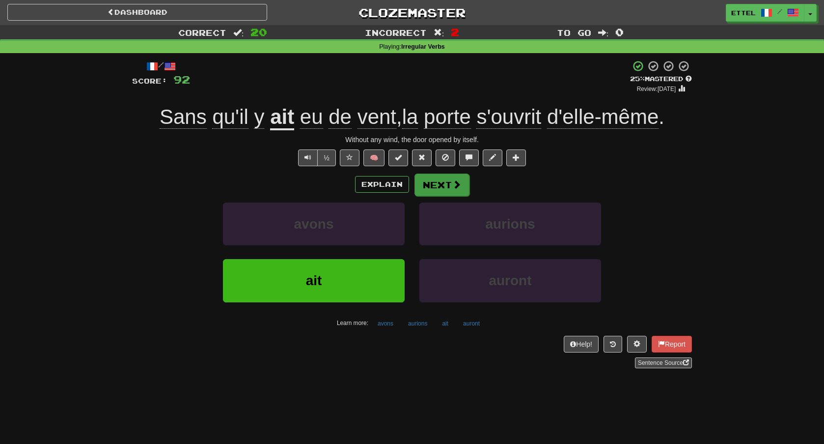
click at [465, 188] on button "Next" at bounding box center [442, 184] width 55 height 23
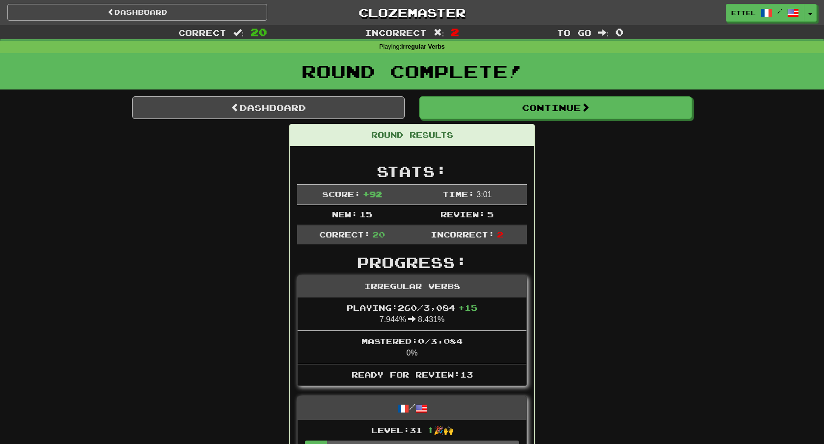
click at [182, 19] on link "Dashboard" at bounding box center [137, 12] width 260 height 17
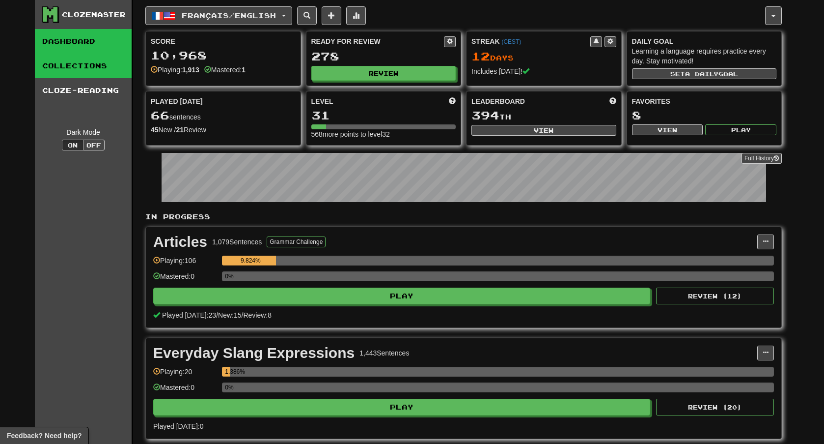
click at [71, 75] on link "Collections" at bounding box center [83, 66] width 97 height 25
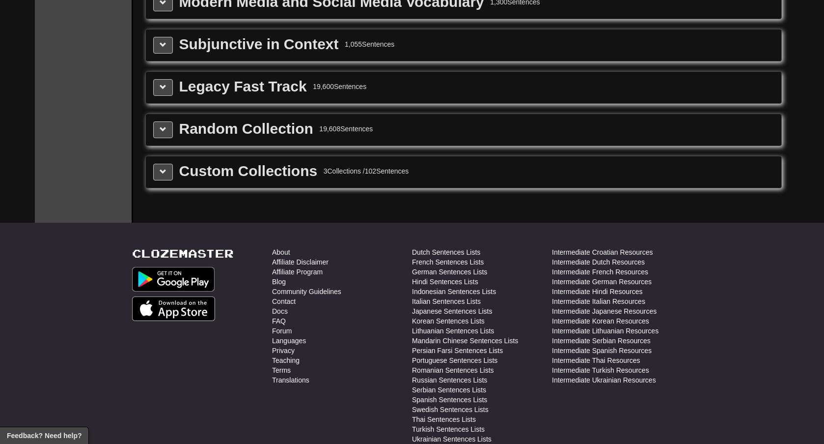
scroll to position [1385, 0]
click at [163, 170] on span at bounding box center [163, 171] width 7 height 7
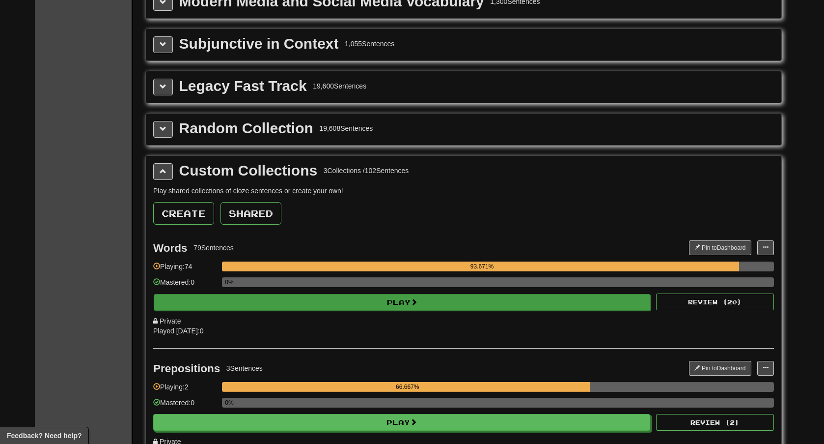
click at [598, 298] on button "Play" at bounding box center [402, 302] width 497 height 17
select select "**"
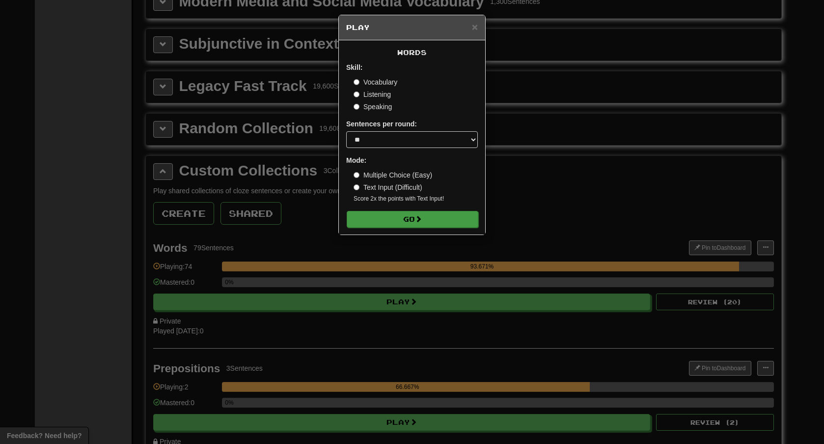
click at [442, 226] on button "Go" at bounding box center [413, 219] width 132 height 17
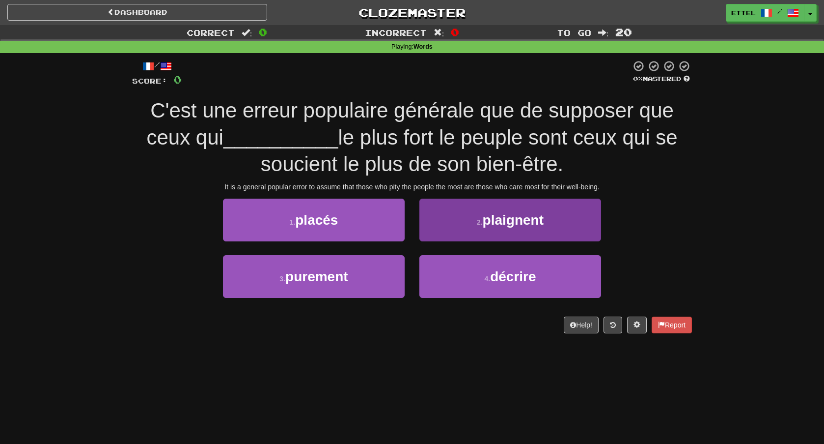
click at [448, 225] on button "2 . plaignent" at bounding box center [511, 219] width 182 height 43
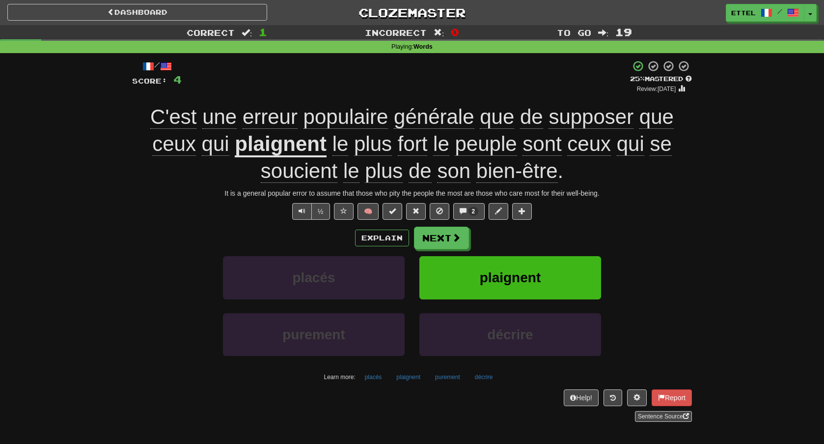
click at [296, 152] on u "plaignent" at bounding box center [281, 144] width 92 height 25
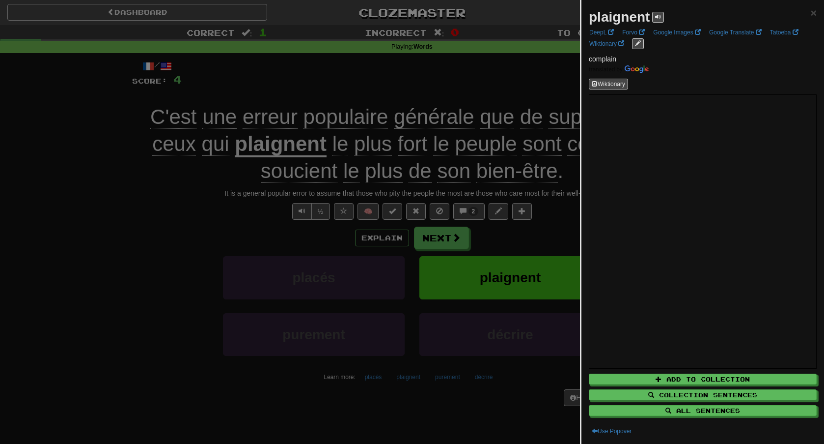
scroll to position [11, 0]
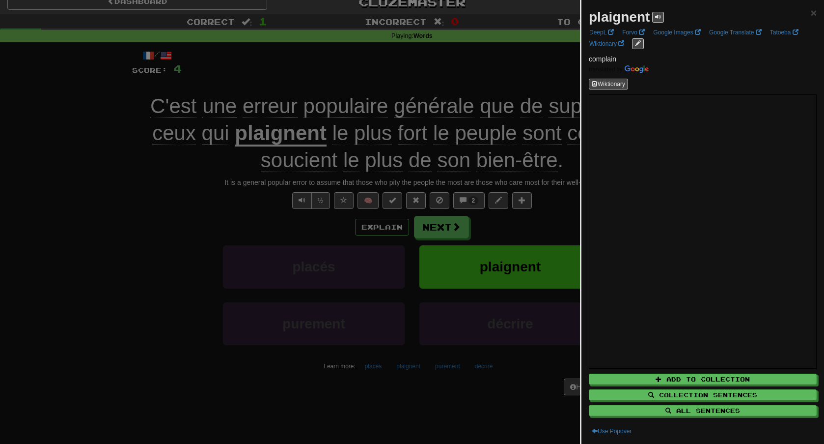
click at [550, 215] on div at bounding box center [412, 222] width 824 height 444
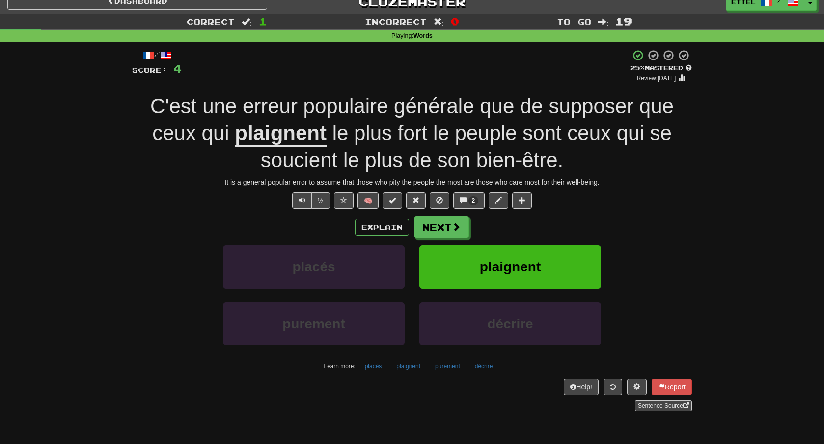
click at [303, 137] on u "plaignent" at bounding box center [281, 133] width 92 height 25
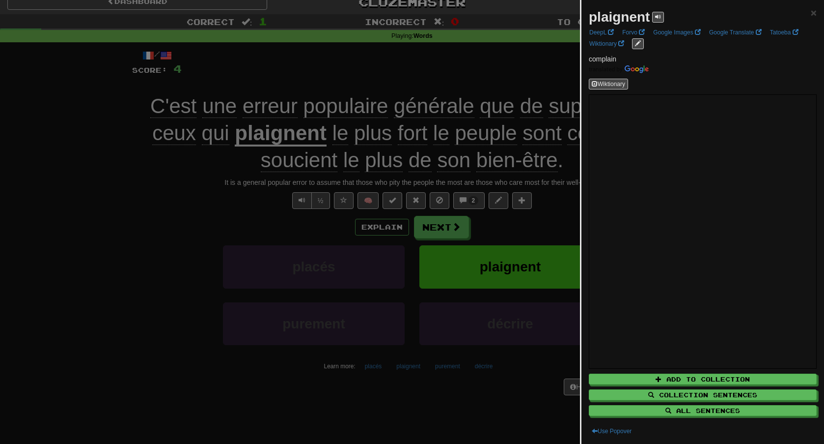
click at [813, 22] on div "plaignent ×" at bounding box center [703, 17] width 228 height 20
click at [813, 11] on span "×" at bounding box center [814, 12] width 6 height 11
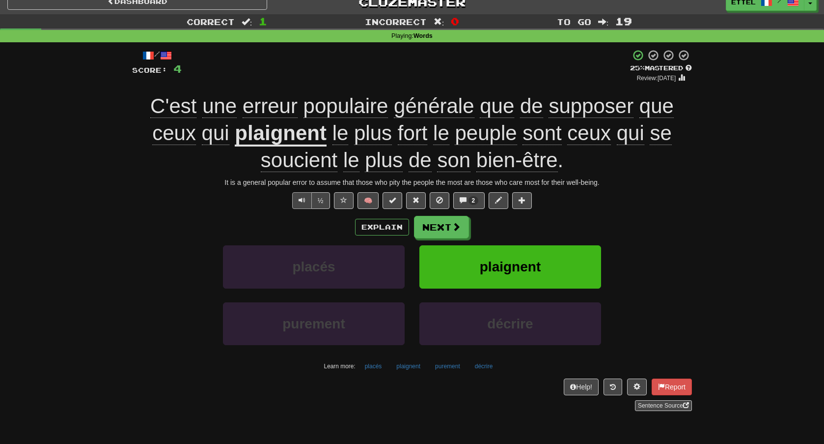
click at [301, 202] on span "Text-to-speech controls" at bounding box center [302, 200] width 7 height 7
click at [458, 230] on span at bounding box center [457, 227] width 9 height 9
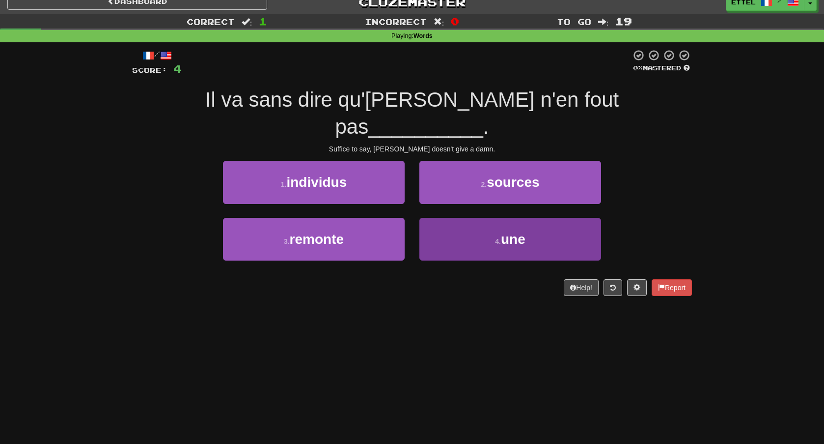
click at [476, 224] on button "4 . une" at bounding box center [511, 239] width 182 height 43
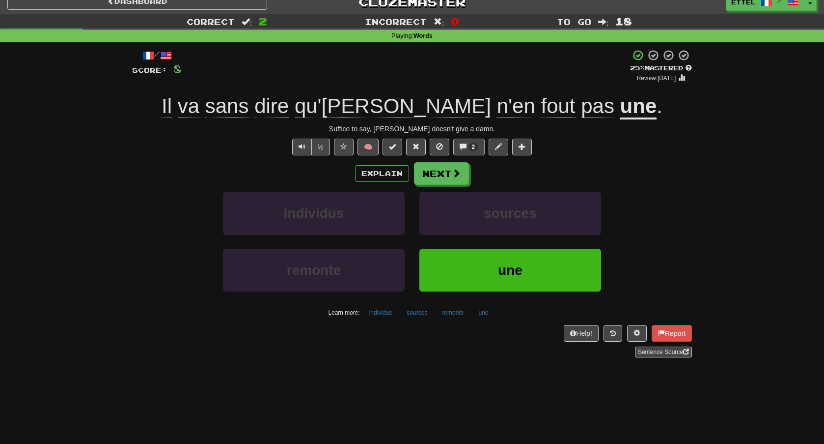
click at [476, 150] on button "2" at bounding box center [469, 147] width 32 height 17
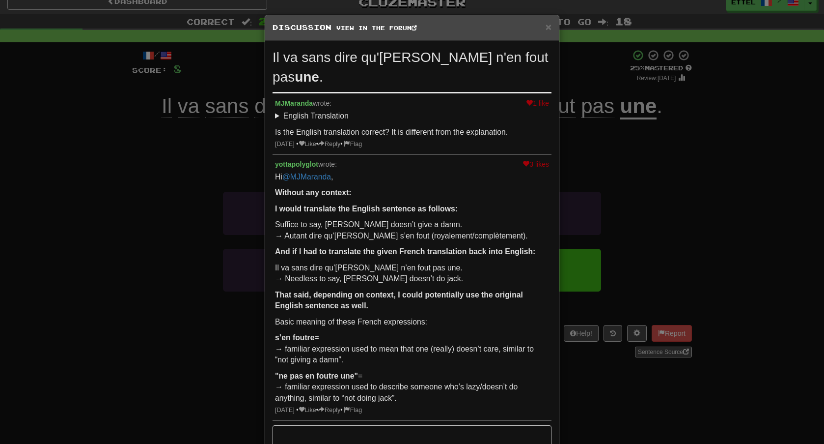
scroll to position [0, 0]
click at [548, 27] on span "×" at bounding box center [549, 26] width 6 height 11
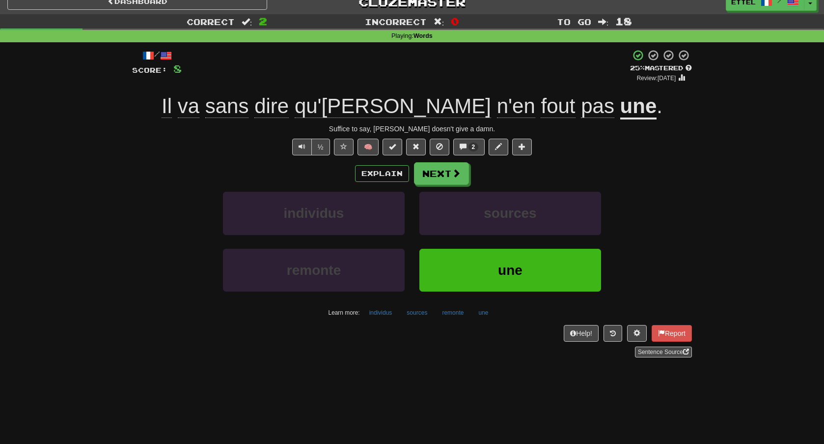
click at [581, 102] on span "fout" at bounding box center [597, 106] width 33 height 24
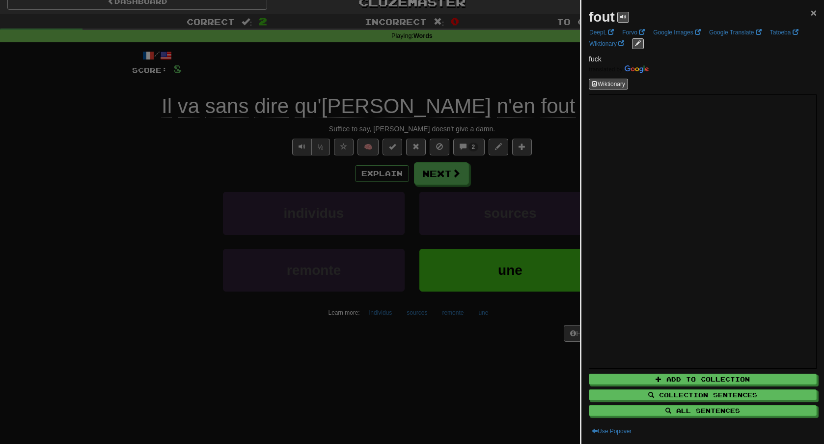
click at [816, 13] on span "×" at bounding box center [814, 12] width 6 height 11
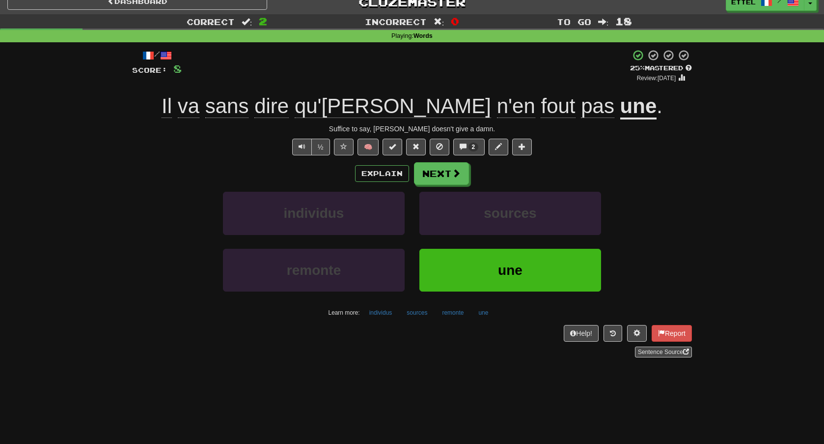
click at [621, 105] on u "une" at bounding box center [639, 106] width 37 height 25
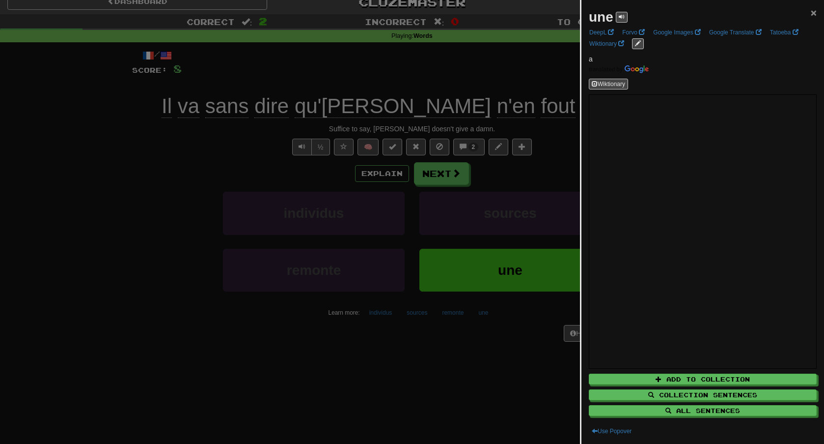
click at [811, 10] on span "×" at bounding box center [814, 12] width 6 height 11
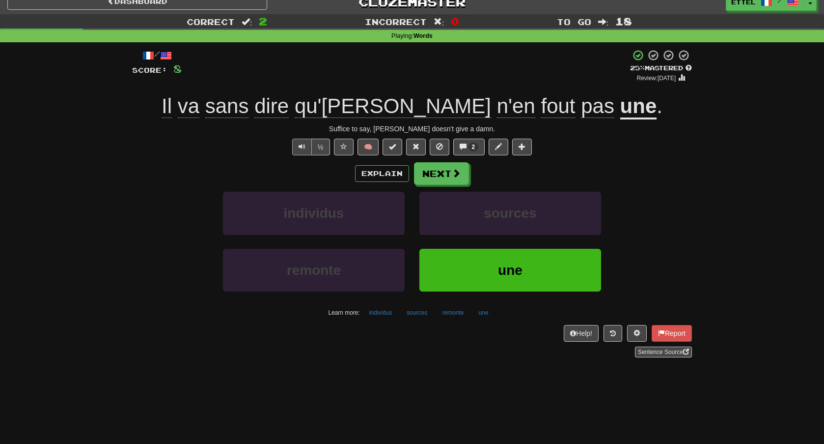
click at [311, 144] on button "Text-to-speech controls" at bounding box center [302, 147] width 20 height 17
click at [422, 177] on button "Next" at bounding box center [442, 174] width 55 height 23
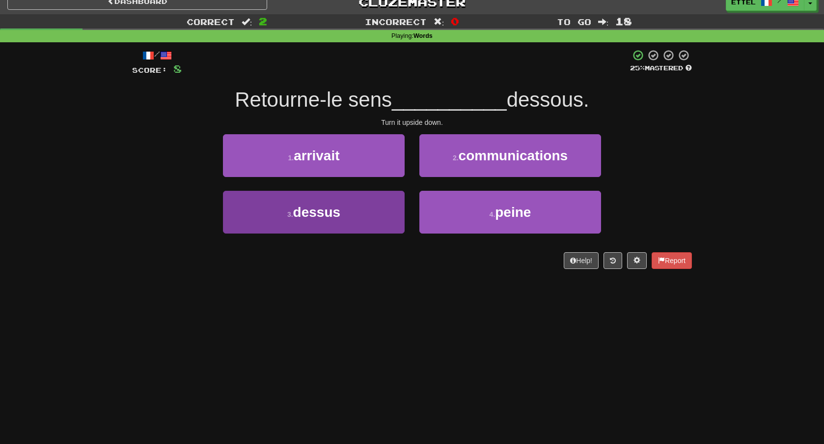
click at [338, 214] on span "dessus" at bounding box center [317, 211] width 48 height 15
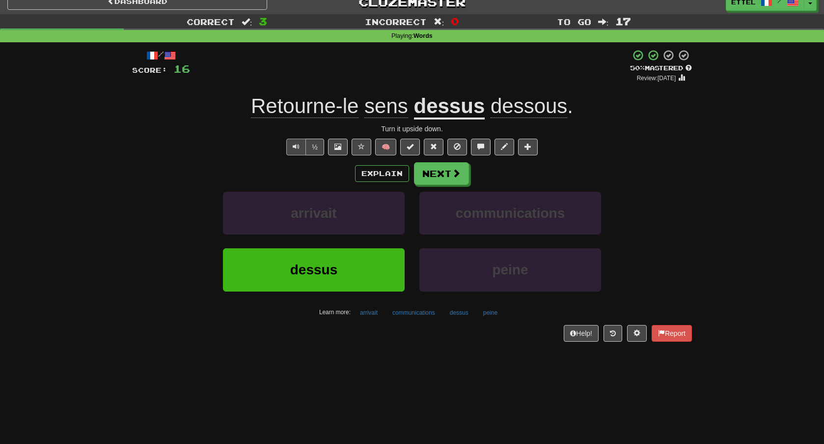
click at [296, 143] on span "Text-to-speech controls" at bounding box center [296, 146] width 7 height 7
click at [457, 171] on span at bounding box center [457, 173] width 9 height 9
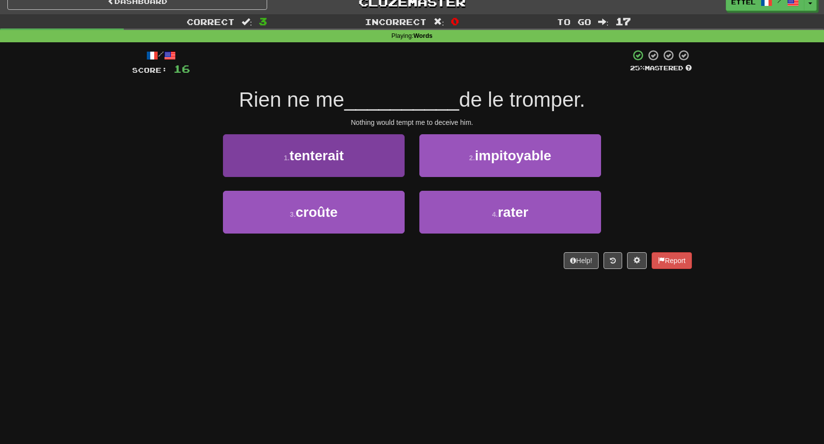
click at [369, 162] on button "1 . tenterait" at bounding box center [314, 155] width 182 height 43
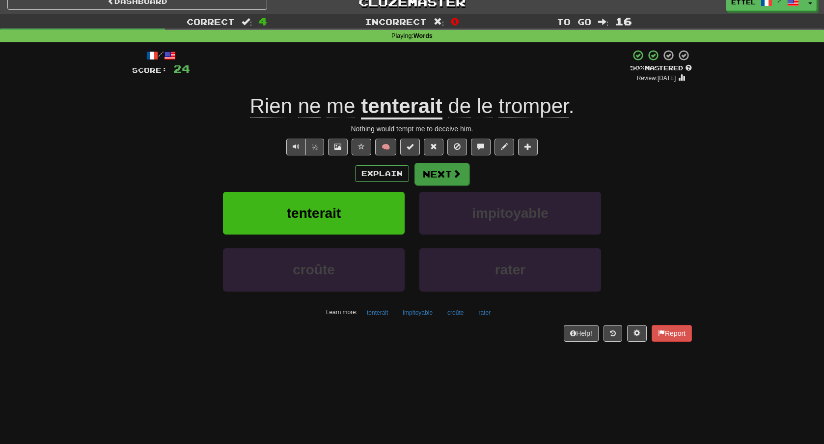
click at [441, 176] on button "Next" at bounding box center [442, 174] width 55 height 23
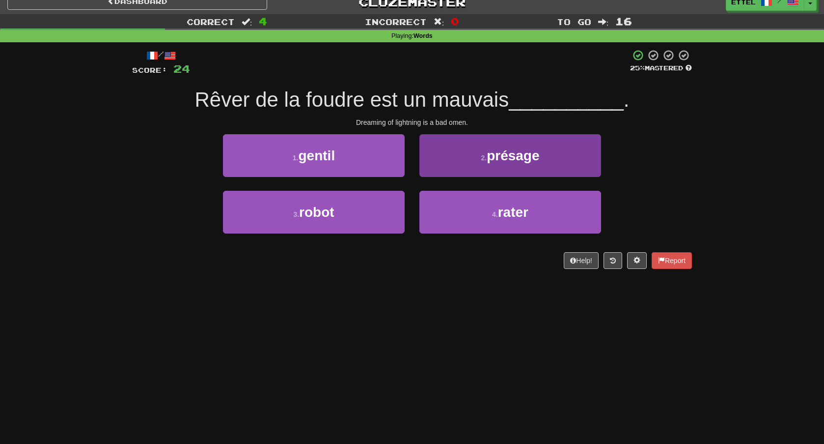
click at [531, 171] on button "2 . présage" at bounding box center [511, 155] width 182 height 43
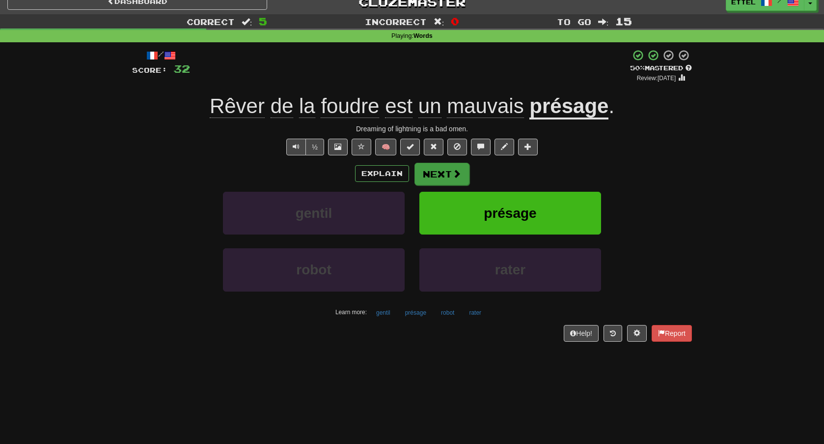
click at [463, 175] on button "Next" at bounding box center [442, 174] width 55 height 23
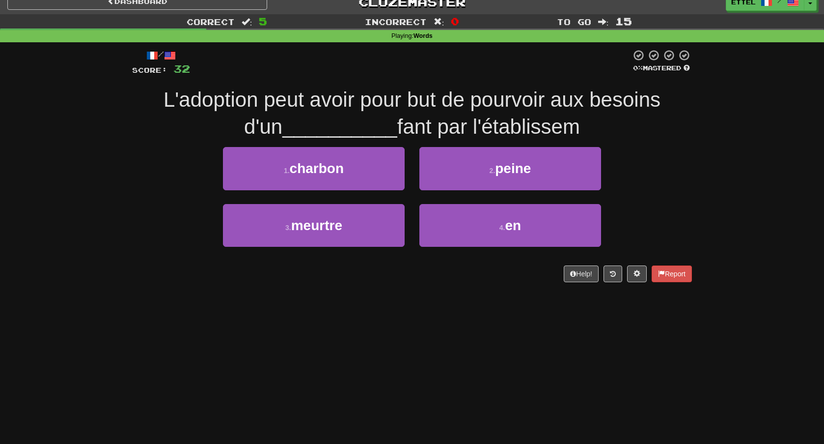
click at [674, 281] on div "/ Score: 32 0 % Mastered L'adoption peut avoir pour but de pourvoir aux besoins…" at bounding box center [412, 168] width 560 height 253
click at [674, 278] on button "Report" at bounding box center [672, 273] width 40 height 17
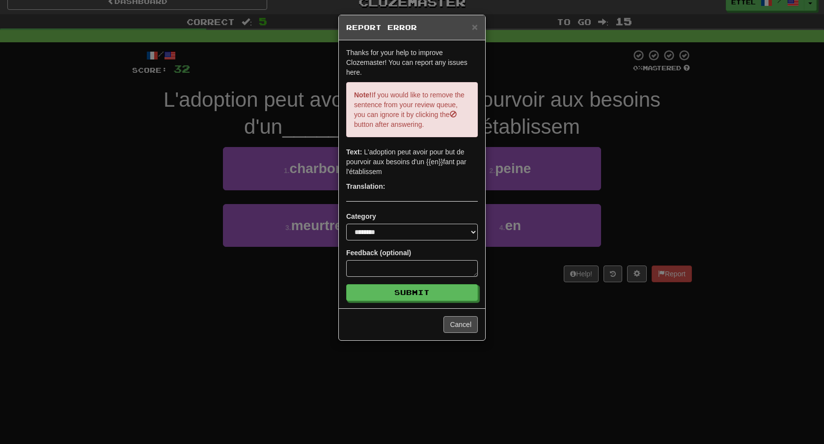
click at [453, 326] on button "Cancel" at bounding box center [461, 324] width 34 height 17
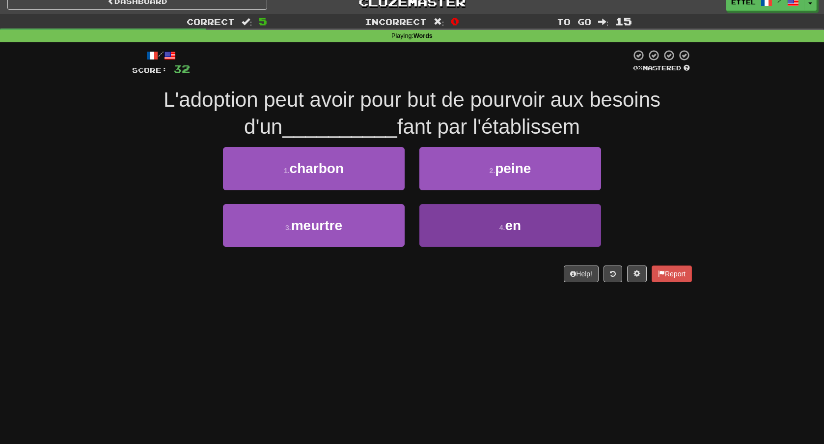
click at [465, 235] on button "4 . en" at bounding box center [511, 225] width 182 height 43
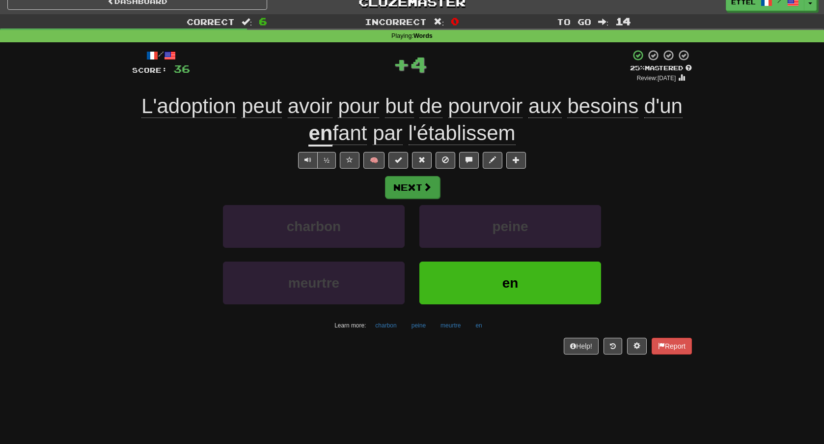
click at [431, 187] on span at bounding box center [427, 186] width 9 height 9
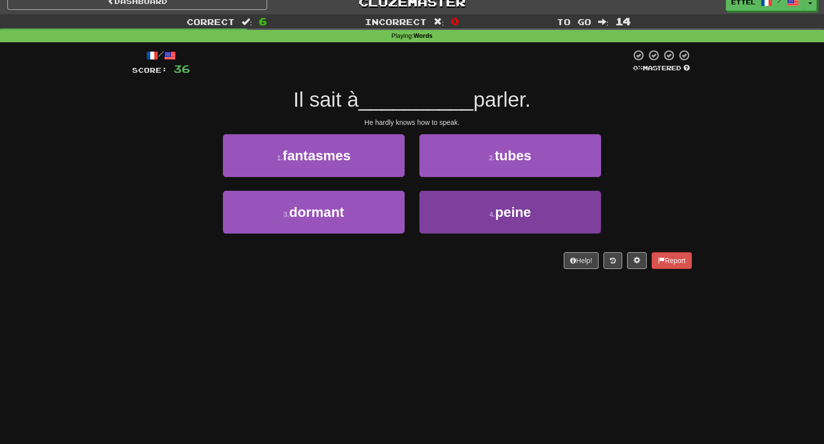
click at [475, 209] on button "4 . peine" at bounding box center [511, 212] width 182 height 43
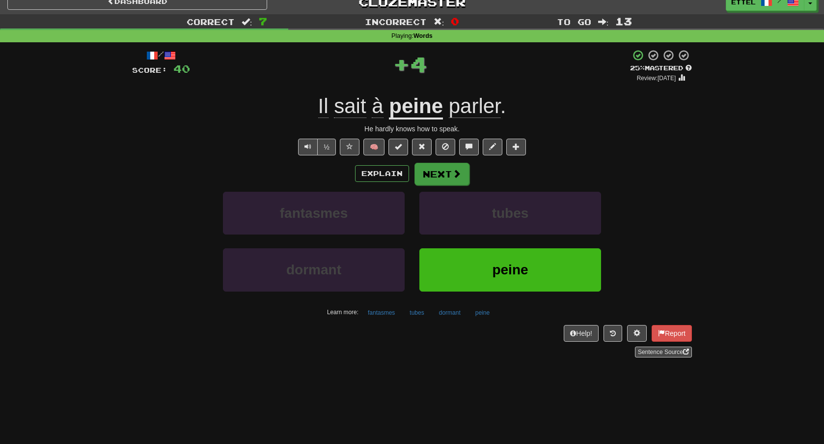
click at [447, 177] on button "Next" at bounding box center [442, 174] width 55 height 23
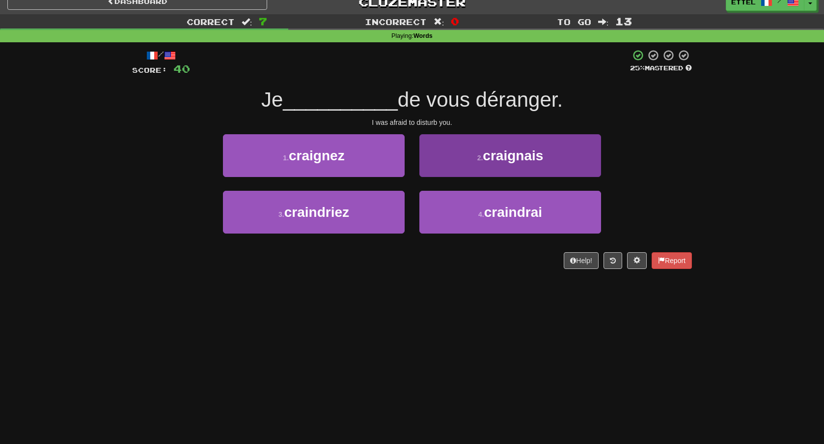
click at [494, 152] on span "craignais" at bounding box center [513, 155] width 60 height 15
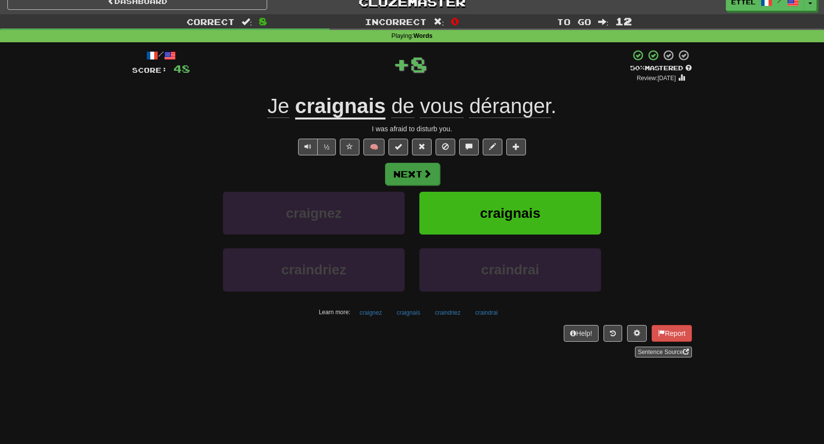
click at [424, 178] on button "Next" at bounding box center [412, 174] width 55 height 23
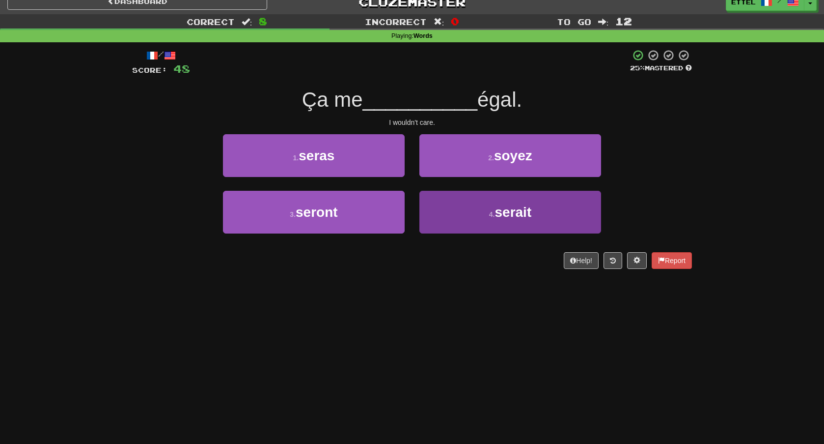
click at [501, 218] on span "serait" at bounding box center [513, 211] width 37 height 15
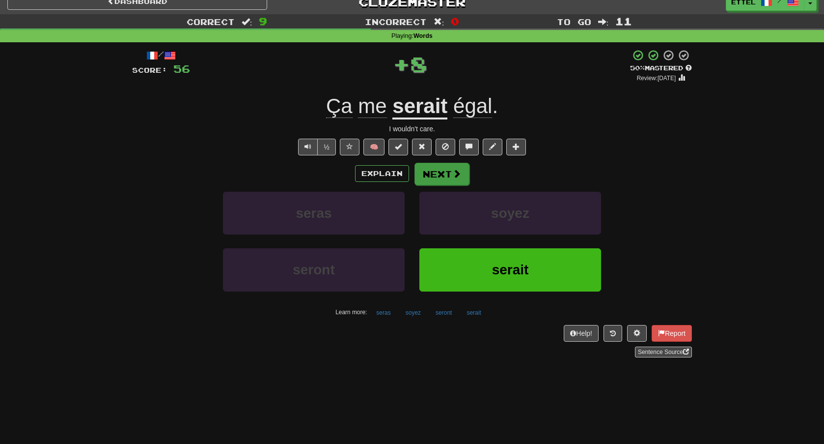
click at [435, 171] on button "Next" at bounding box center [442, 174] width 55 height 23
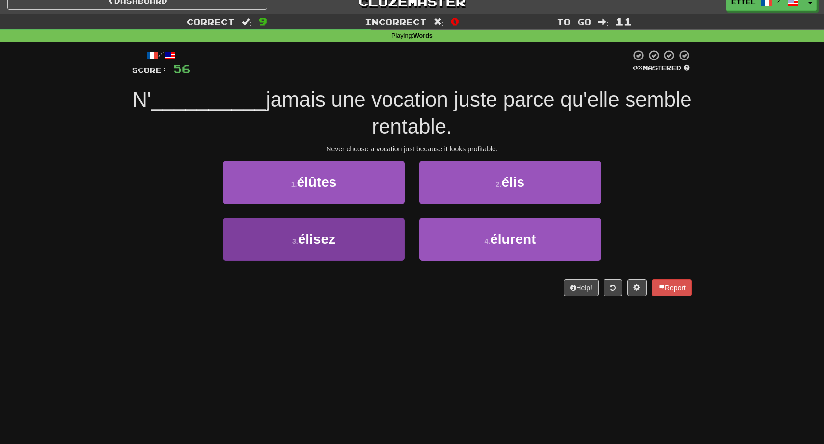
click at [332, 250] on button "3 . élisez" at bounding box center [314, 239] width 182 height 43
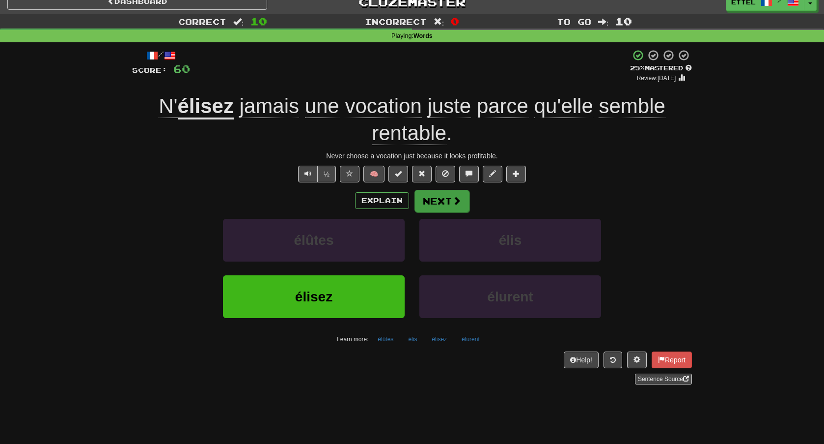
click at [447, 199] on button "Next" at bounding box center [442, 201] width 55 height 23
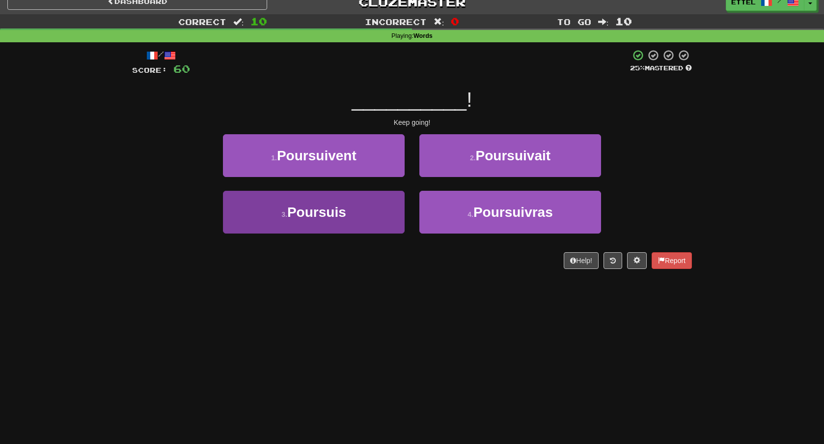
click at [397, 216] on button "3 . Poursuis" at bounding box center [314, 212] width 182 height 43
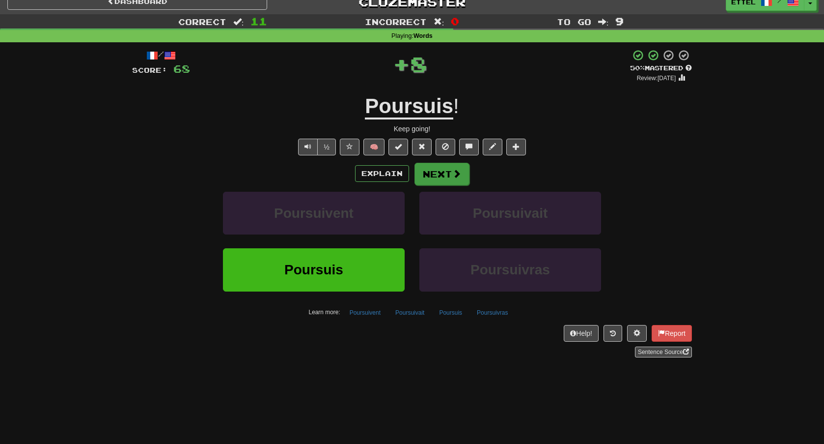
click at [462, 178] on button "Next" at bounding box center [442, 174] width 55 height 23
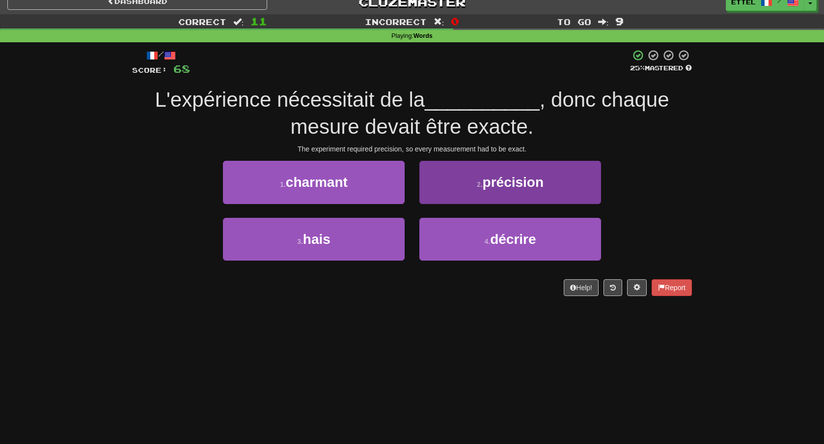
click at [464, 179] on button "2 . précision" at bounding box center [511, 182] width 182 height 43
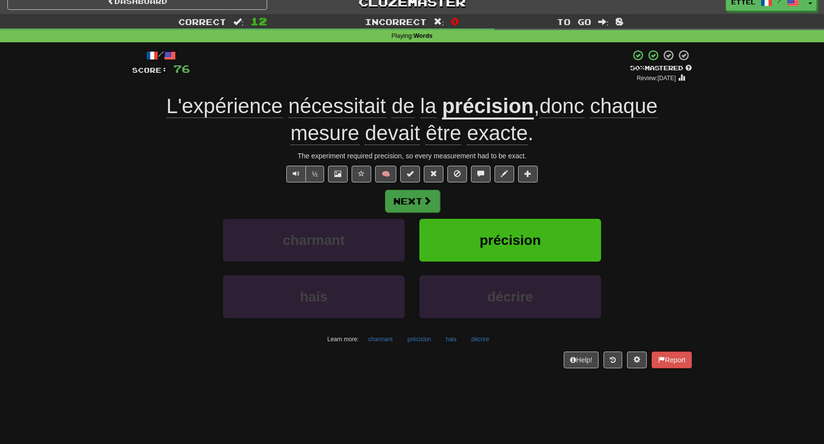
click at [418, 200] on button "Next" at bounding box center [412, 201] width 55 height 23
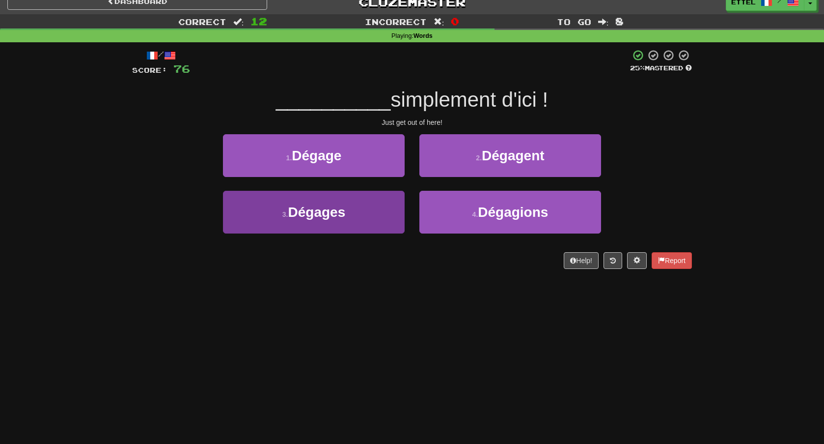
click at [378, 209] on button "3 . Dégages" at bounding box center [314, 212] width 182 height 43
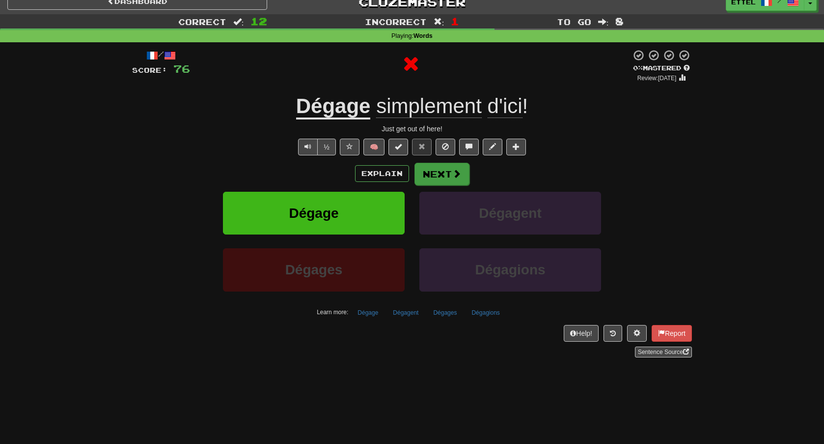
click at [447, 175] on button "Next" at bounding box center [442, 174] width 55 height 23
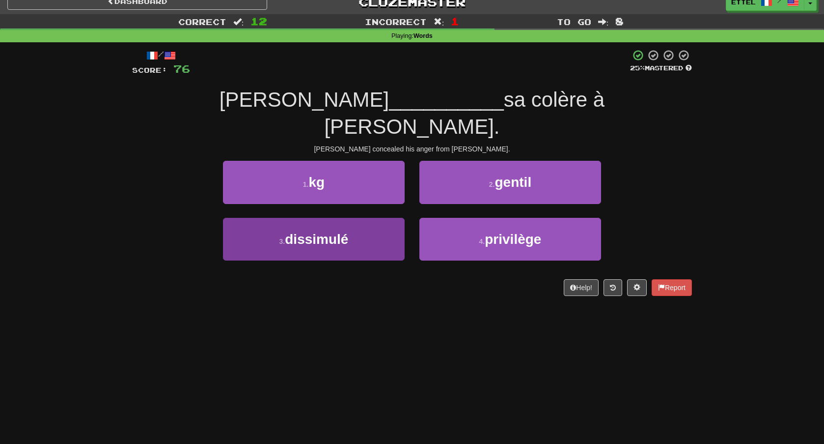
click at [384, 218] on button "3 . dissimulé" at bounding box center [314, 239] width 182 height 43
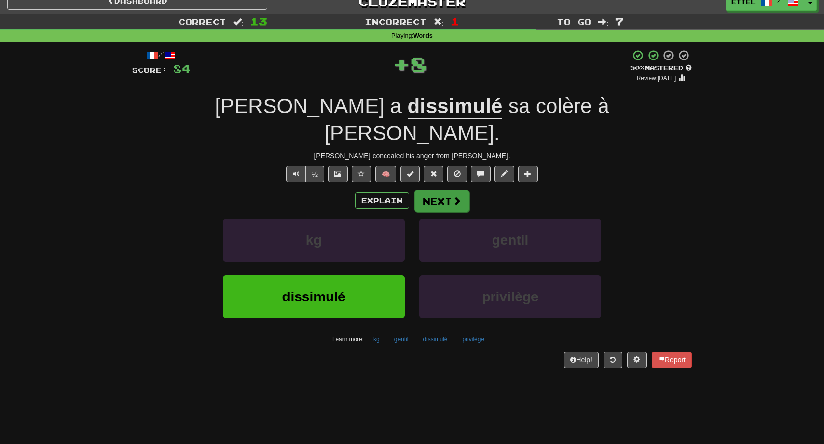
click at [459, 196] on span at bounding box center [457, 200] width 9 height 9
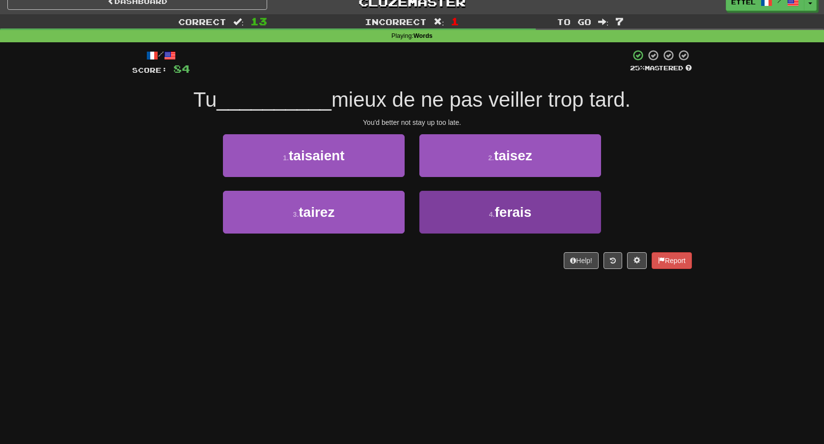
click at [462, 200] on button "4 . ferais" at bounding box center [511, 212] width 182 height 43
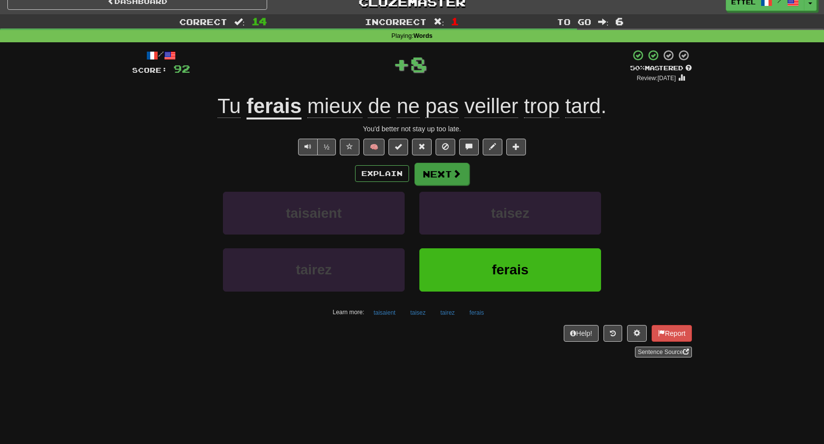
click at [450, 177] on button "Next" at bounding box center [442, 174] width 55 height 23
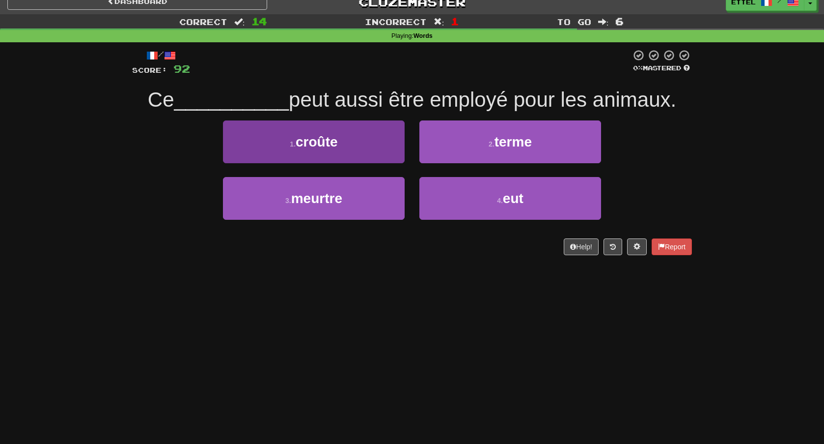
click at [384, 146] on button "1 . croûte" at bounding box center [314, 141] width 182 height 43
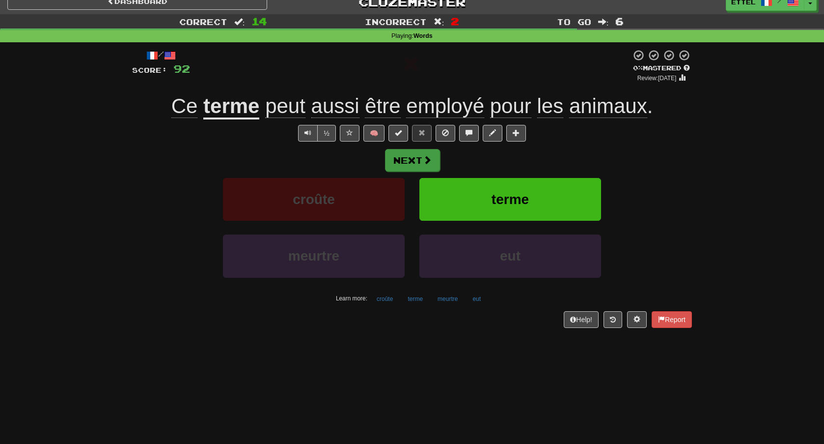
click at [413, 163] on button "Next" at bounding box center [412, 160] width 55 height 23
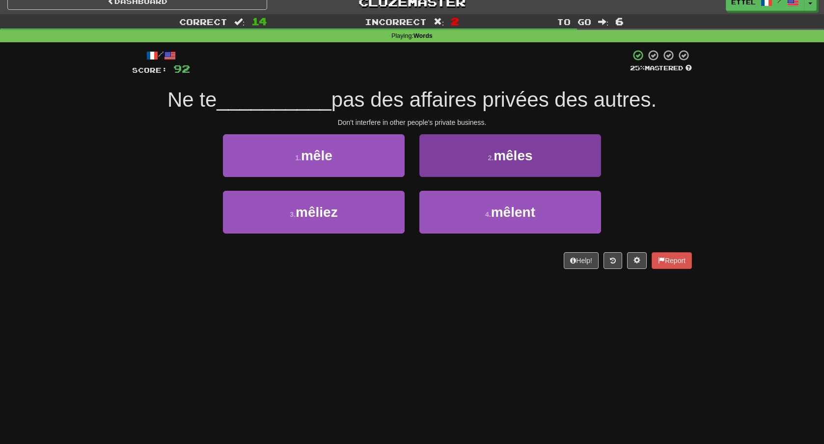
click at [465, 164] on button "2 . mêles" at bounding box center [511, 155] width 182 height 43
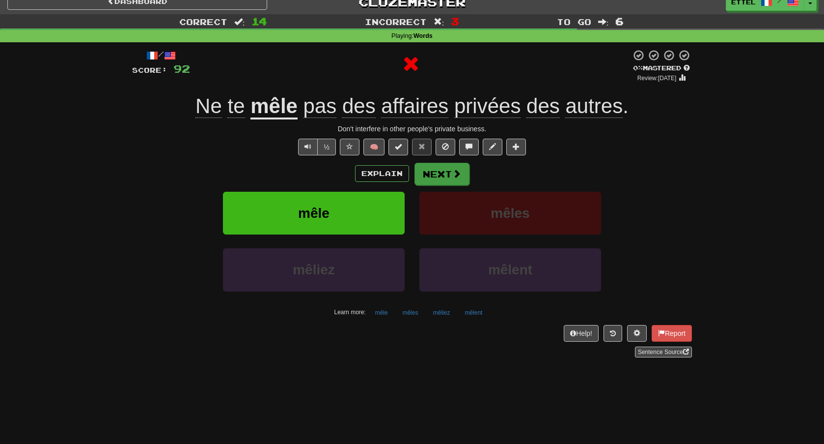
click at [457, 169] on span at bounding box center [457, 173] width 9 height 9
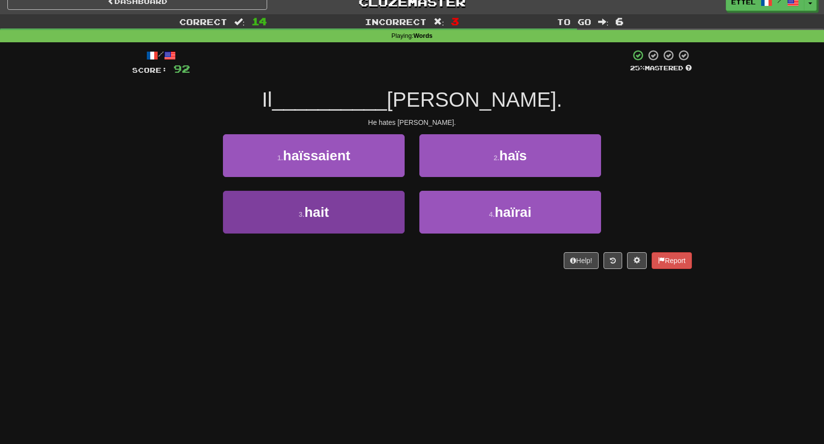
click at [376, 212] on button "3 . hait" at bounding box center [314, 212] width 182 height 43
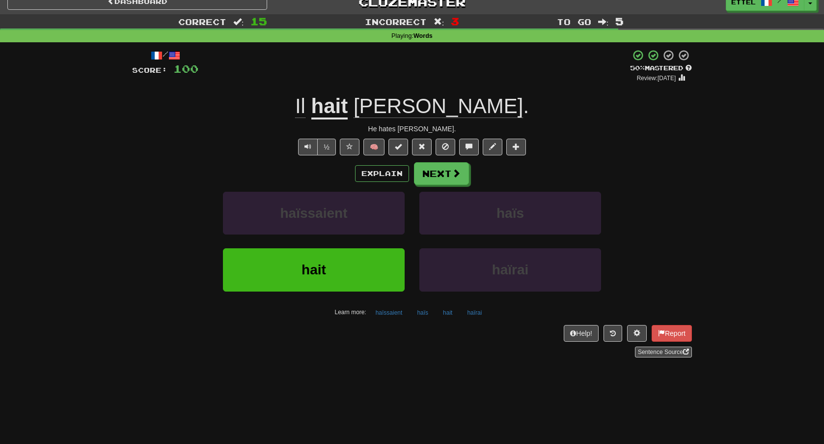
click at [348, 113] on u "hait" at bounding box center [329, 106] width 37 height 25
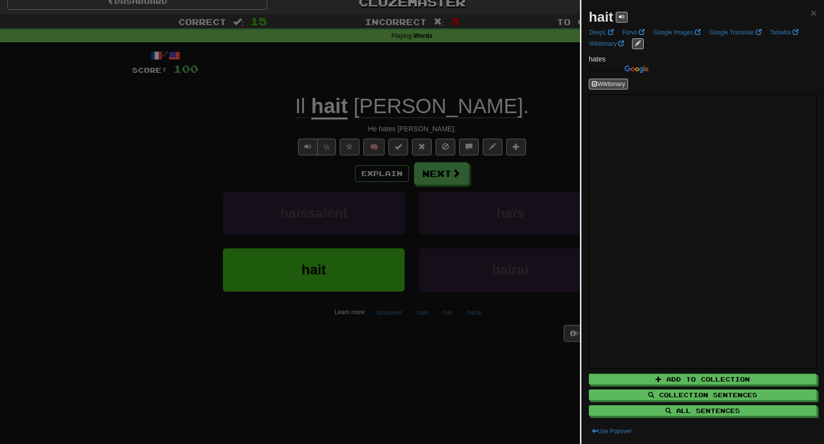
click at [470, 230] on div at bounding box center [412, 222] width 824 height 444
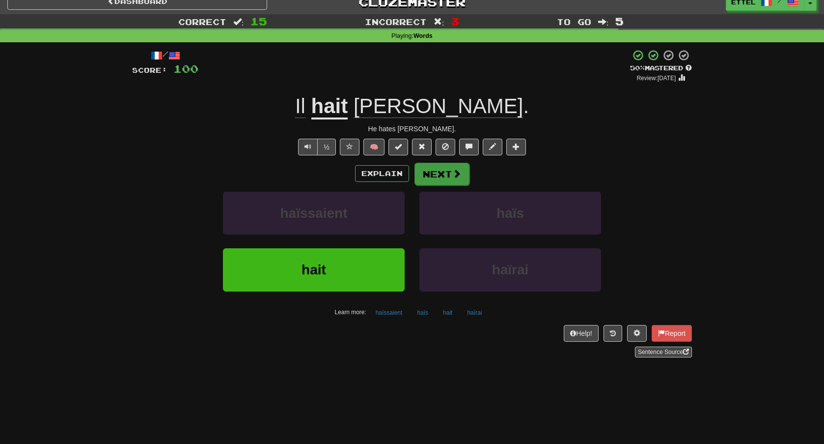
click at [453, 172] on span at bounding box center [457, 173] width 9 height 9
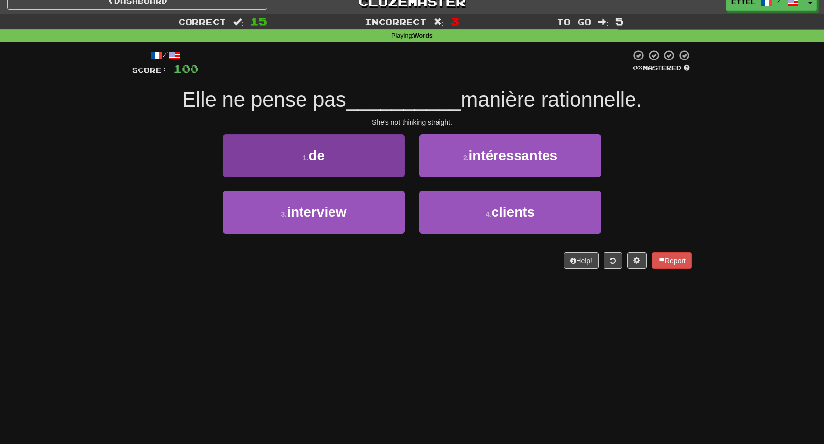
click at [373, 163] on button "1 . de" at bounding box center [314, 155] width 182 height 43
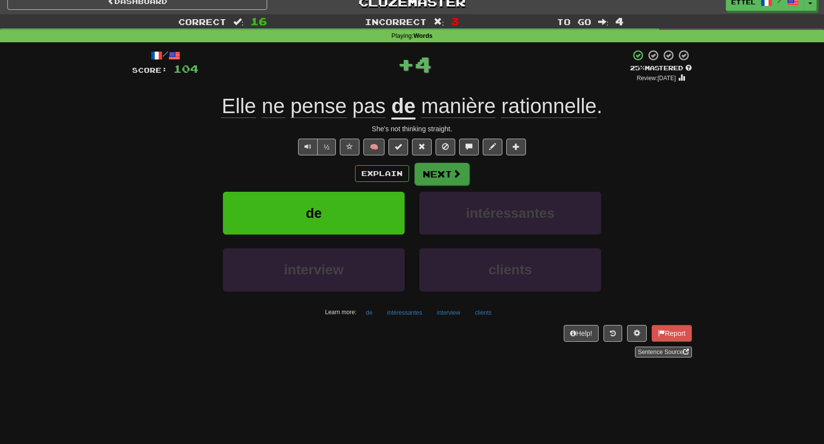
click at [451, 180] on button "Next" at bounding box center [442, 174] width 55 height 23
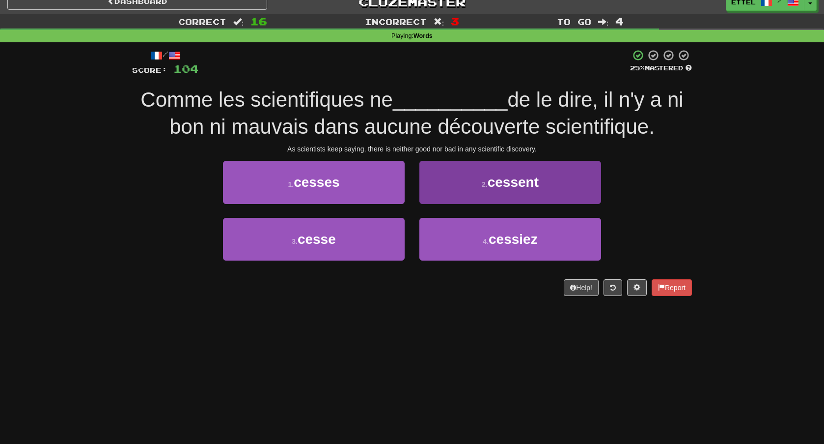
click at [471, 177] on button "2 . cessent" at bounding box center [511, 182] width 182 height 43
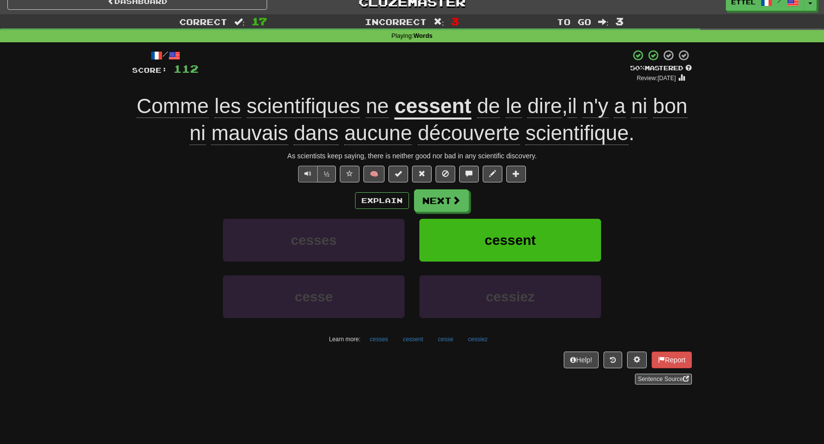
click at [304, 175] on button "Text-to-speech controls" at bounding box center [308, 174] width 20 height 17
click at [446, 208] on button "Next" at bounding box center [442, 201] width 55 height 23
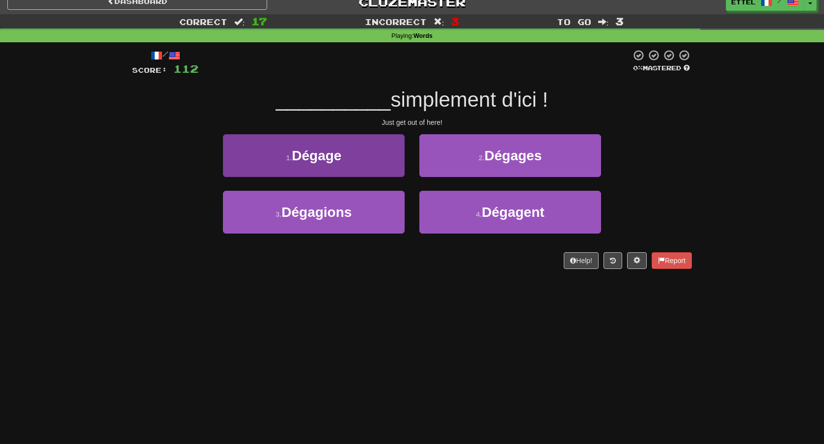
click at [347, 170] on button "1 . Dégage" at bounding box center [314, 155] width 182 height 43
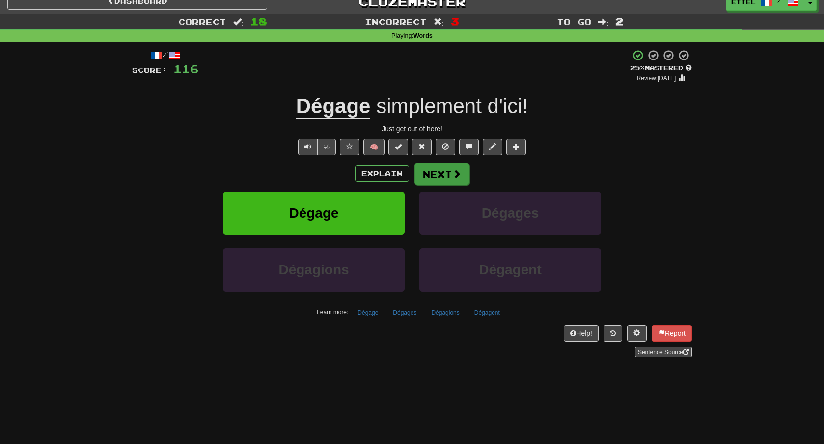
click at [456, 167] on button "Next" at bounding box center [442, 174] width 55 height 23
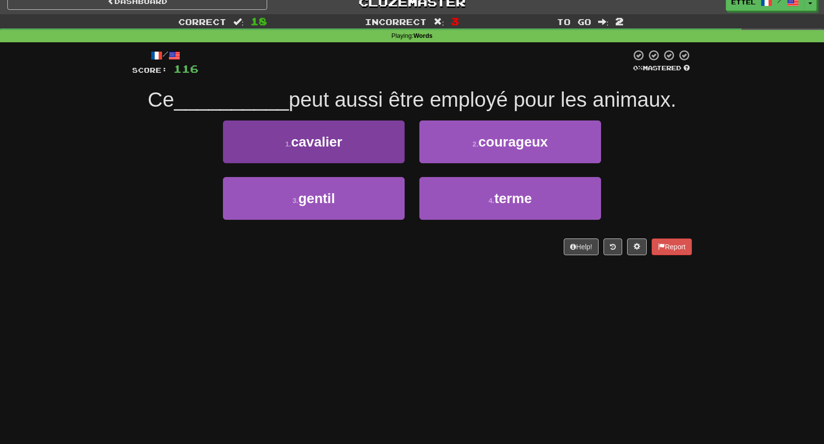
click at [401, 150] on button "1 . cavalier" at bounding box center [314, 141] width 182 height 43
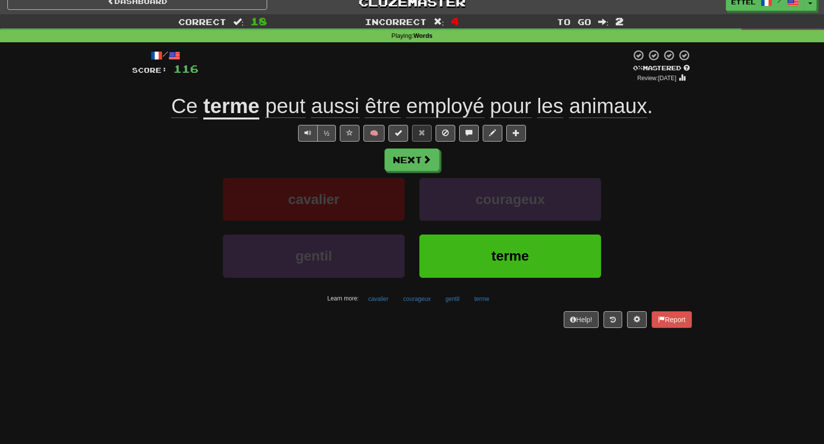
click at [229, 114] on u "terme" at bounding box center [231, 106] width 56 height 25
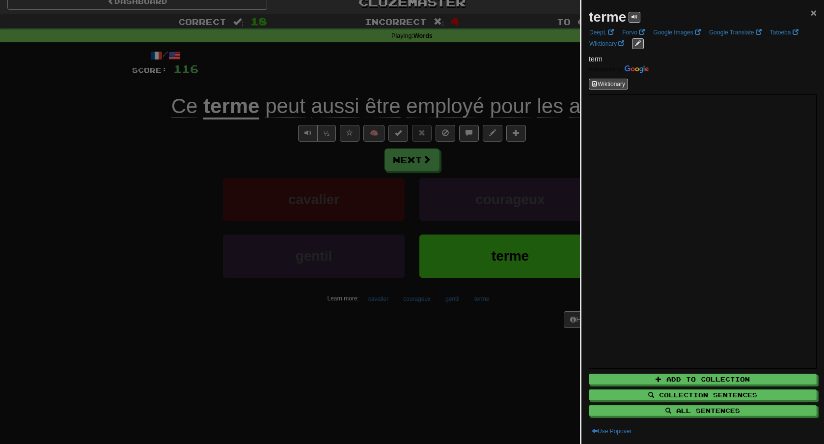
click at [814, 17] on span "×" at bounding box center [814, 12] width 6 height 11
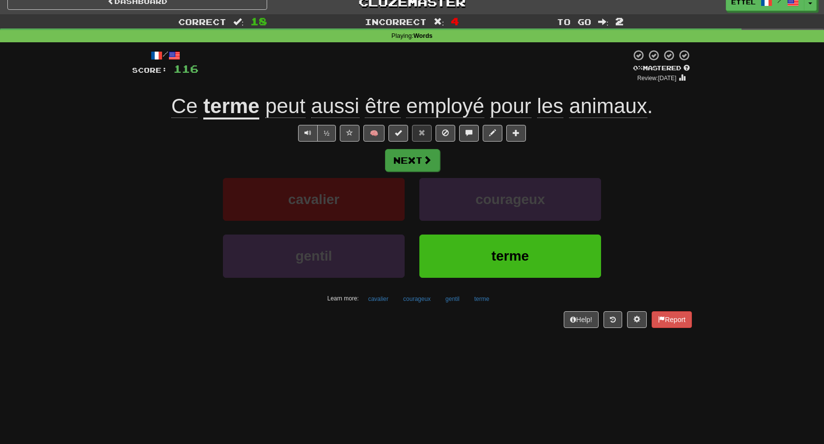
click at [411, 156] on button "Next" at bounding box center [412, 160] width 55 height 23
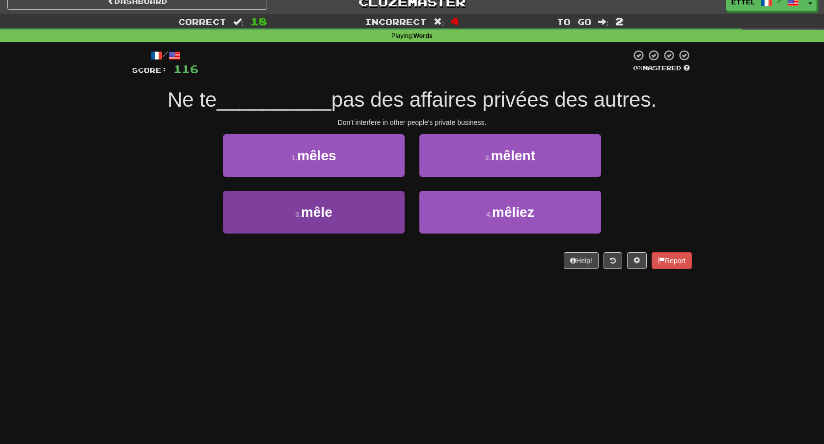
click at [339, 214] on button "3 . mêle" at bounding box center [314, 212] width 182 height 43
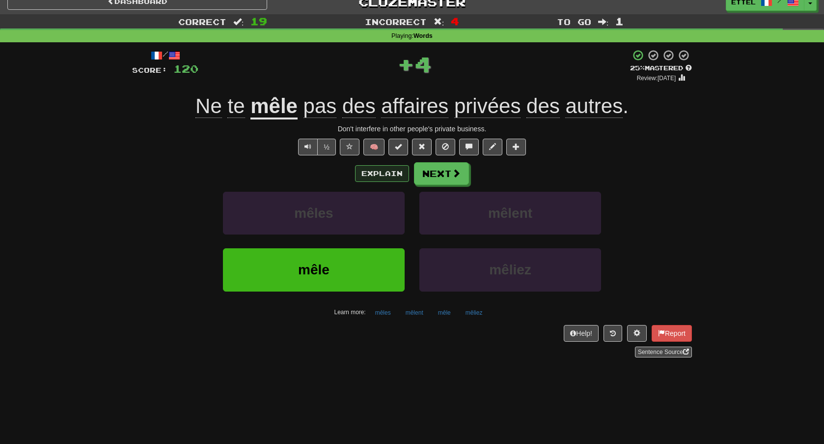
click at [368, 176] on button "Explain" at bounding box center [382, 173] width 54 height 17
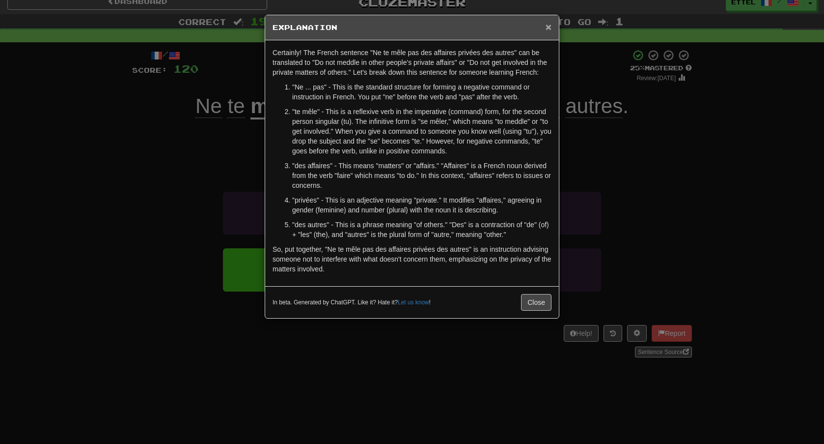
click at [550, 28] on span "×" at bounding box center [549, 26] width 6 height 11
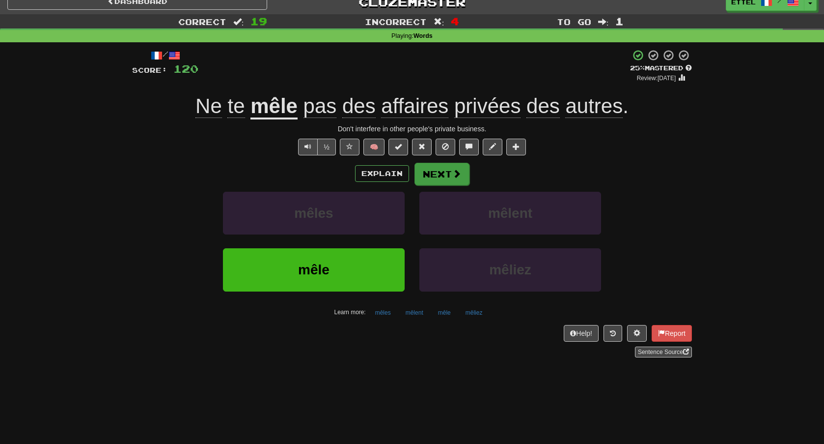
click at [446, 179] on button "Next" at bounding box center [442, 174] width 55 height 23
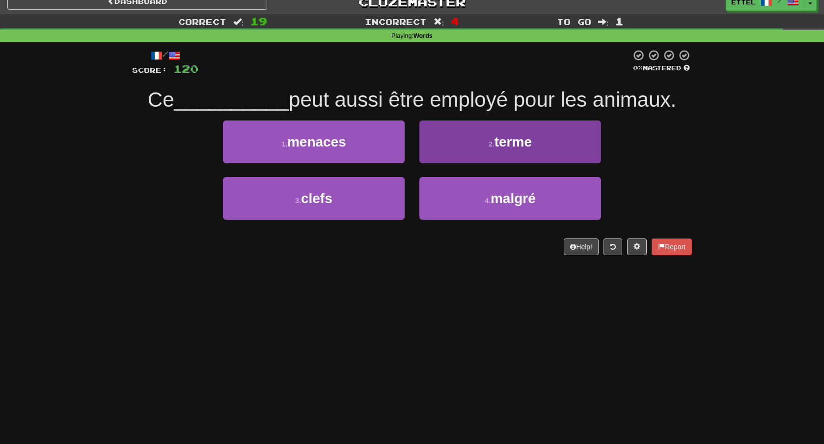
click at [478, 160] on button "2 . terme" at bounding box center [511, 141] width 182 height 43
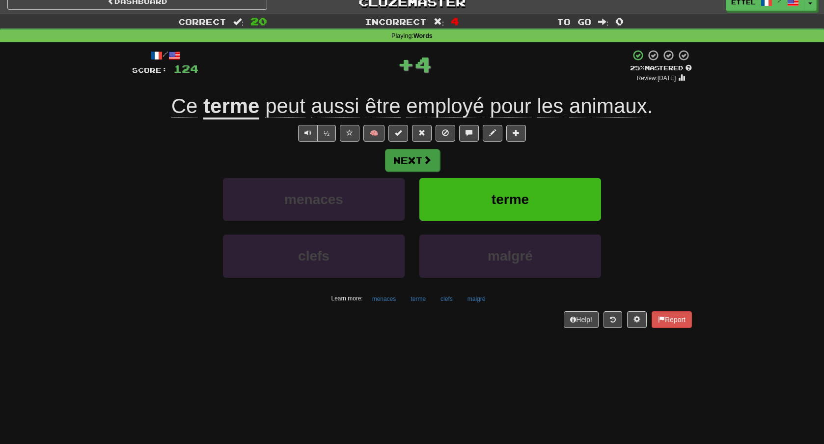
click at [428, 157] on span at bounding box center [427, 159] width 9 height 9
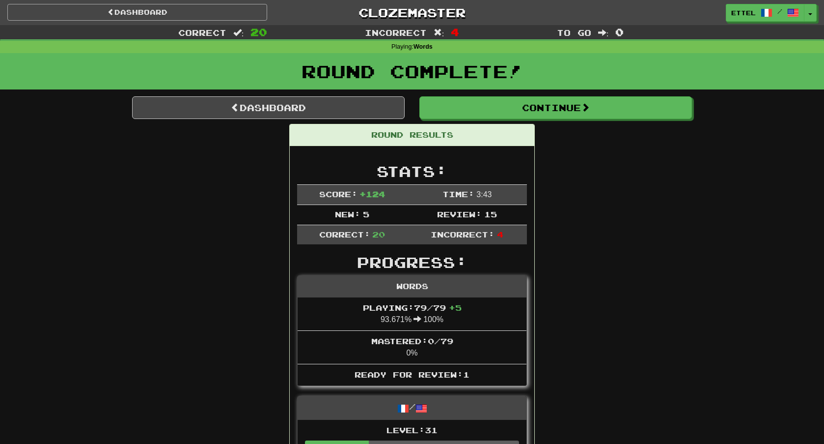
click at [202, 12] on link "Dashboard" at bounding box center [137, 12] width 260 height 17
